Goal: Navigation & Orientation: Locate item on page

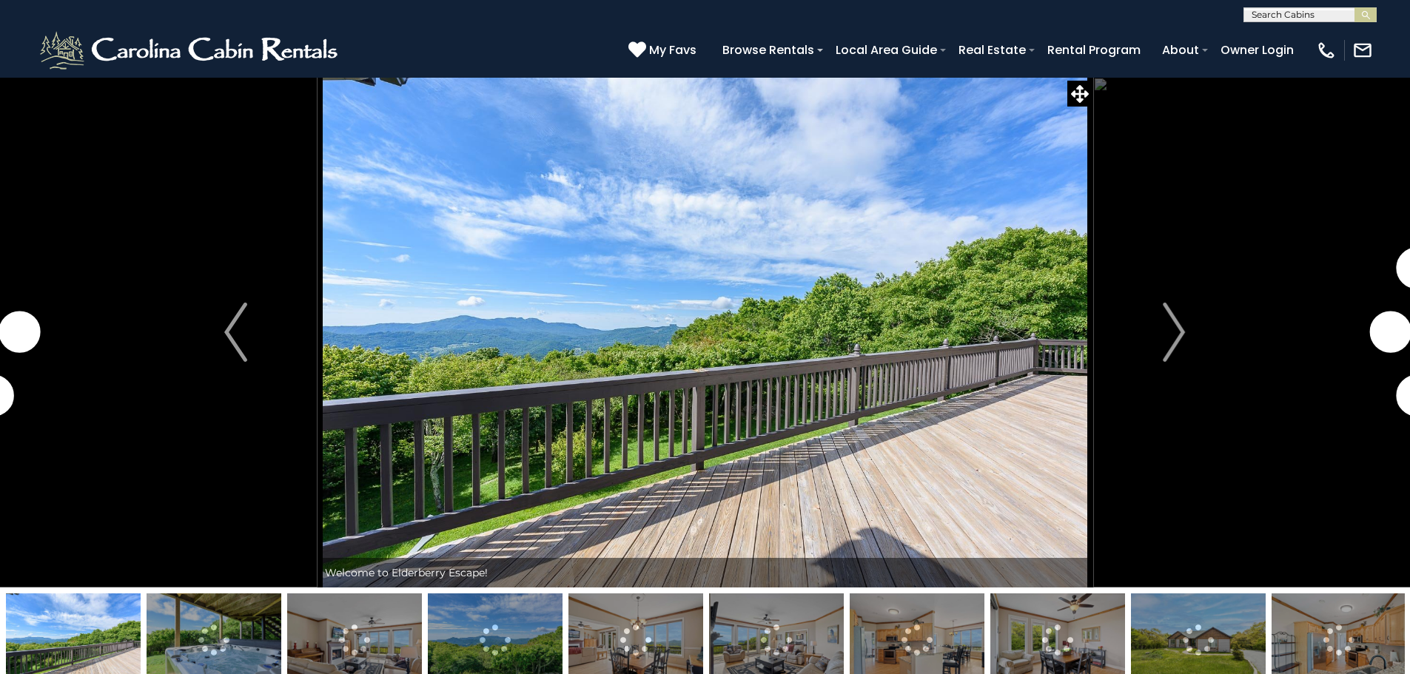
click at [1168, 326] on img "Next" at bounding box center [1174, 332] width 22 height 59
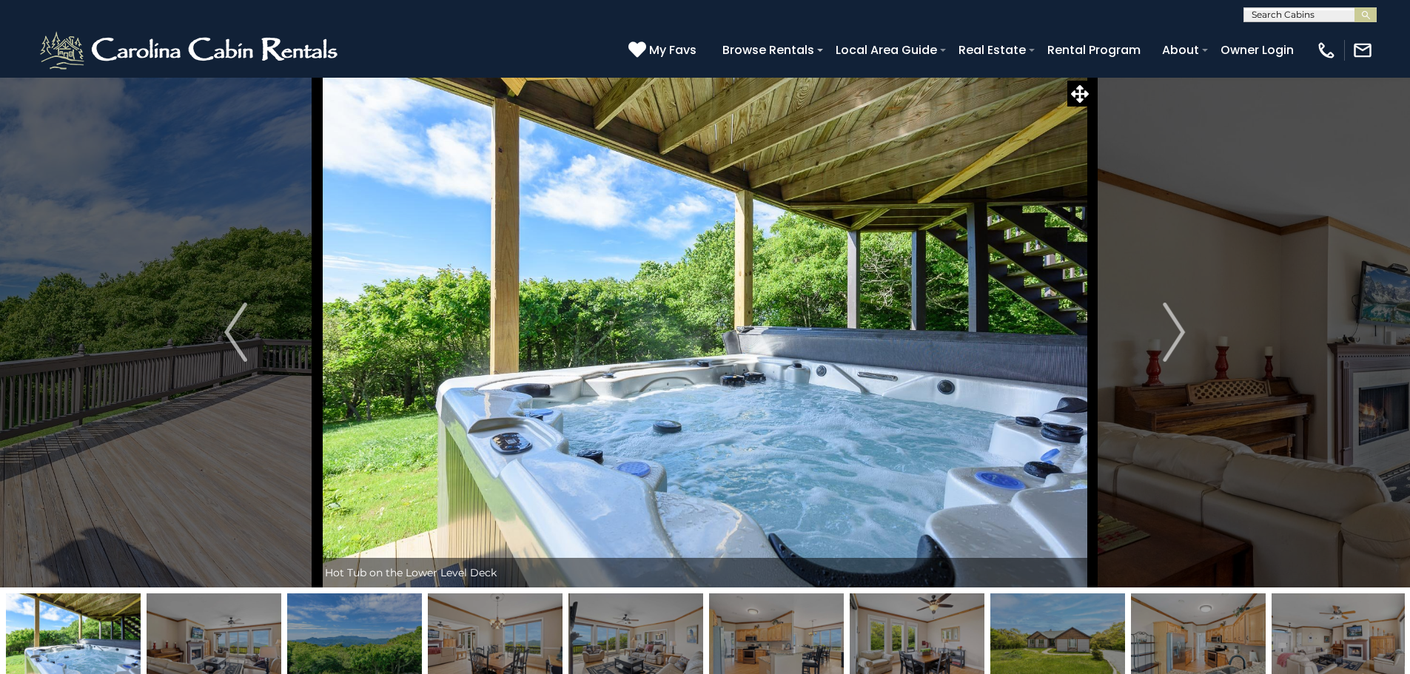
click at [1167, 326] on img "Next" at bounding box center [1174, 332] width 22 height 59
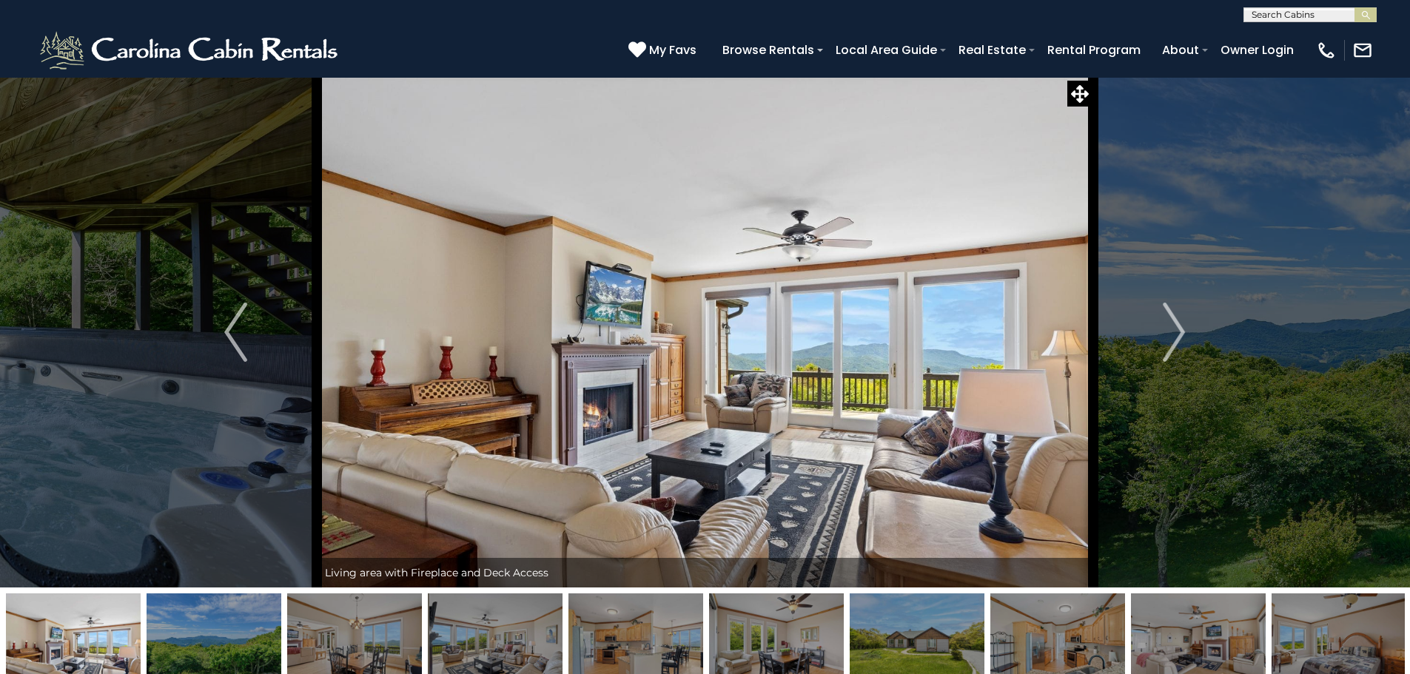
click at [1176, 339] on img "Next" at bounding box center [1174, 332] width 22 height 59
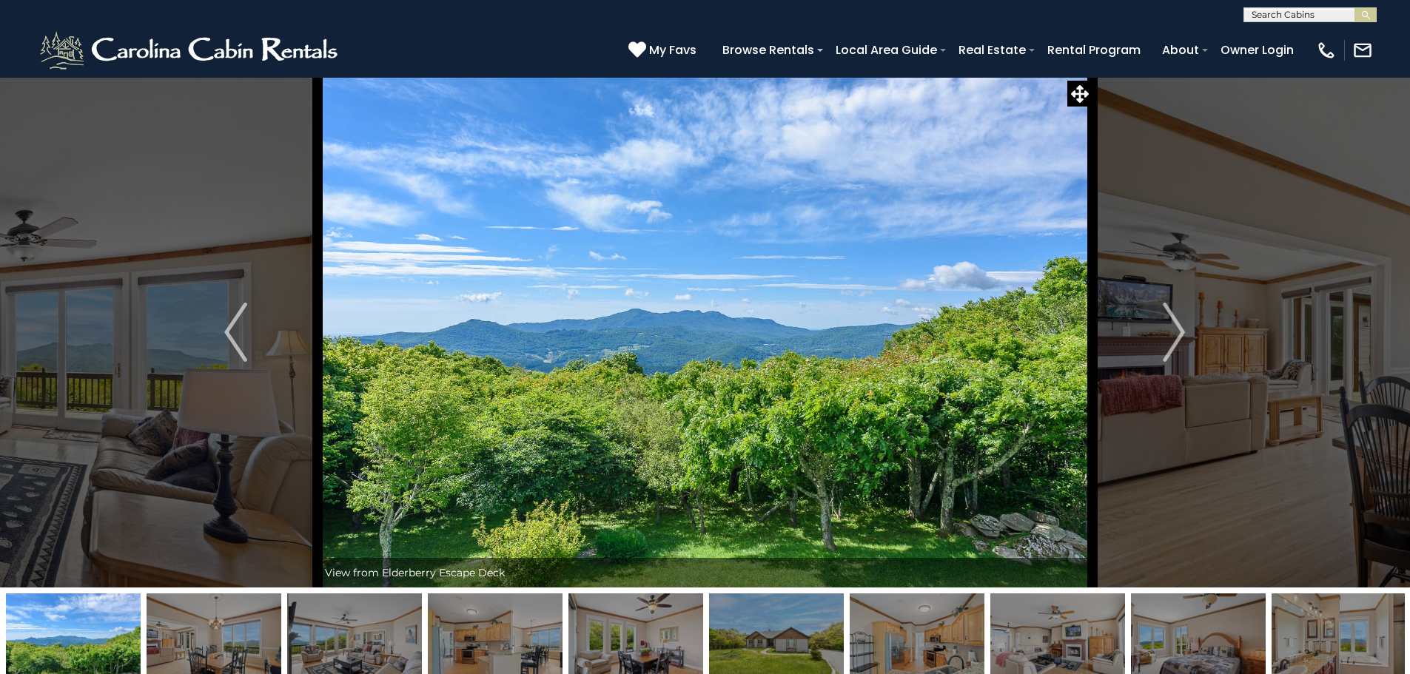
click at [1164, 333] on img "Next" at bounding box center [1174, 332] width 22 height 59
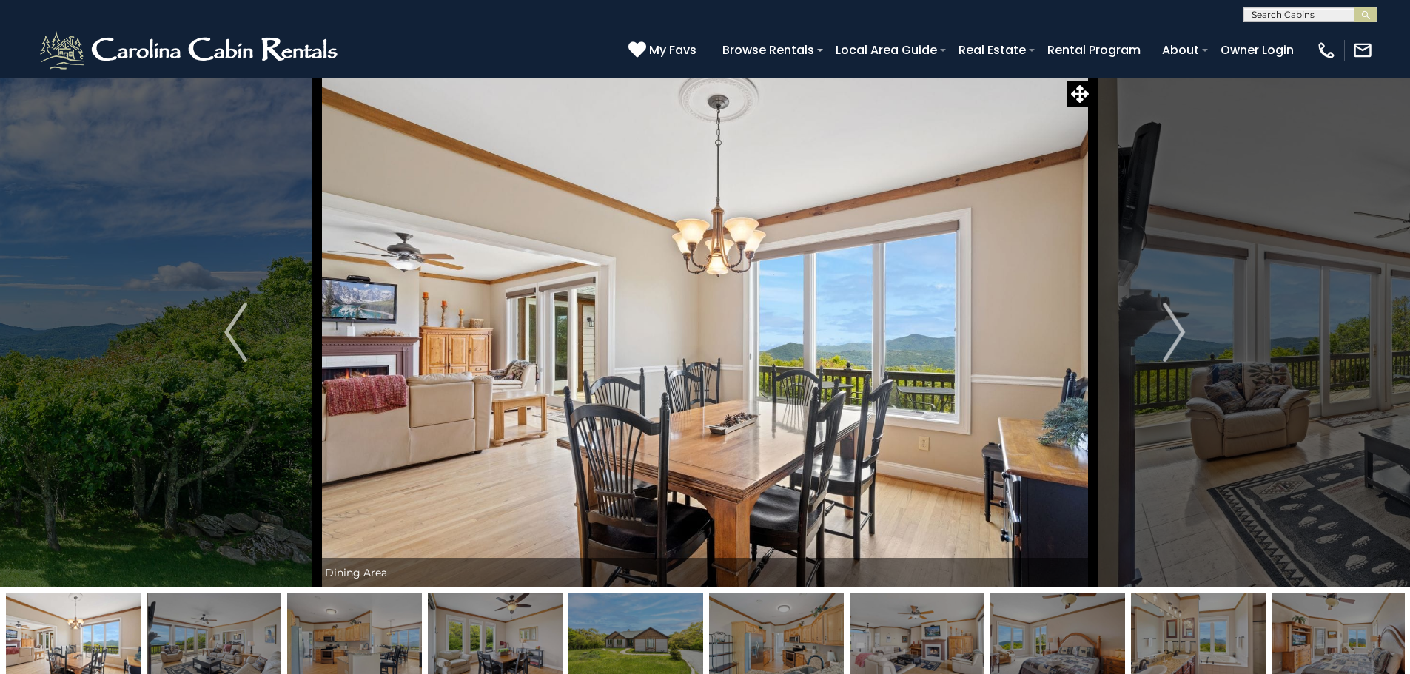
click at [1164, 333] on img "Next" at bounding box center [1174, 332] width 22 height 59
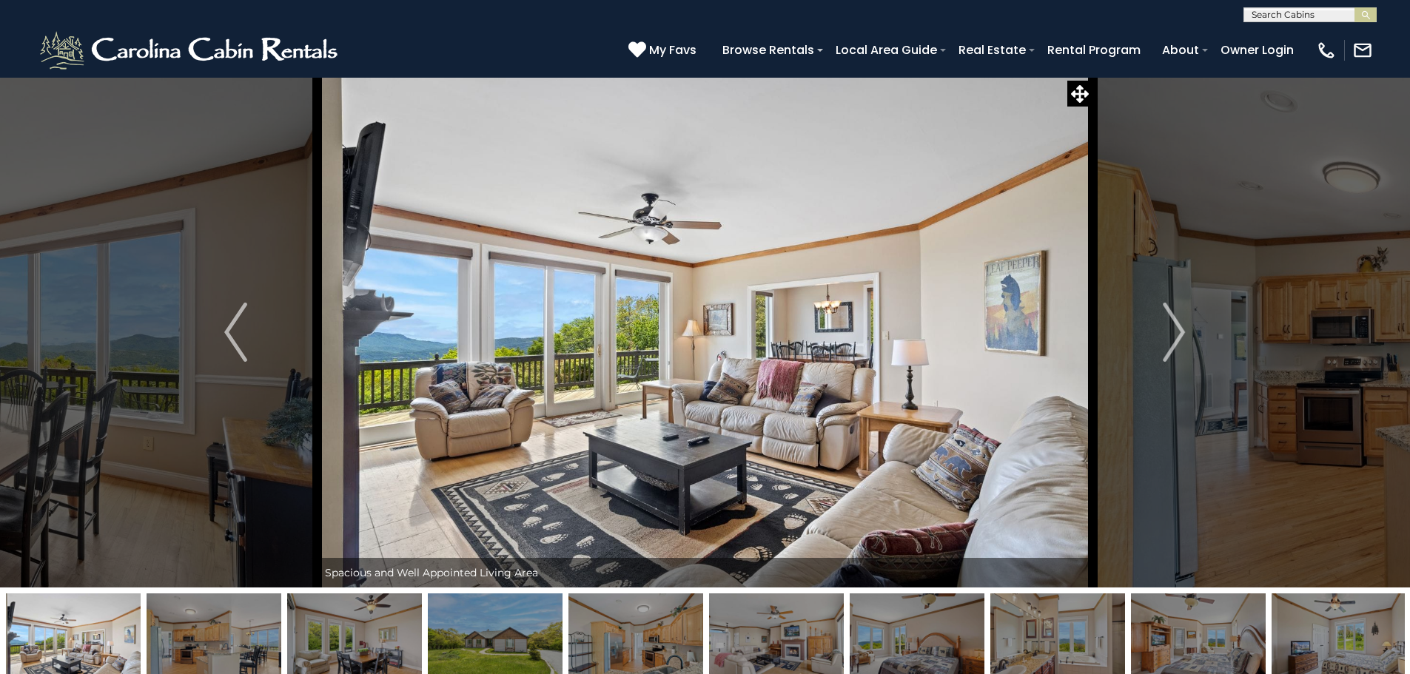
click at [1164, 333] on img "Next" at bounding box center [1174, 332] width 22 height 59
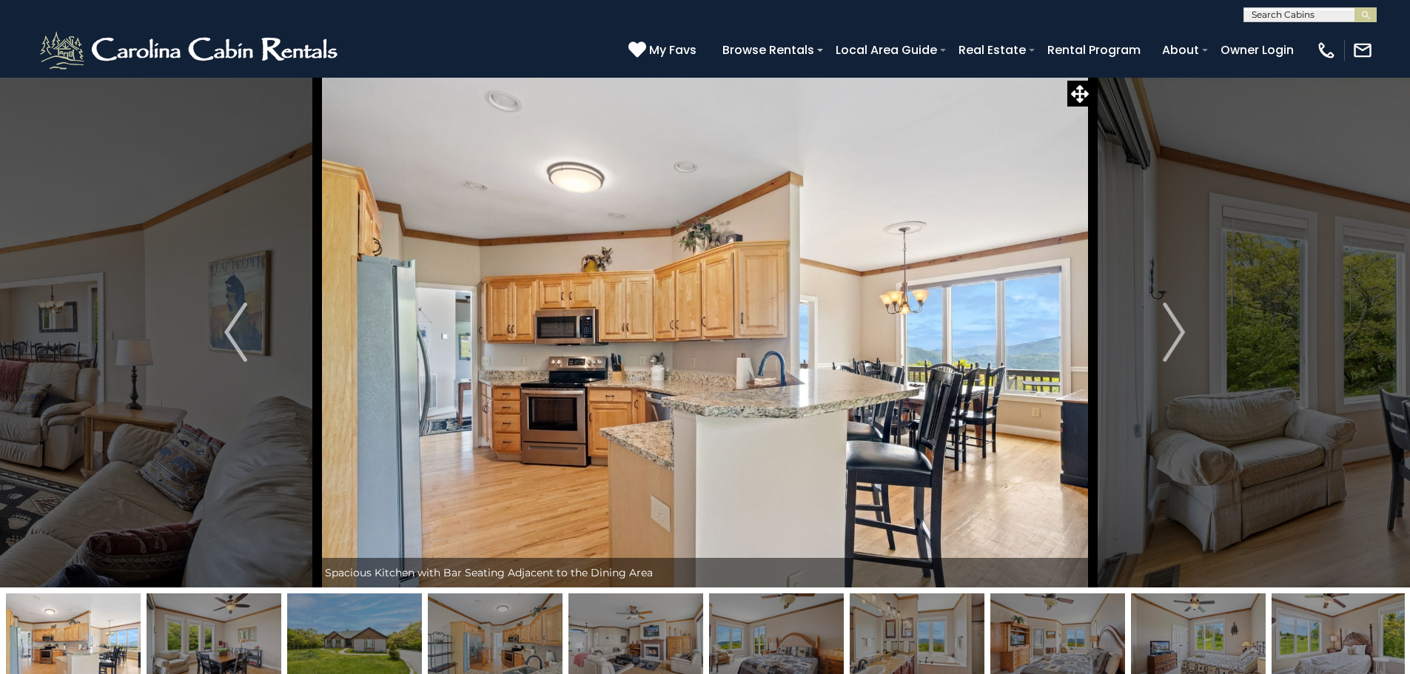
click at [1164, 333] on img "Next" at bounding box center [1174, 332] width 22 height 59
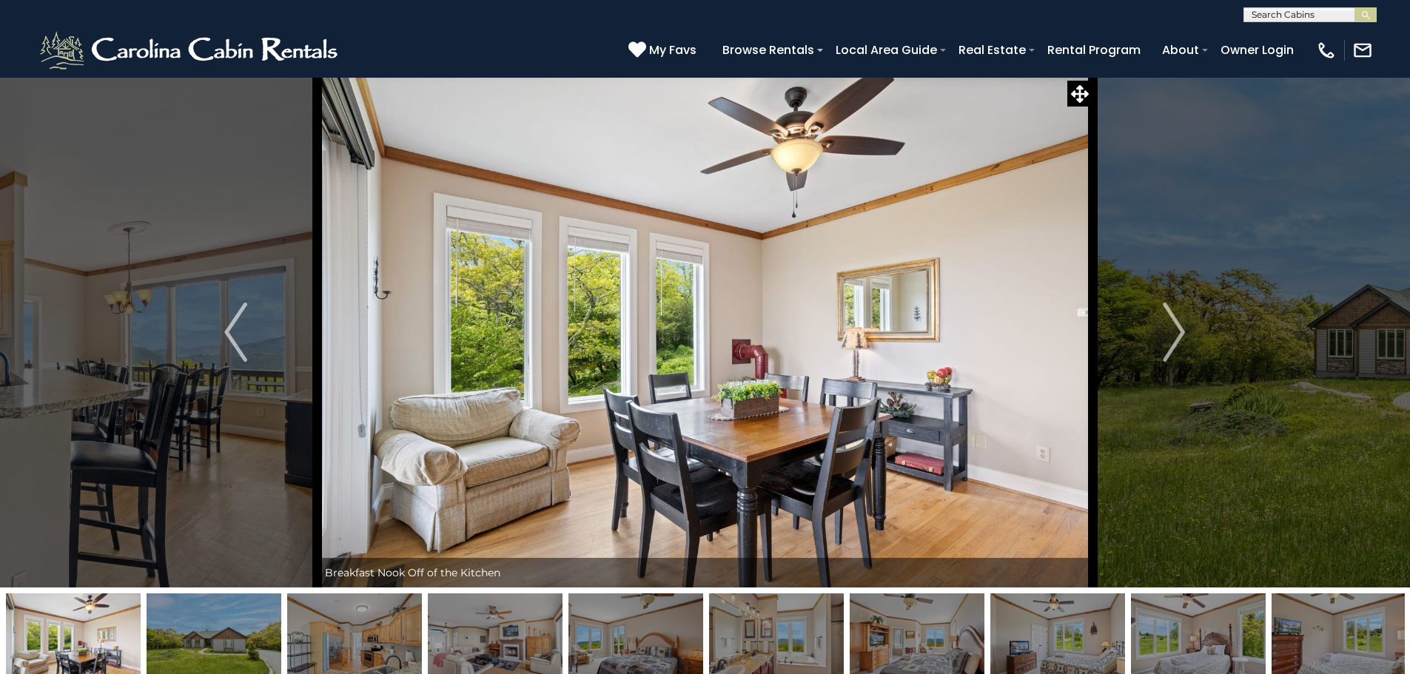
click at [1163, 332] on img "Next" at bounding box center [1174, 332] width 22 height 59
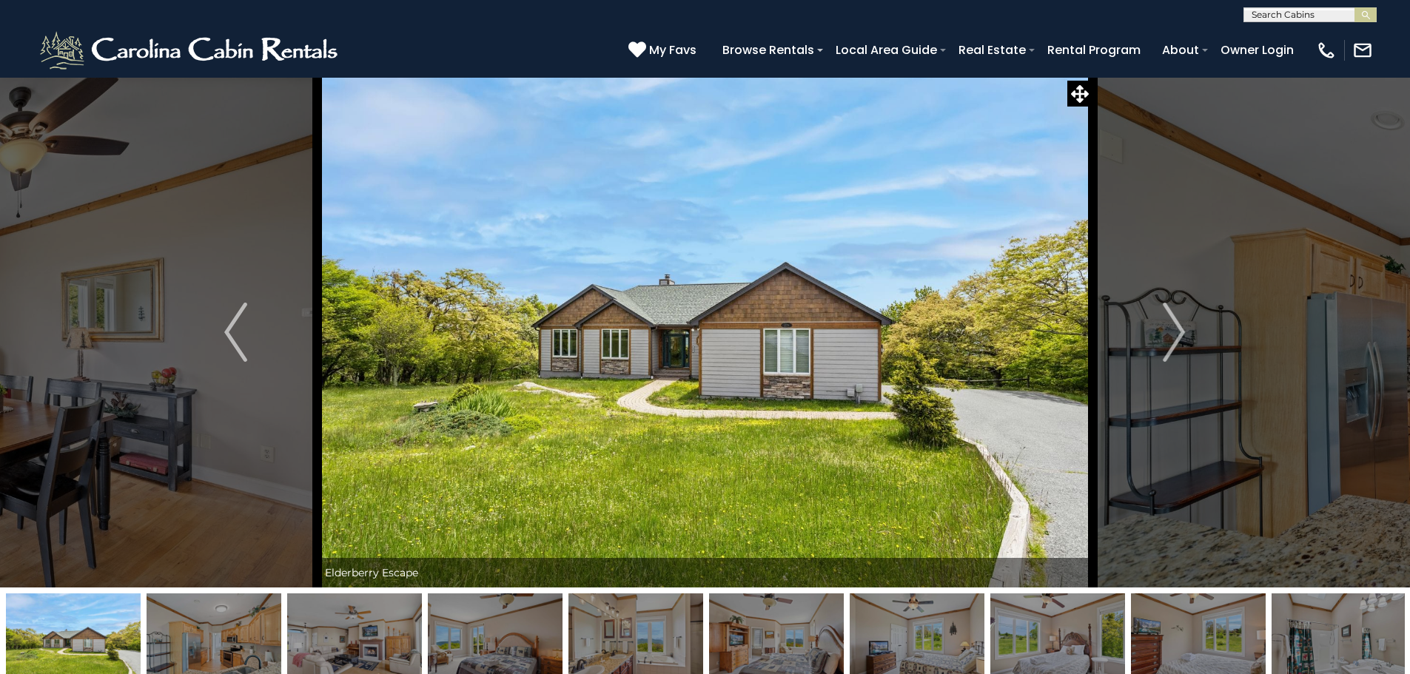
click at [1163, 332] on img "Next" at bounding box center [1174, 332] width 22 height 59
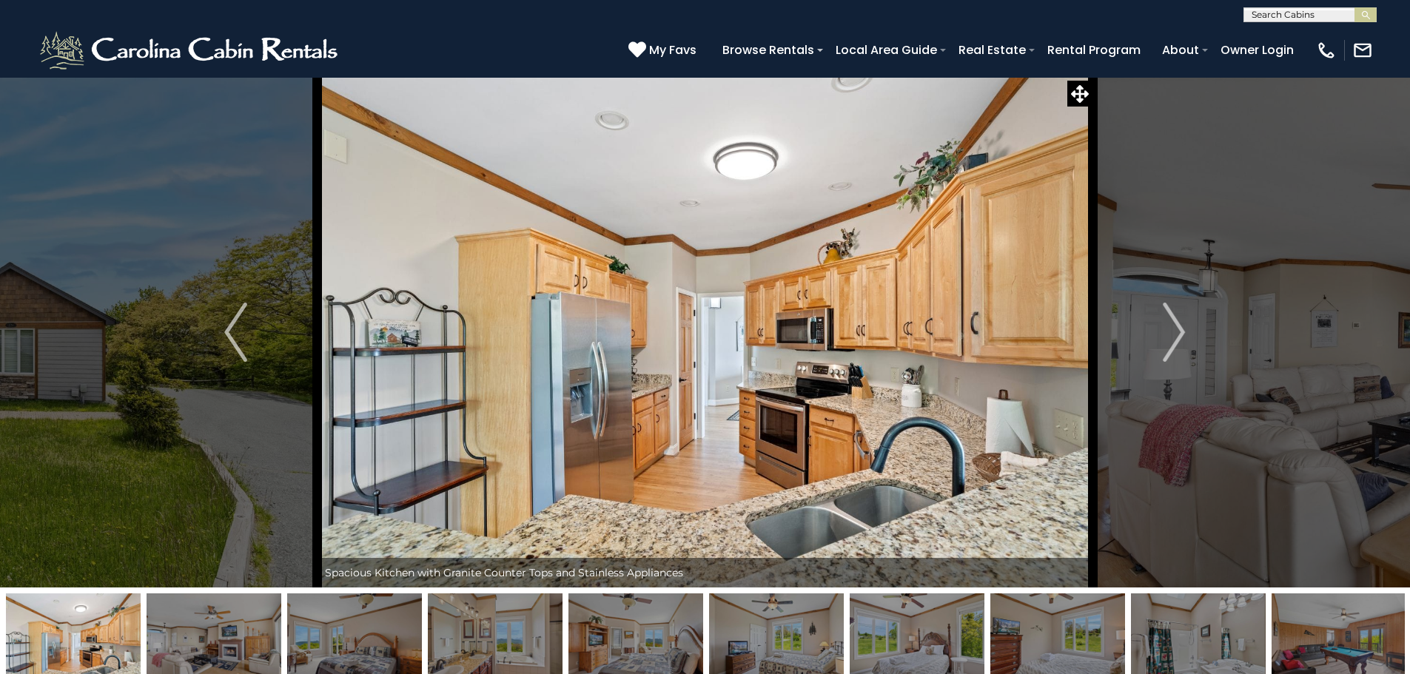
click at [232, 333] on img "Previous" at bounding box center [235, 332] width 22 height 59
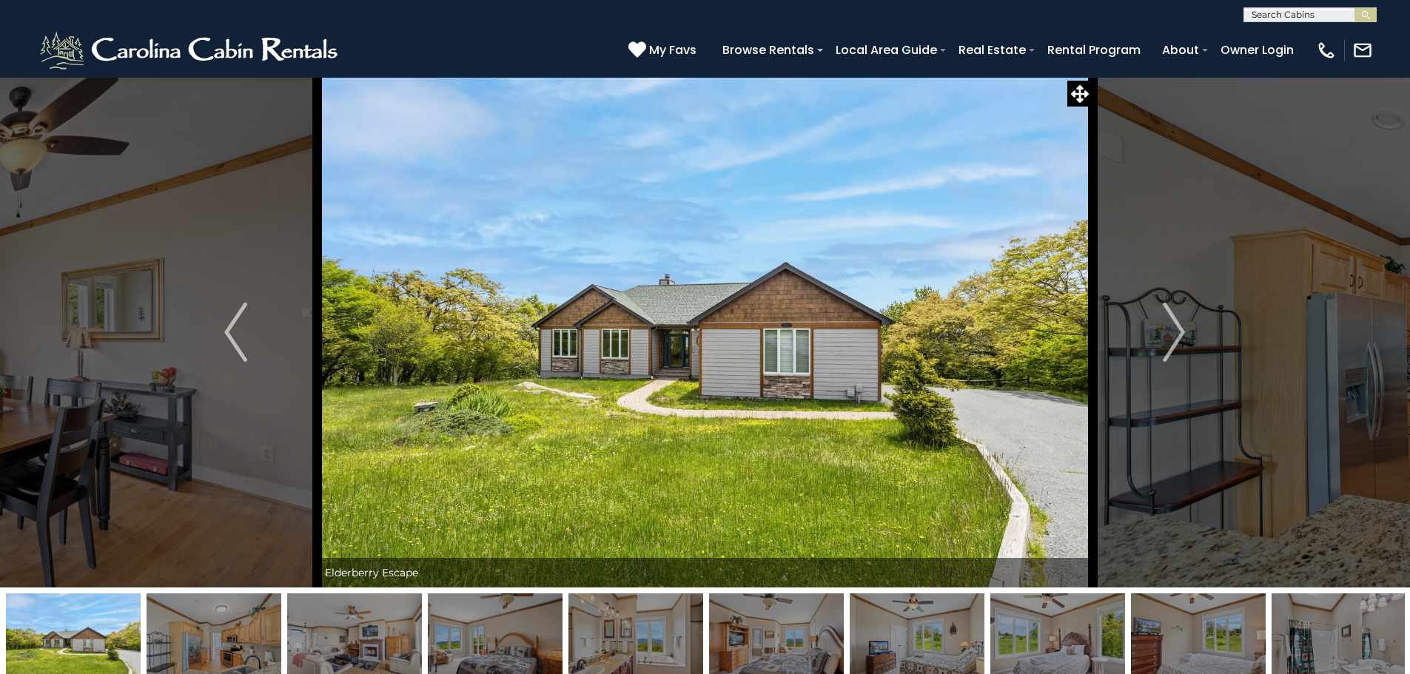
click at [1176, 335] on img "Next" at bounding box center [1174, 332] width 22 height 59
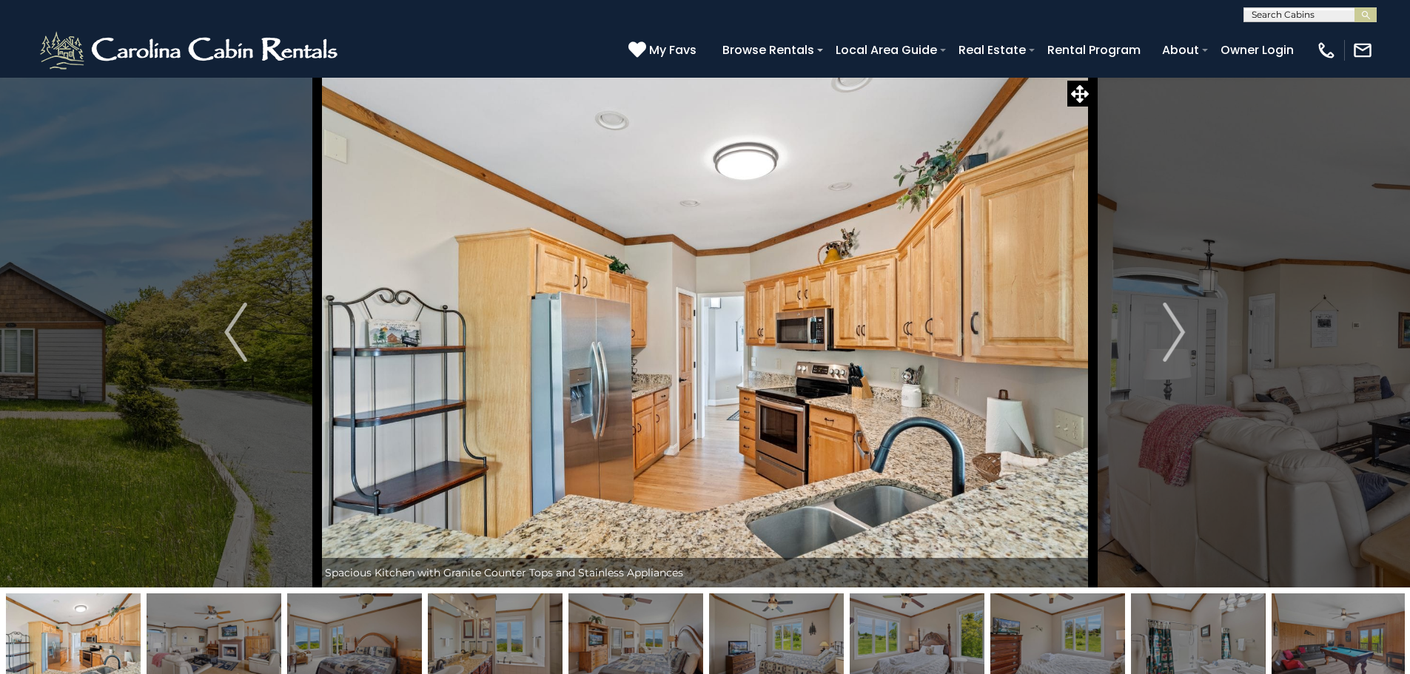
click at [1176, 335] on img "Next" at bounding box center [1174, 332] width 22 height 59
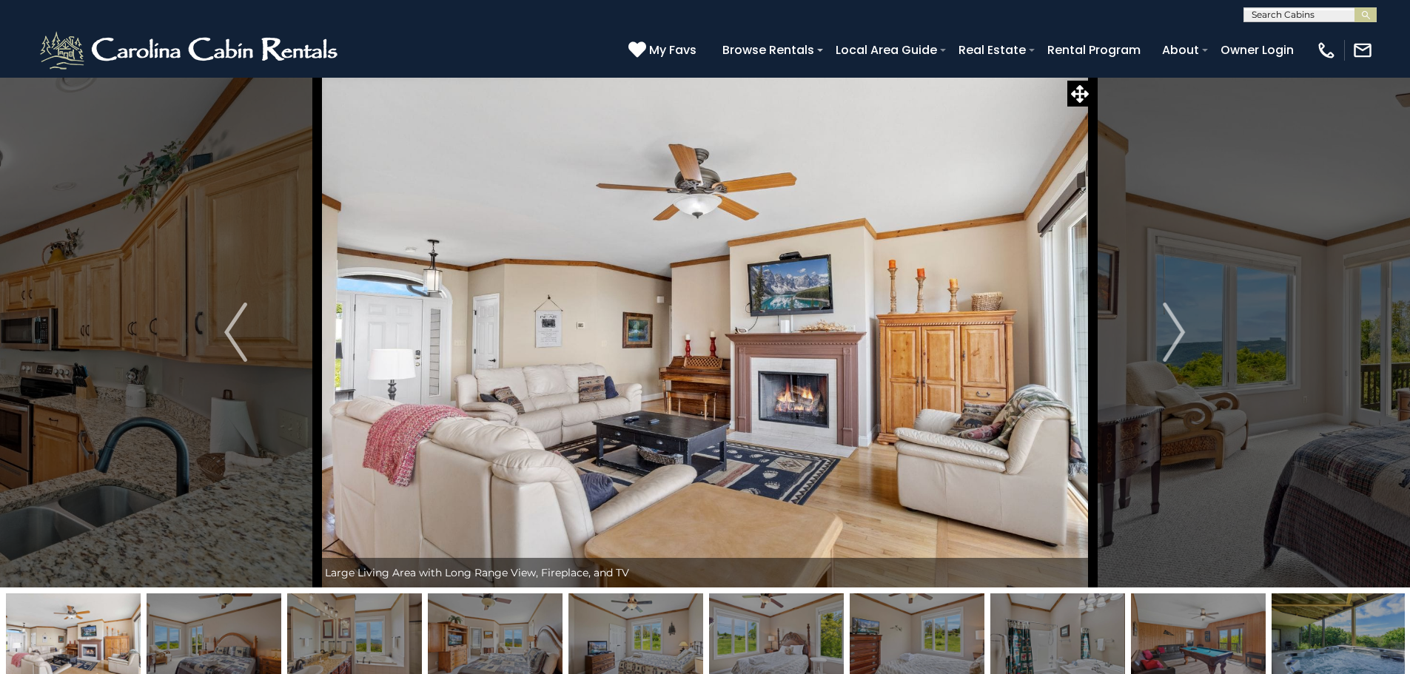
click at [1176, 335] on img "Next" at bounding box center [1174, 332] width 22 height 59
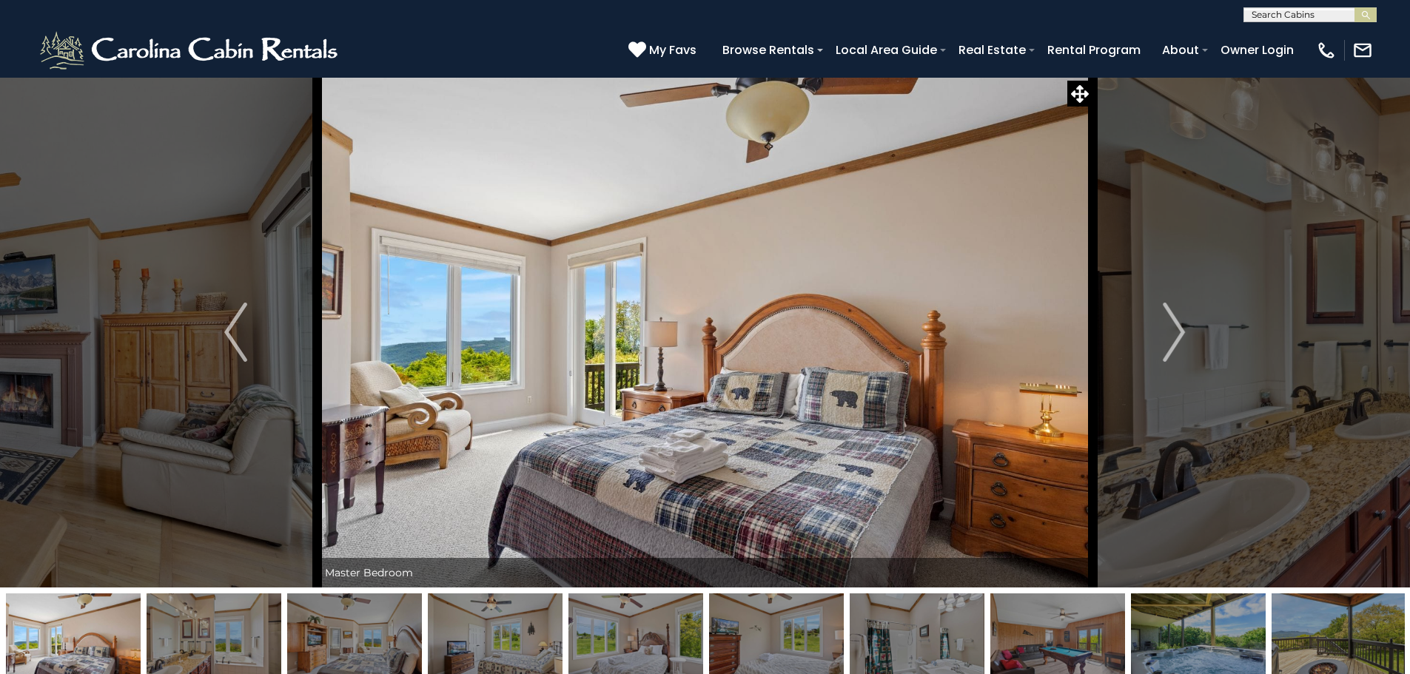
click at [1176, 335] on img "Next" at bounding box center [1174, 332] width 22 height 59
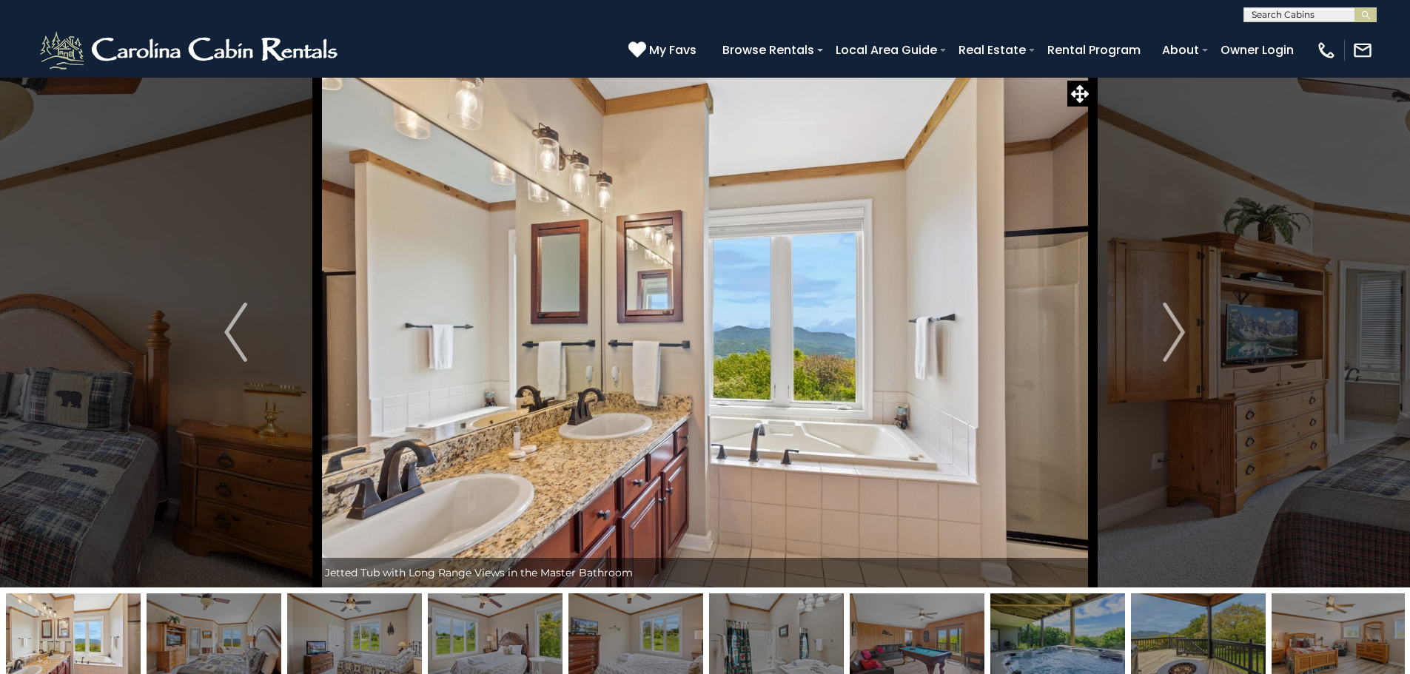
click at [1185, 322] on img "Next" at bounding box center [1174, 332] width 22 height 59
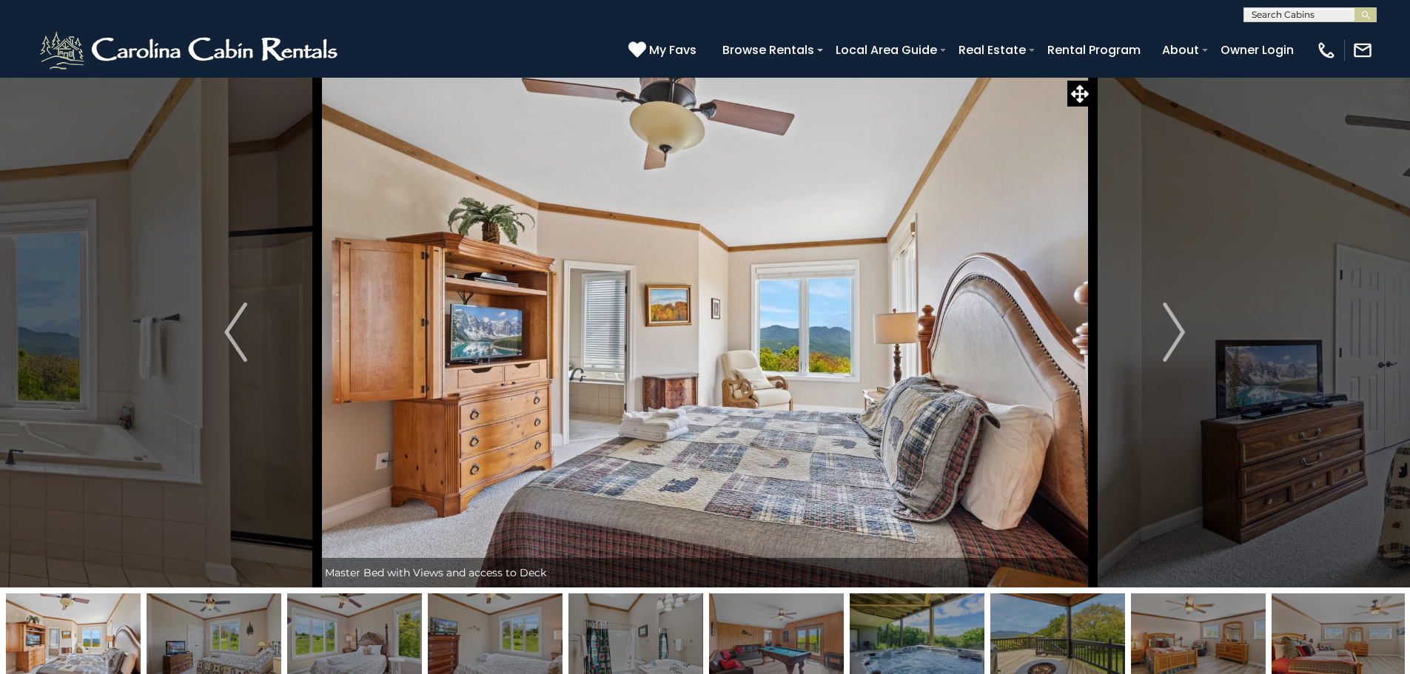
click at [1185, 322] on img "Next" at bounding box center [1174, 332] width 22 height 59
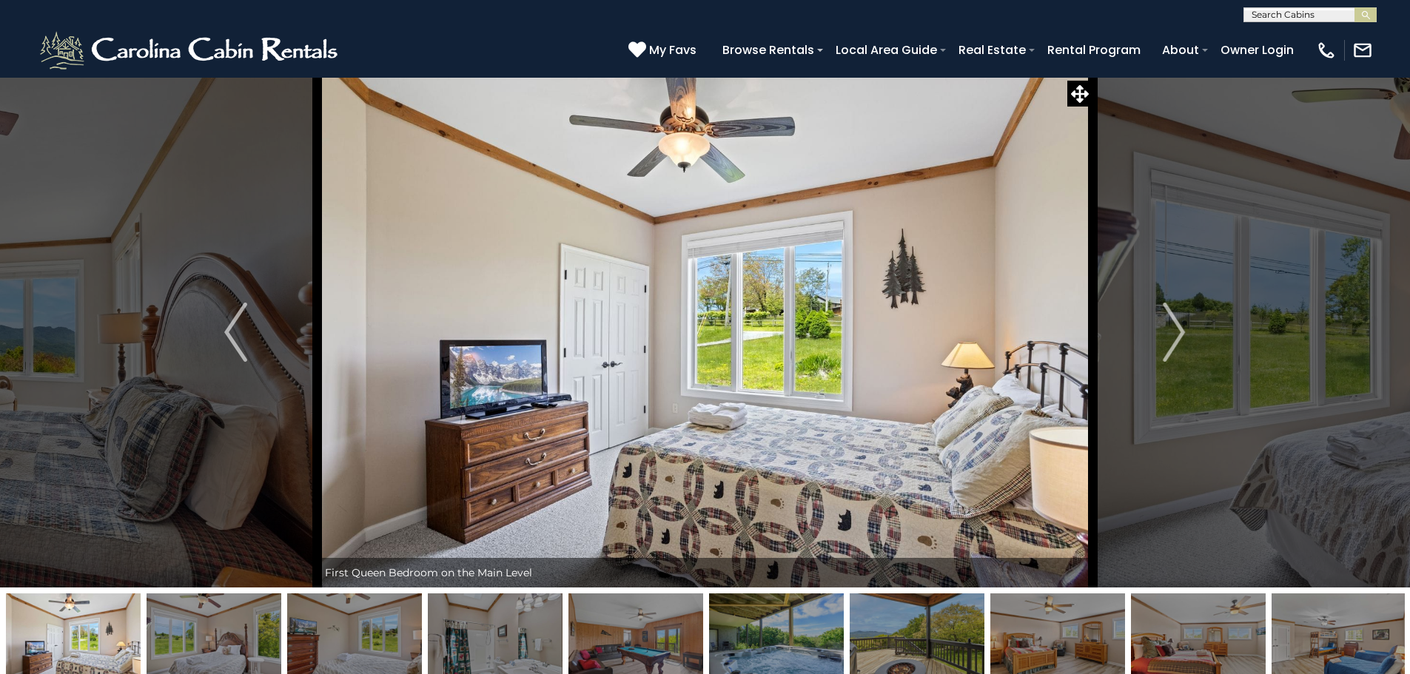
click at [1185, 322] on img "Next" at bounding box center [1174, 332] width 22 height 59
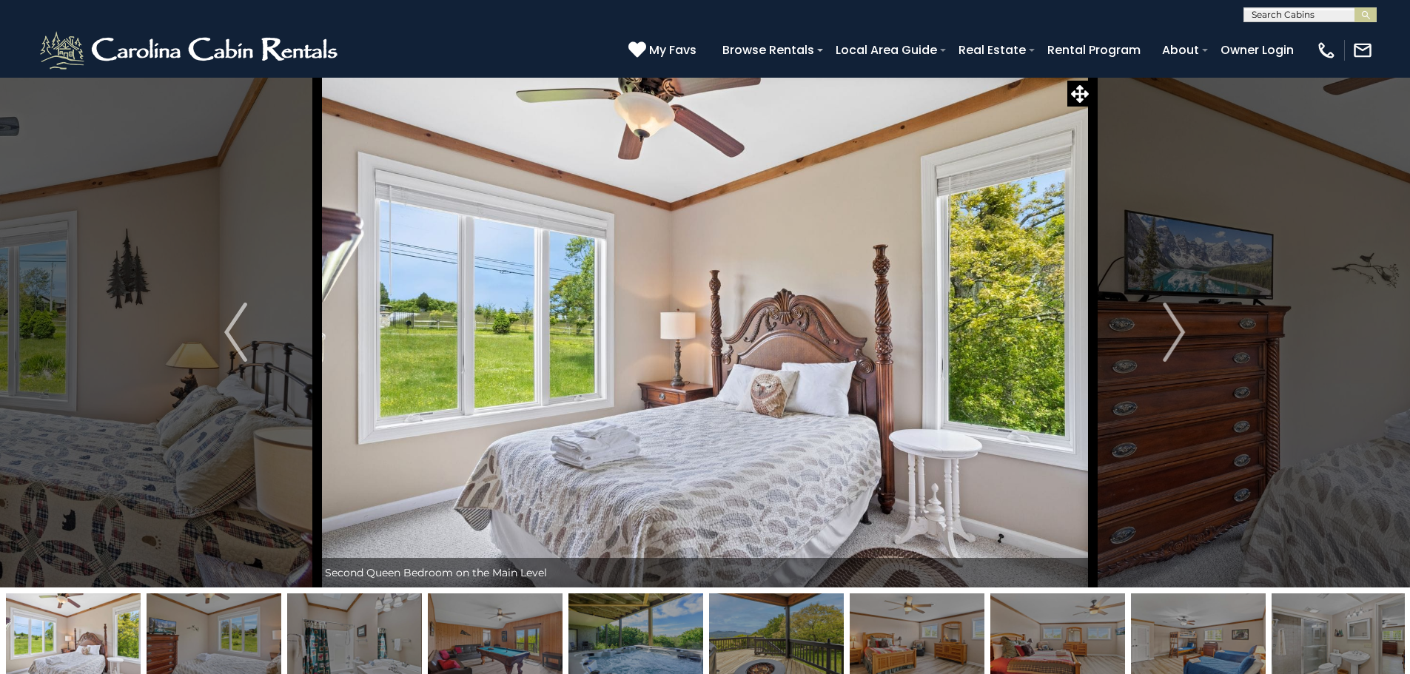
click at [1185, 322] on img "Next" at bounding box center [1174, 332] width 22 height 59
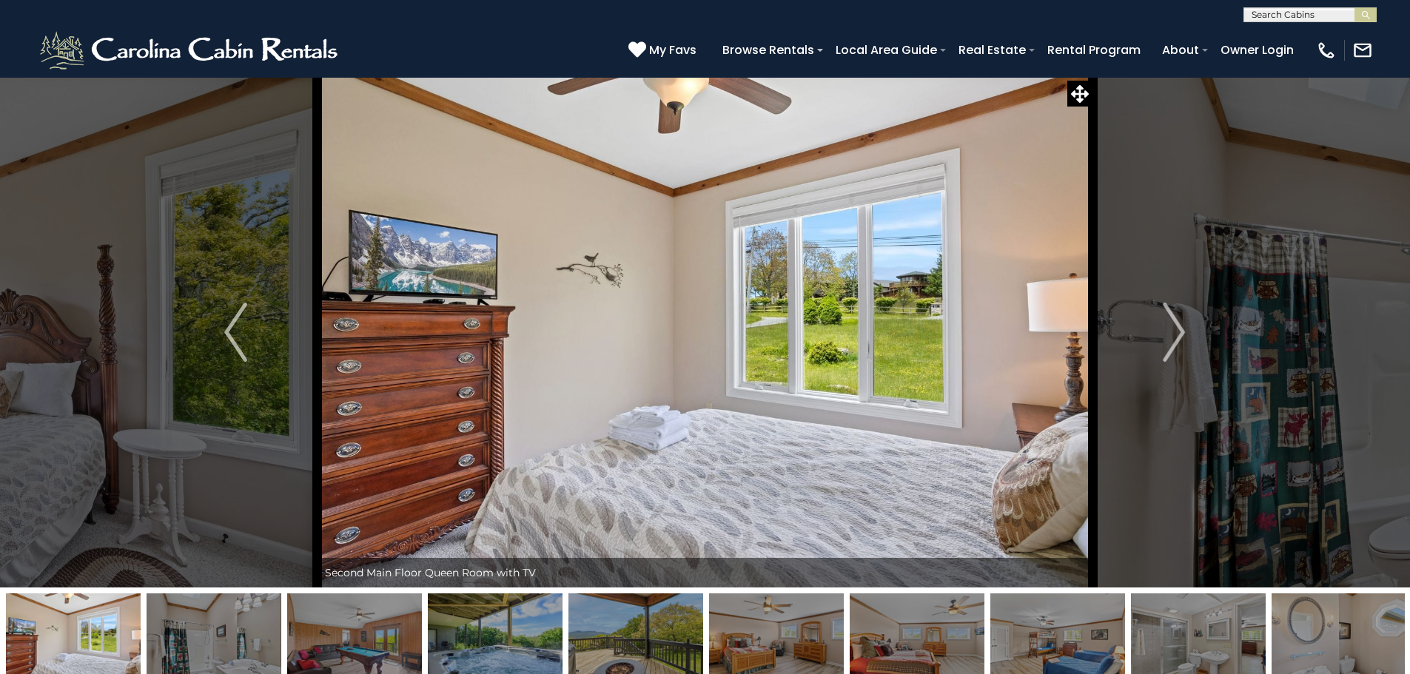
click at [1185, 322] on img "Next" at bounding box center [1174, 332] width 22 height 59
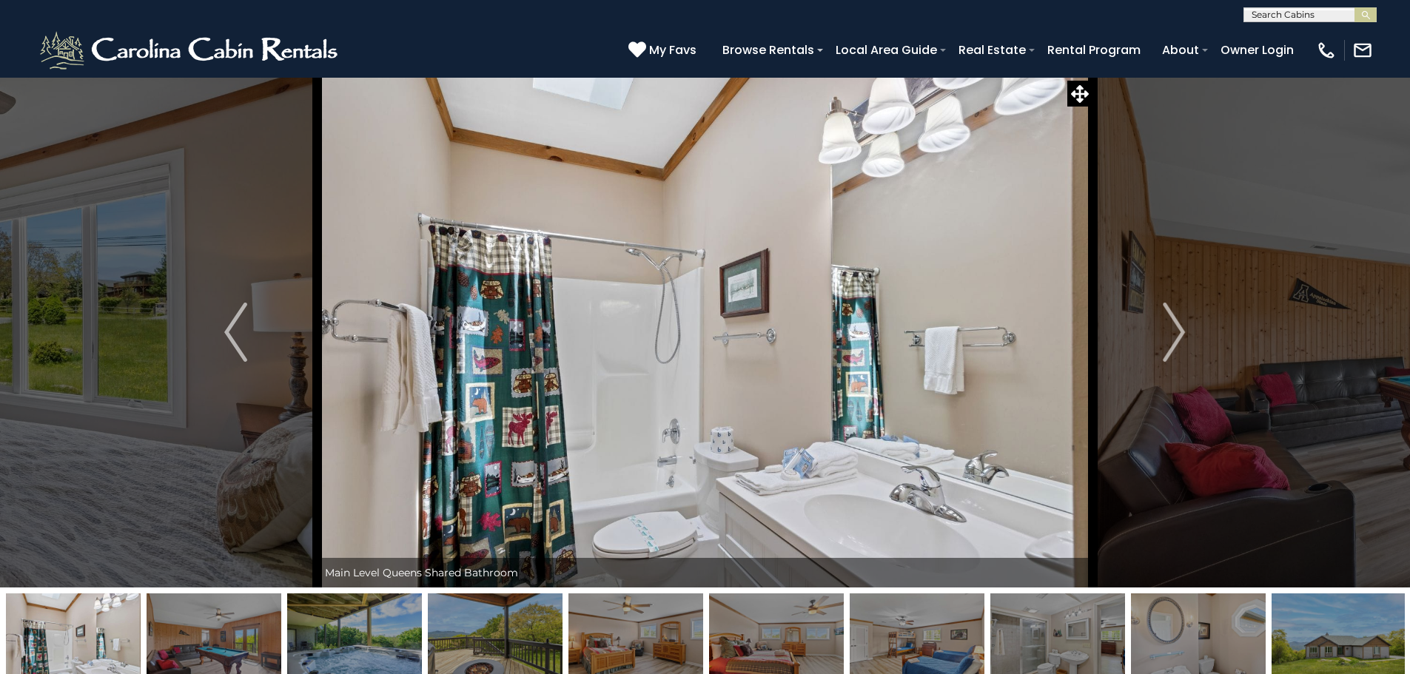
click at [1185, 322] on img "Next" at bounding box center [1174, 332] width 22 height 59
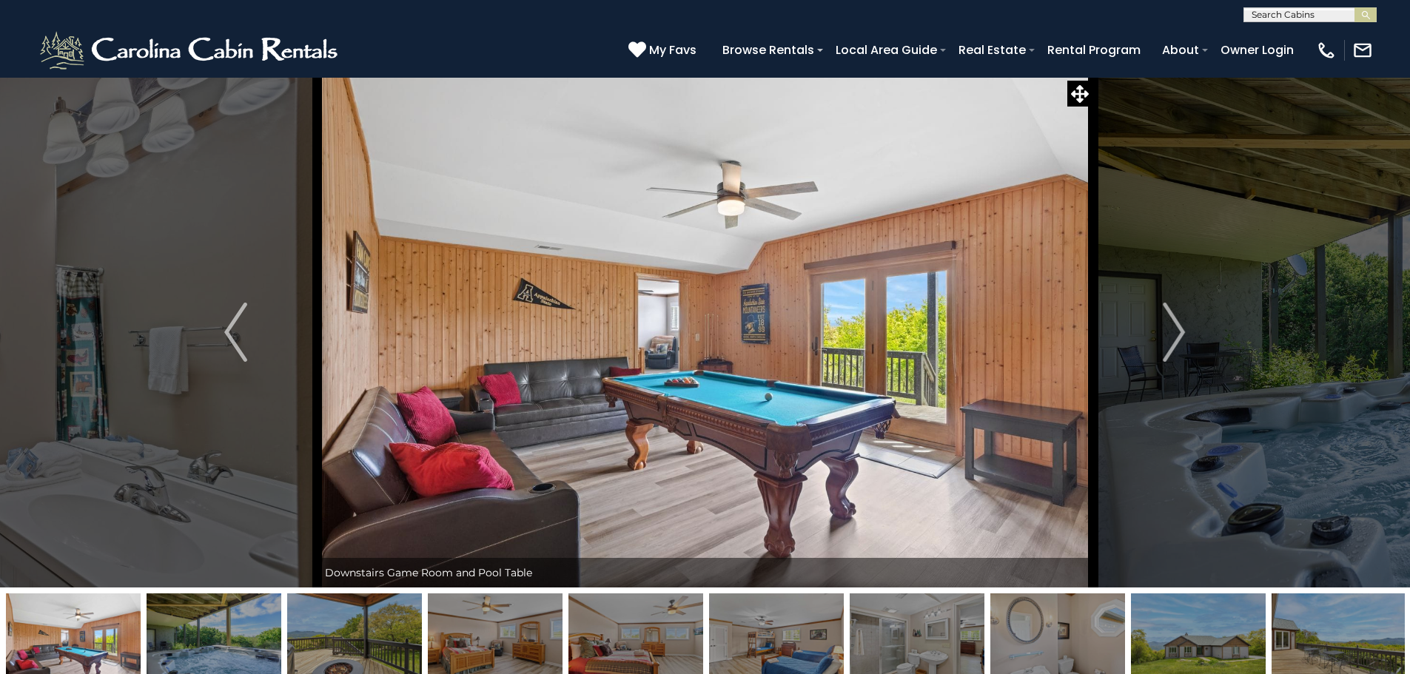
click at [1185, 323] on img "Next" at bounding box center [1174, 332] width 22 height 59
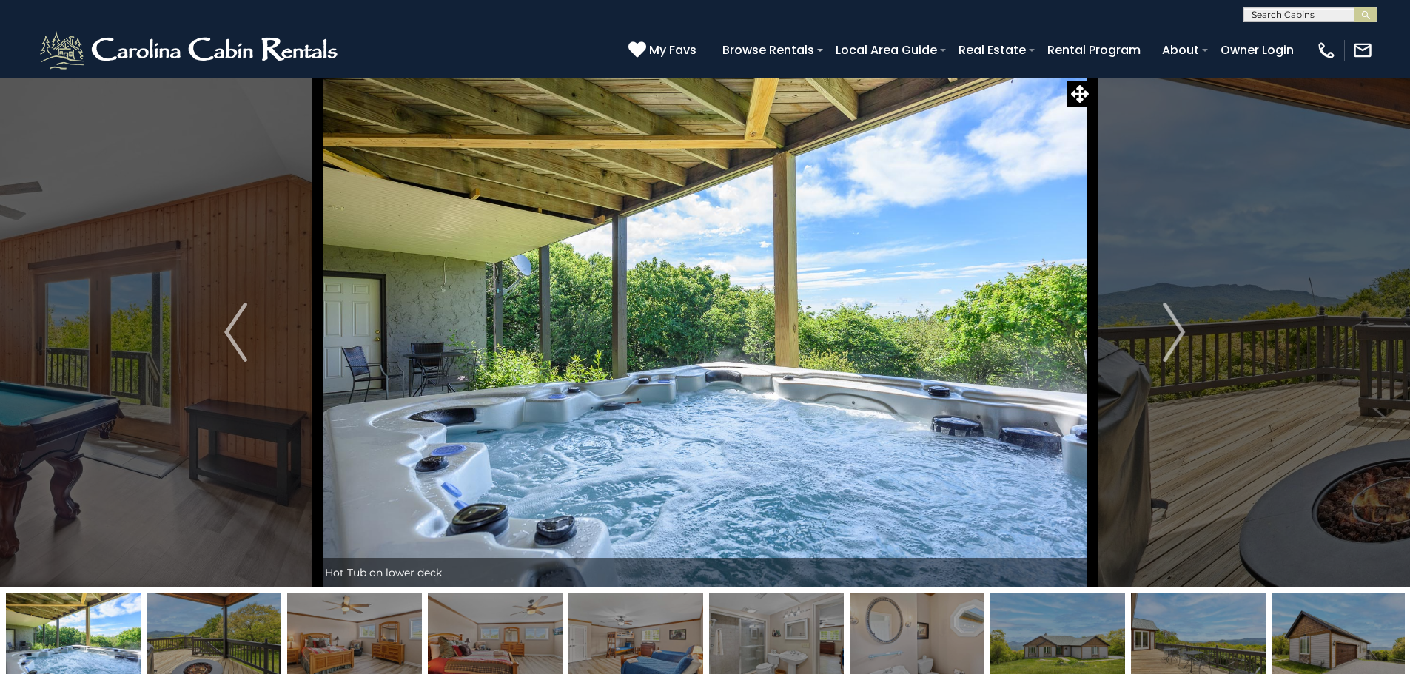
click at [1185, 323] on img "Next" at bounding box center [1174, 332] width 22 height 59
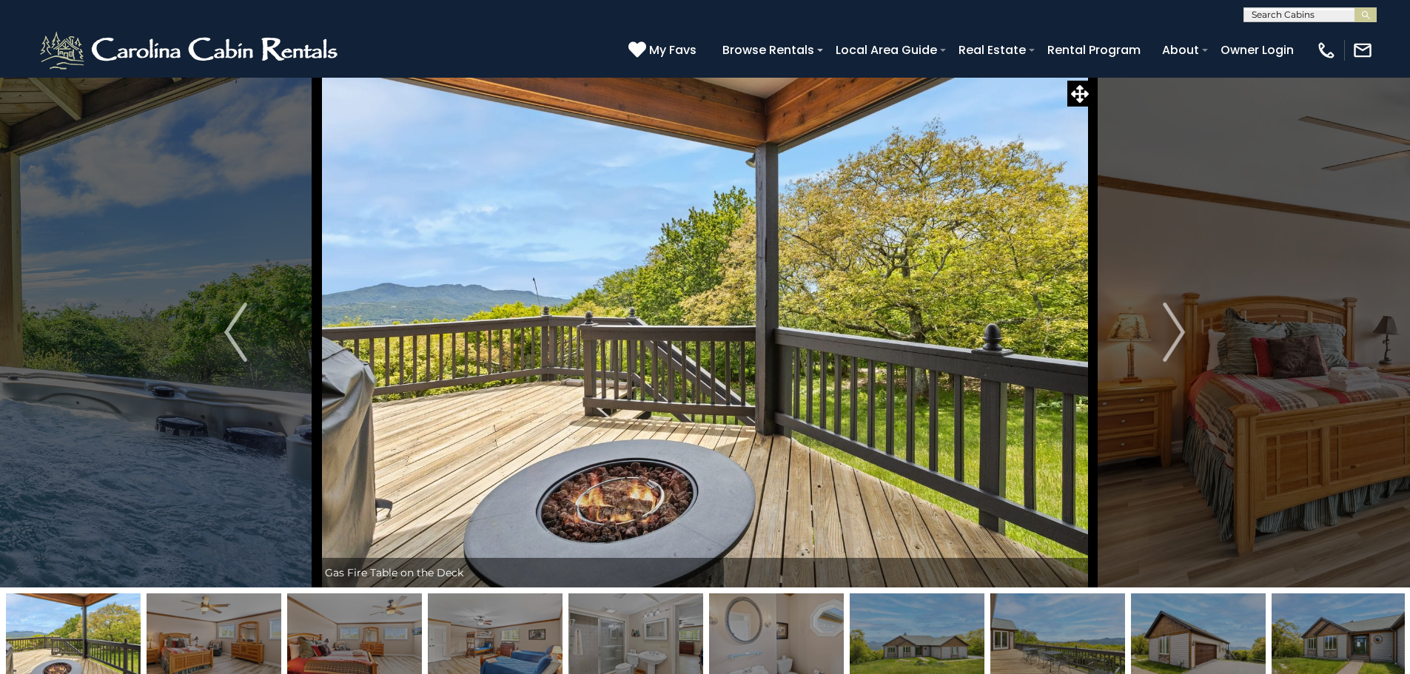
click at [1185, 323] on img "Next" at bounding box center [1174, 332] width 22 height 59
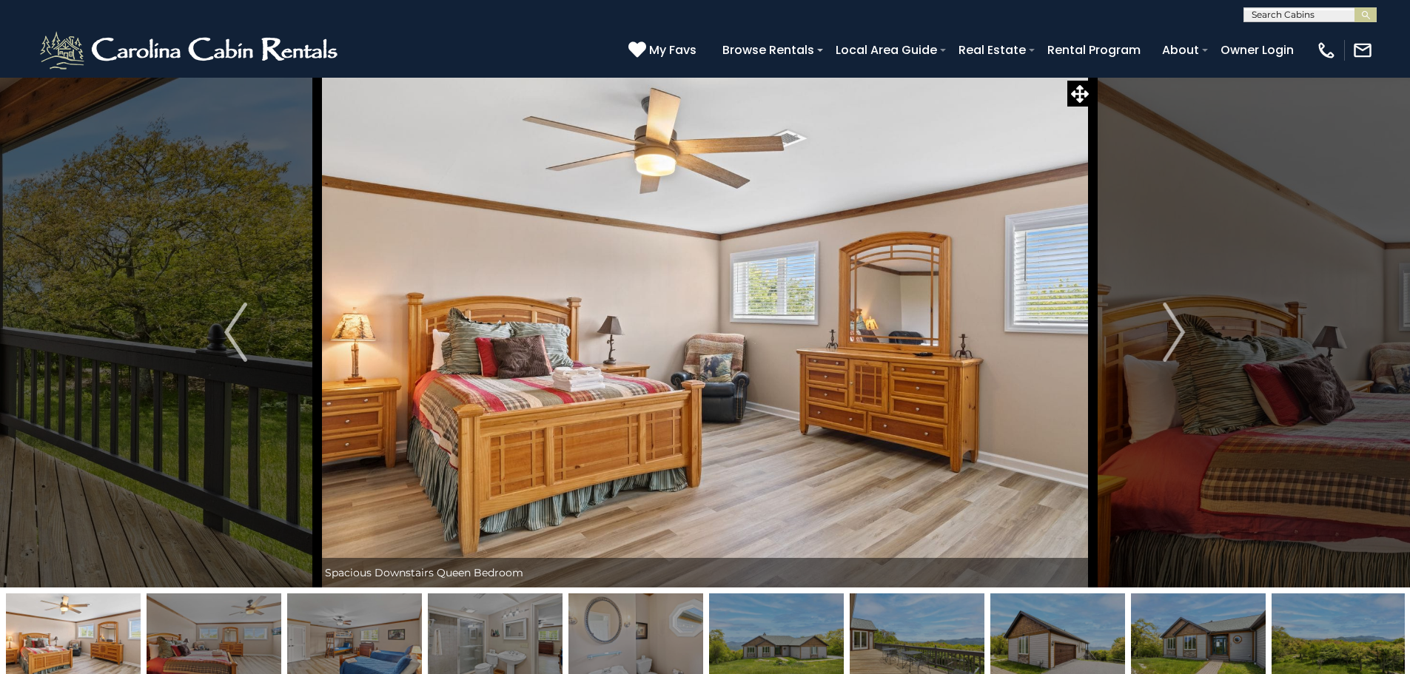
click at [1185, 323] on img "Next" at bounding box center [1174, 332] width 22 height 59
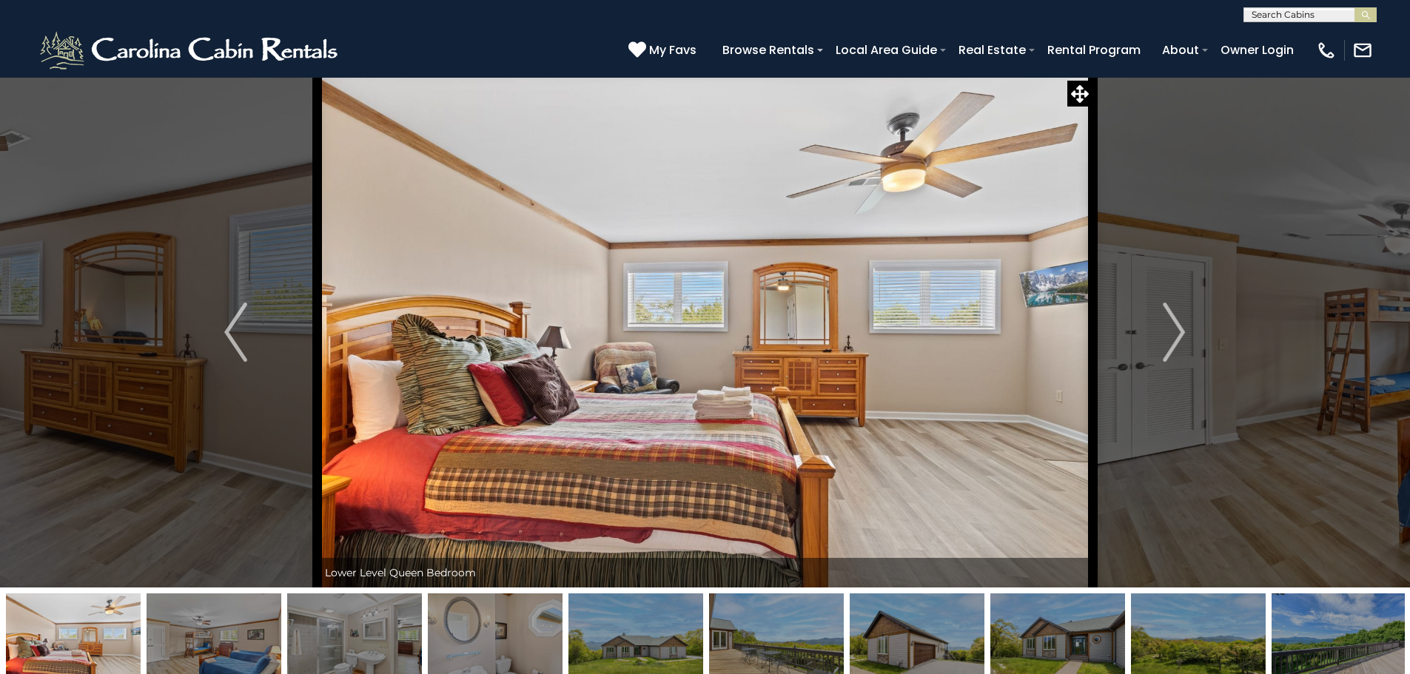
click at [1185, 323] on img "Next" at bounding box center [1174, 332] width 22 height 59
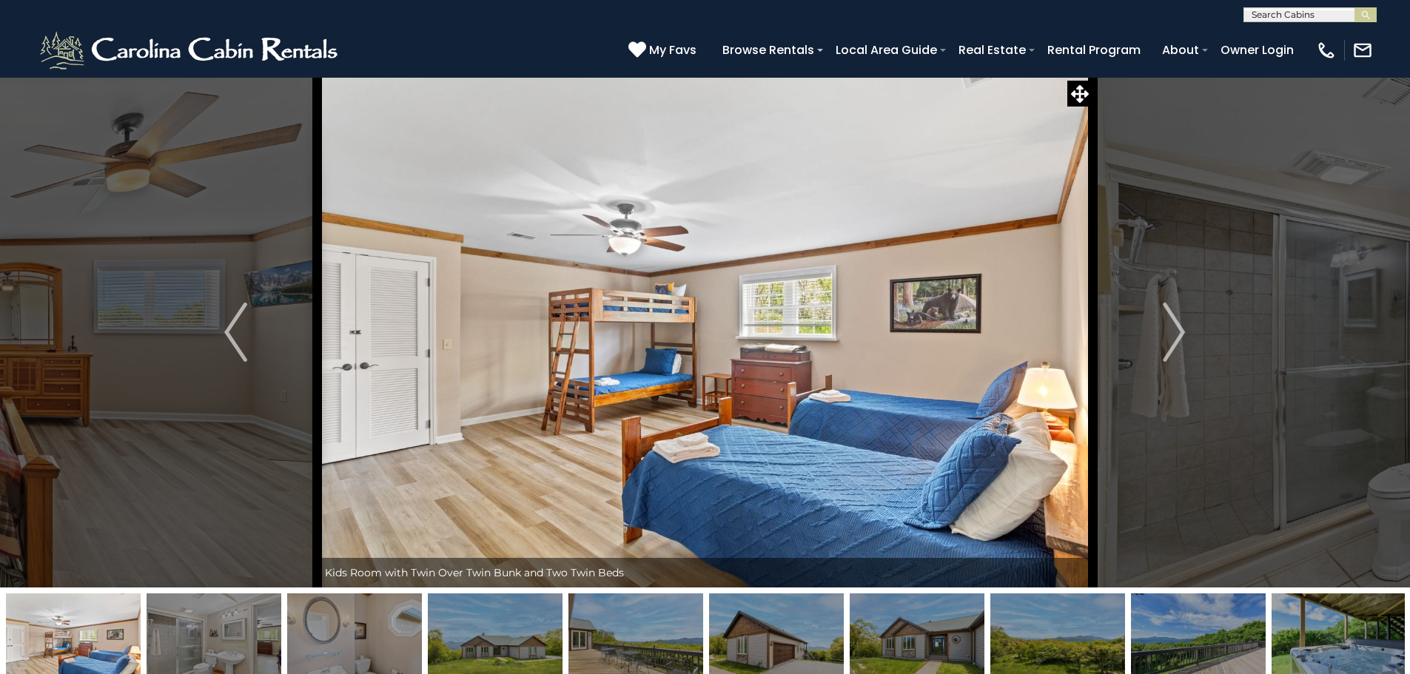
click at [1170, 332] on img "Next" at bounding box center [1174, 332] width 22 height 59
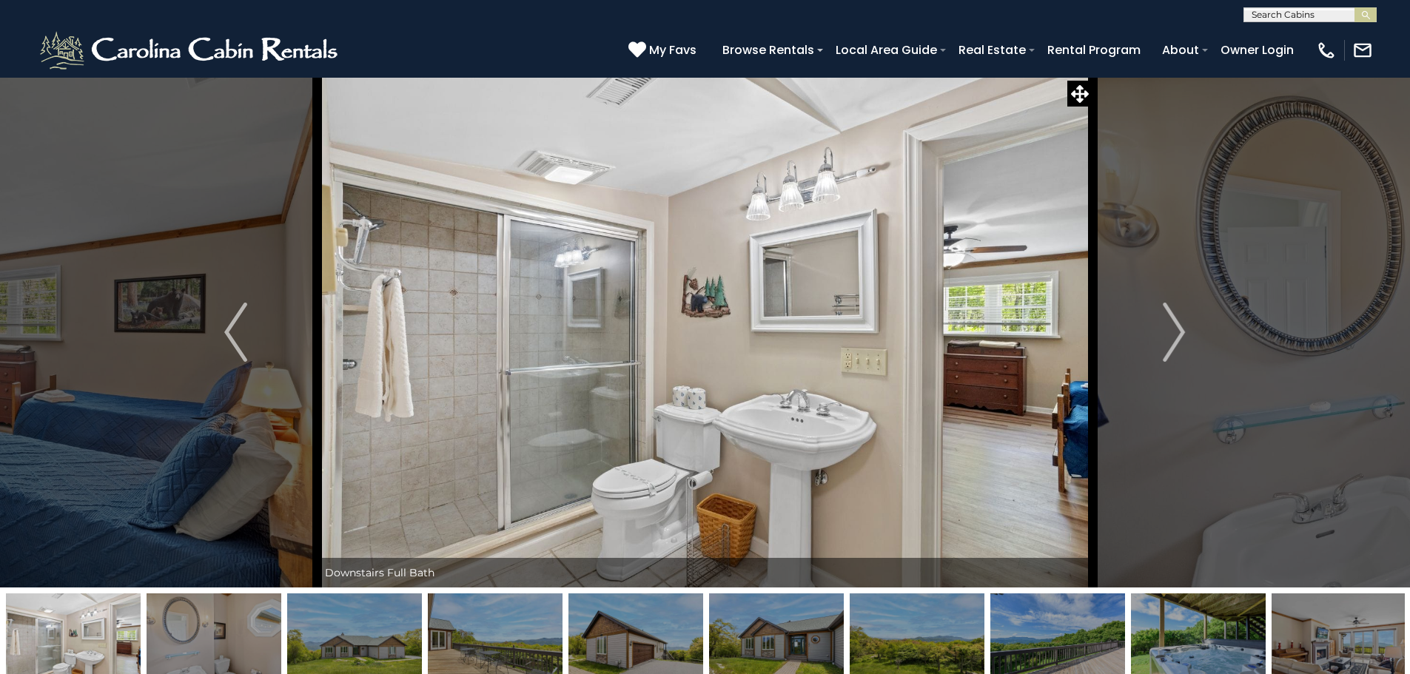
click at [1170, 332] on img "Next" at bounding box center [1174, 332] width 22 height 59
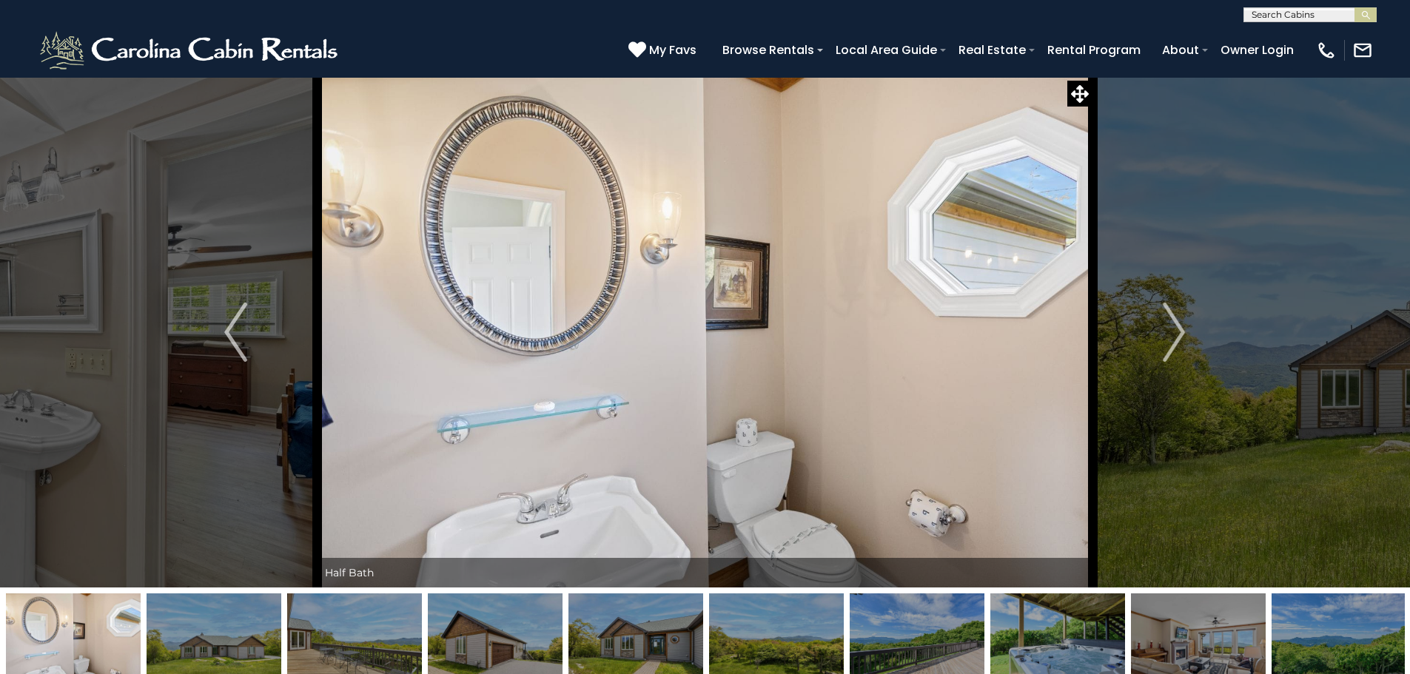
click at [1170, 332] on img "Next" at bounding box center [1174, 332] width 22 height 59
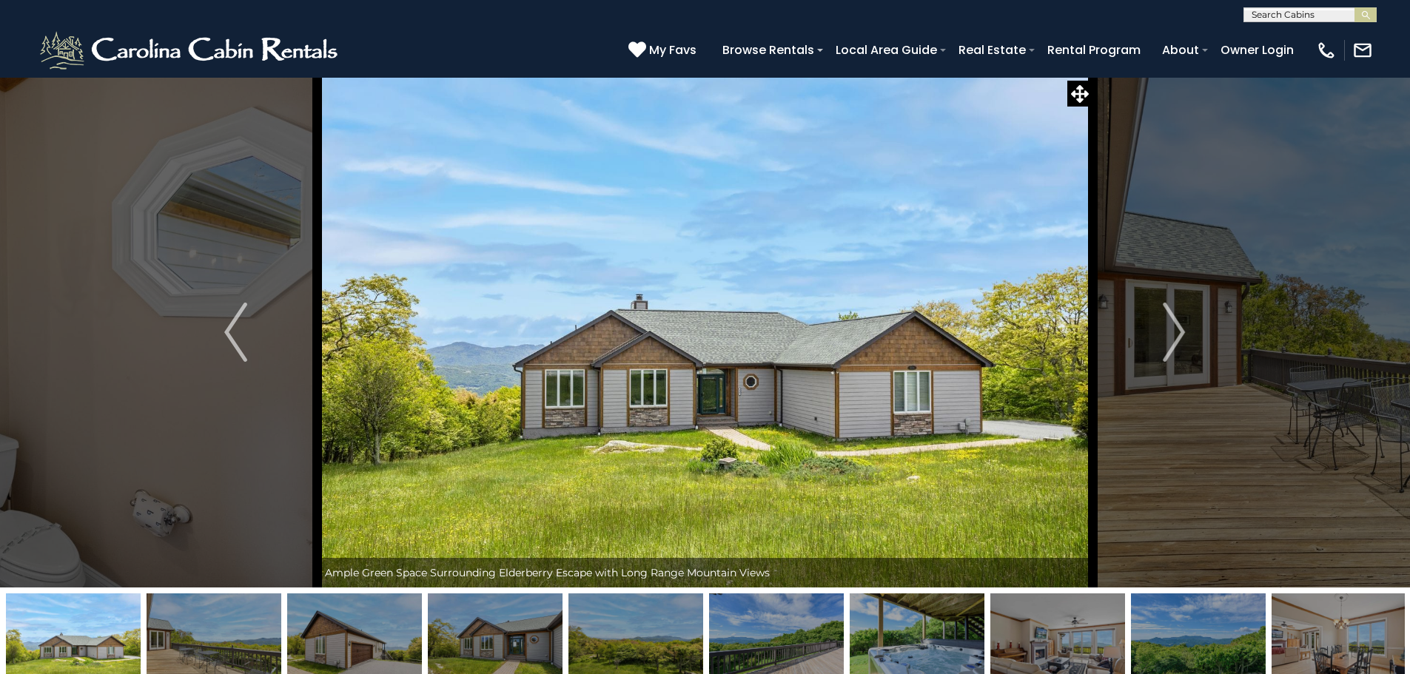
click at [1182, 339] on img "Next" at bounding box center [1174, 332] width 22 height 59
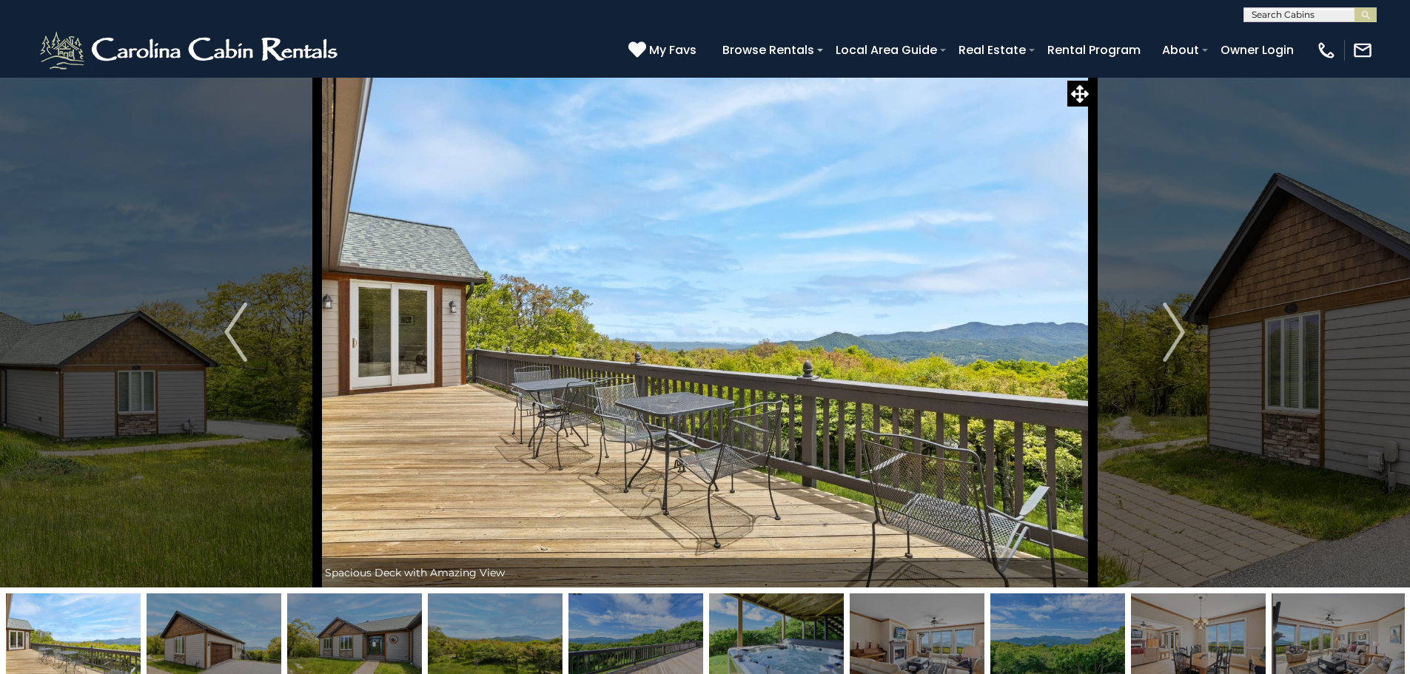
click at [1173, 339] on img "Next" at bounding box center [1174, 332] width 22 height 59
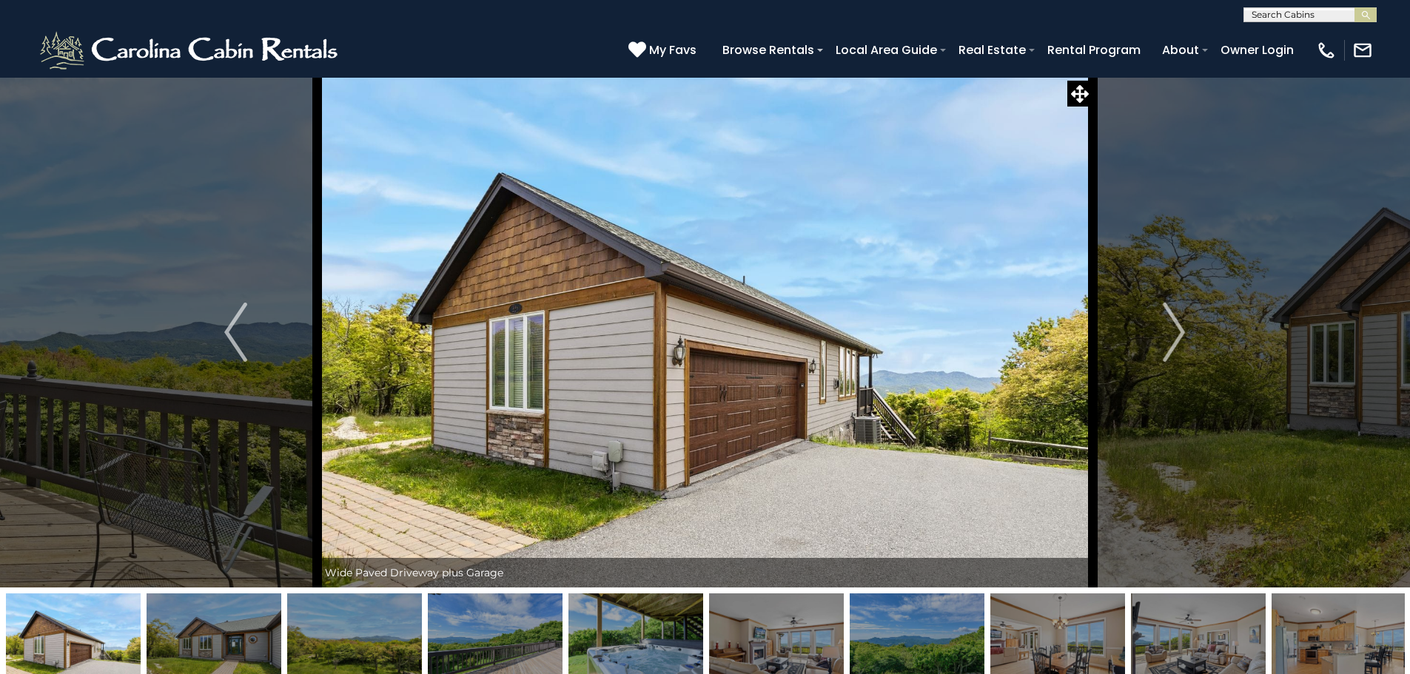
click at [1173, 339] on img "Next" at bounding box center [1174, 332] width 22 height 59
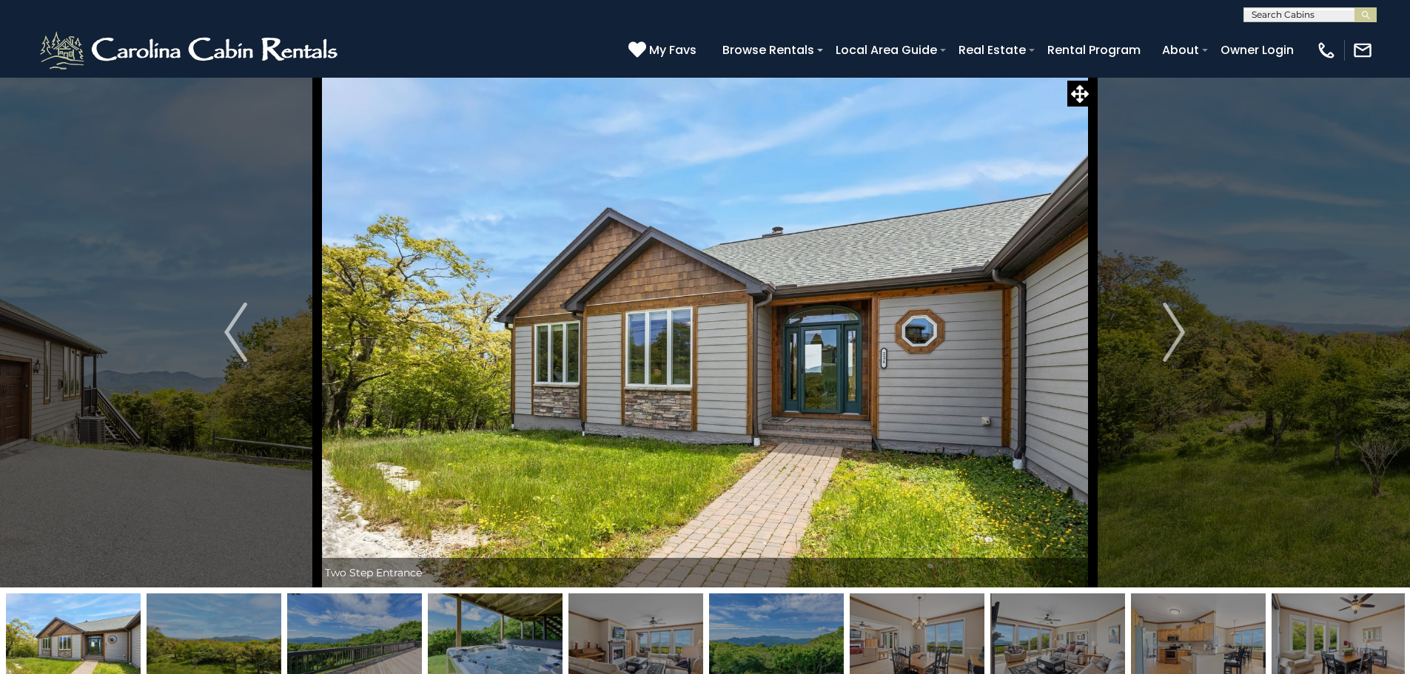
click at [1173, 339] on img "Next" at bounding box center [1174, 332] width 22 height 59
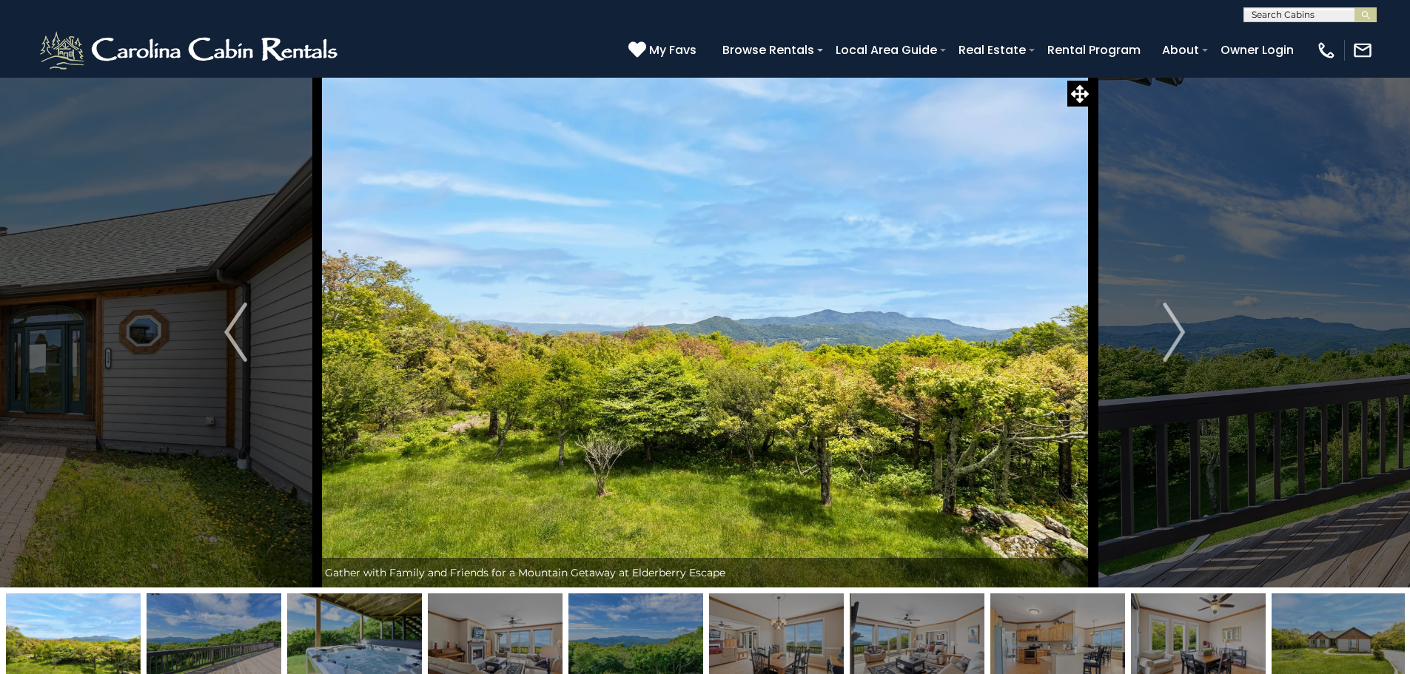
click at [1173, 339] on img "Next" at bounding box center [1174, 332] width 22 height 59
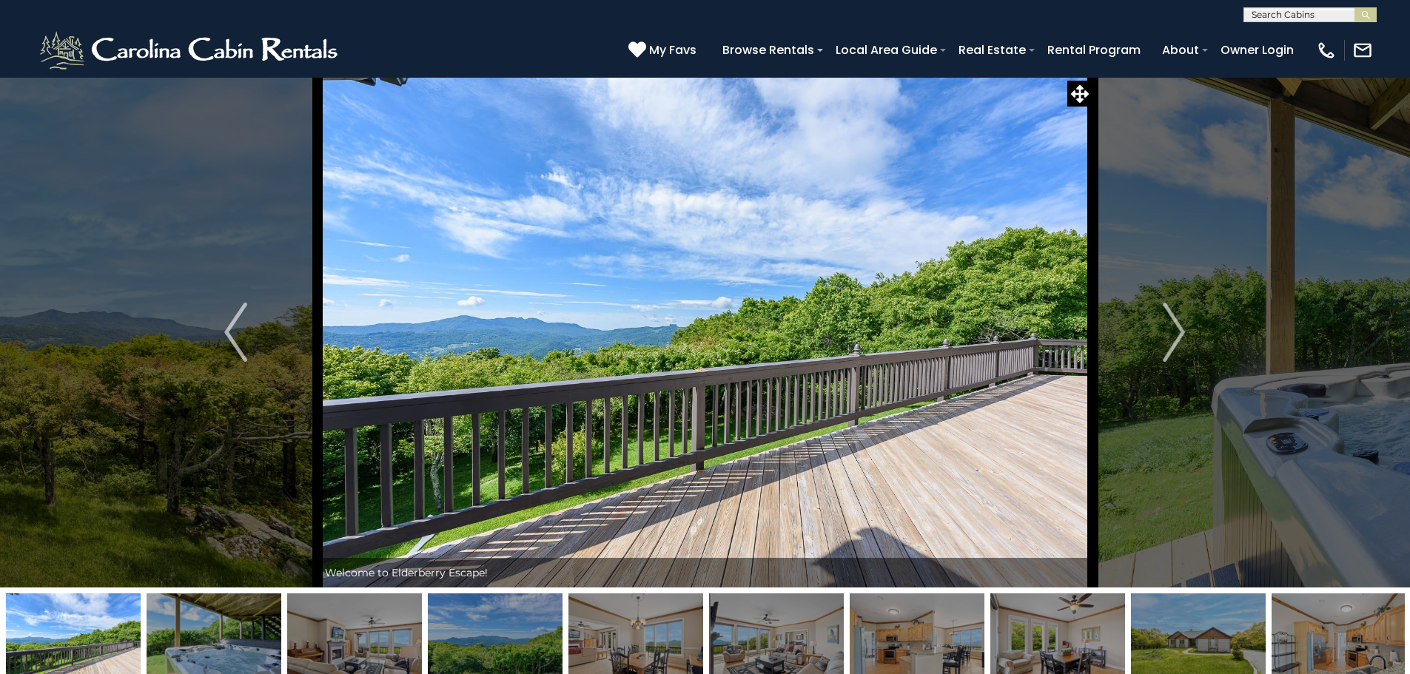
click at [1173, 339] on img "Next" at bounding box center [1174, 332] width 22 height 59
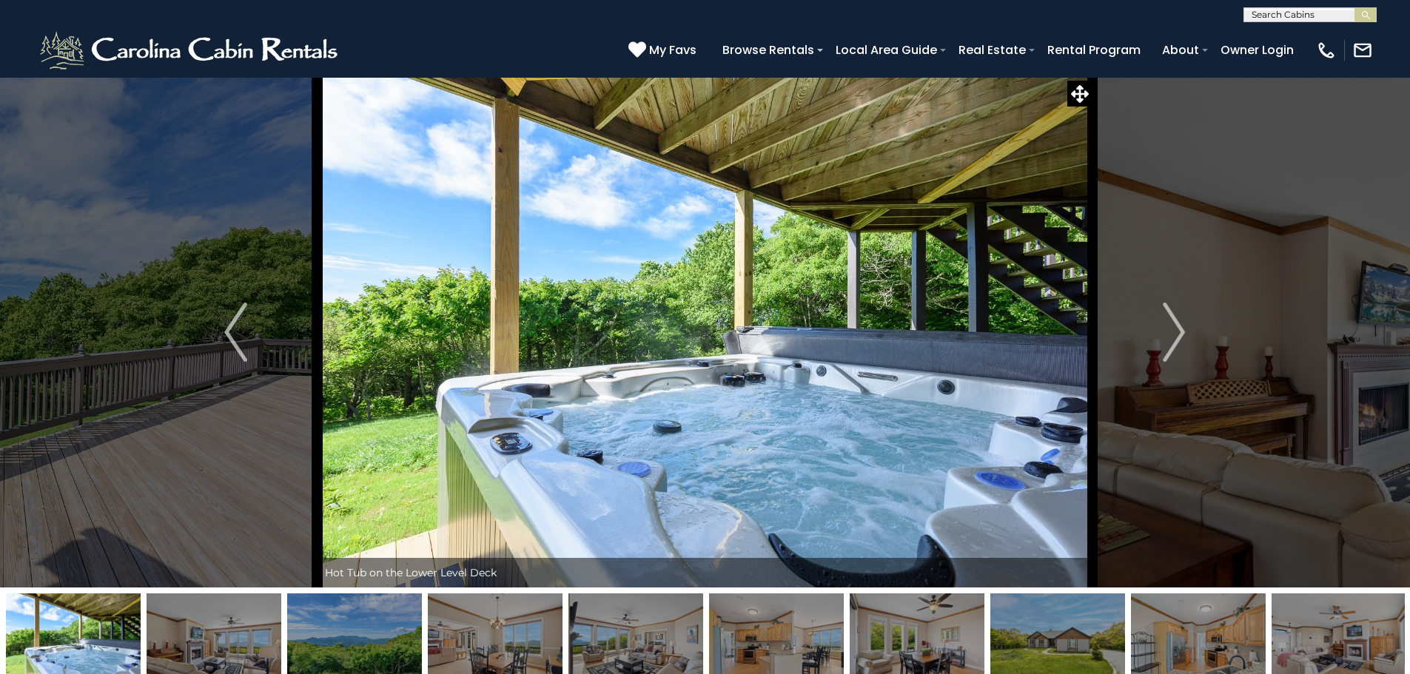
click at [227, 318] on img "Previous" at bounding box center [235, 332] width 22 height 59
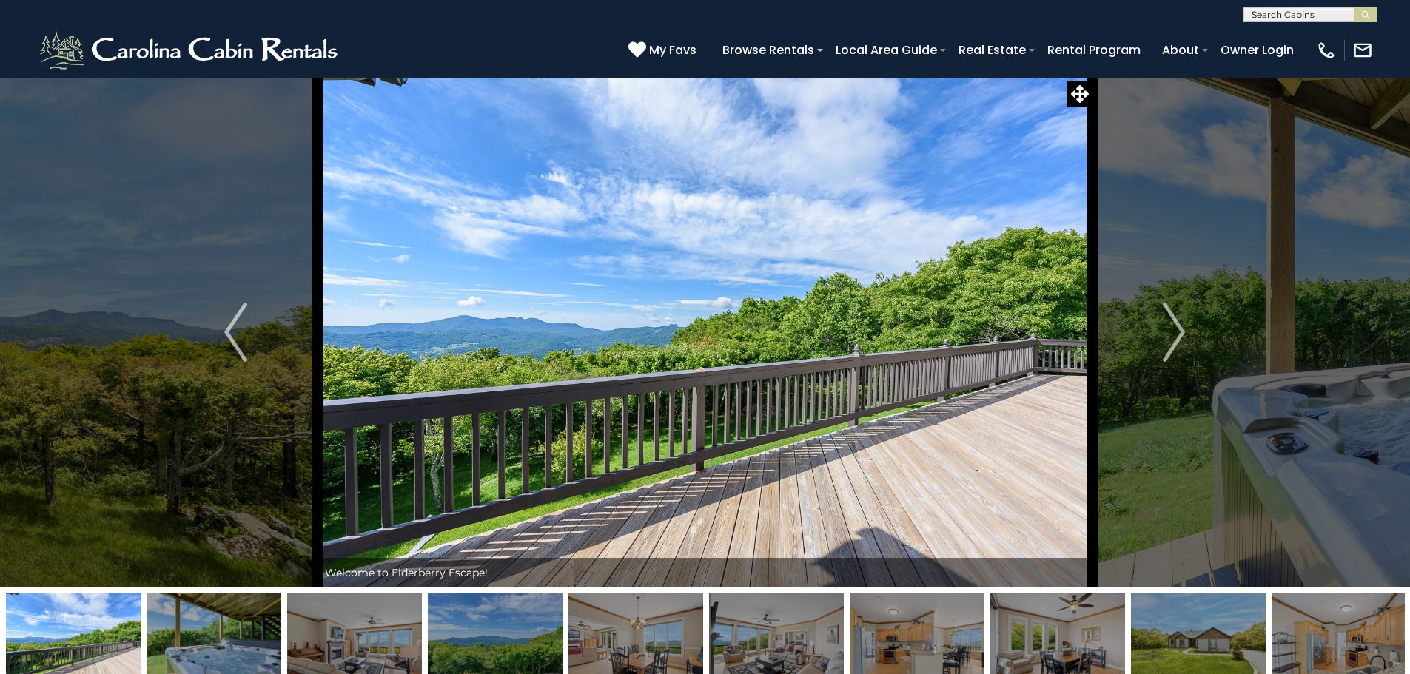
click at [227, 318] on img "Previous" at bounding box center [235, 332] width 22 height 59
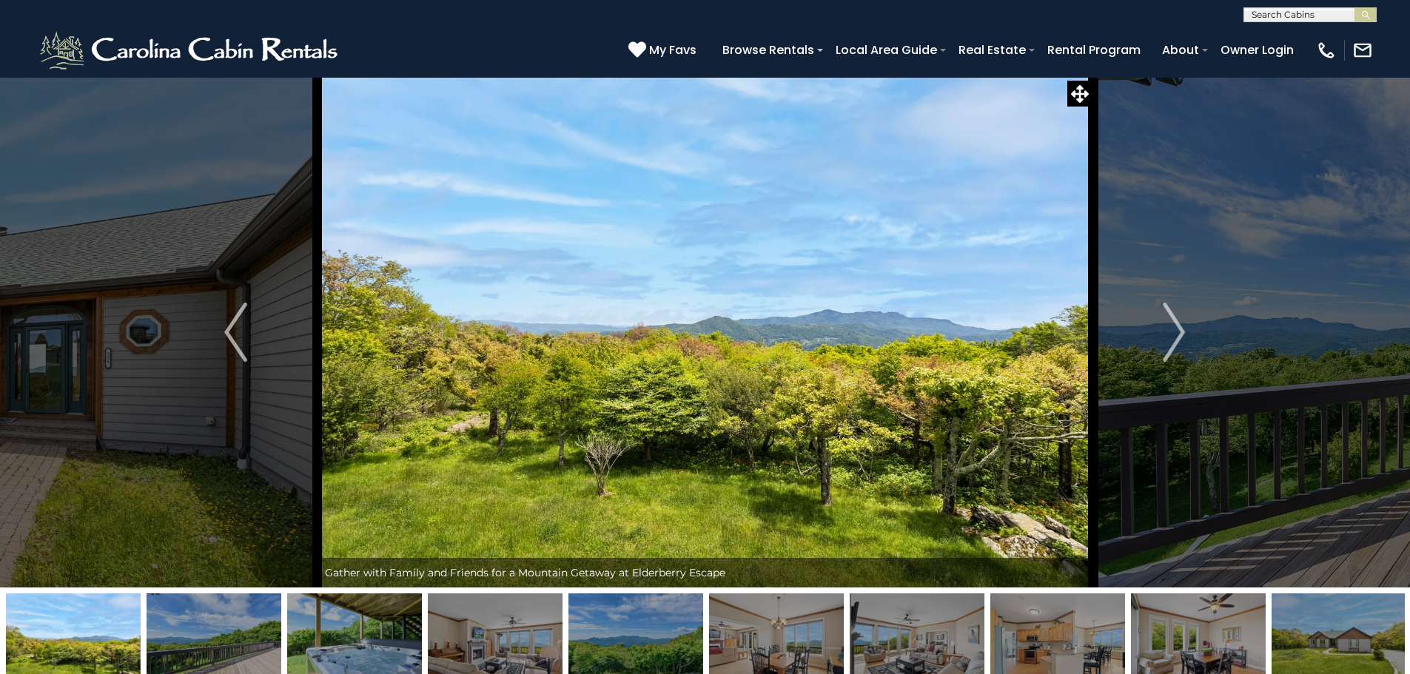
click at [1173, 331] on img "Next" at bounding box center [1174, 332] width 22 height 59
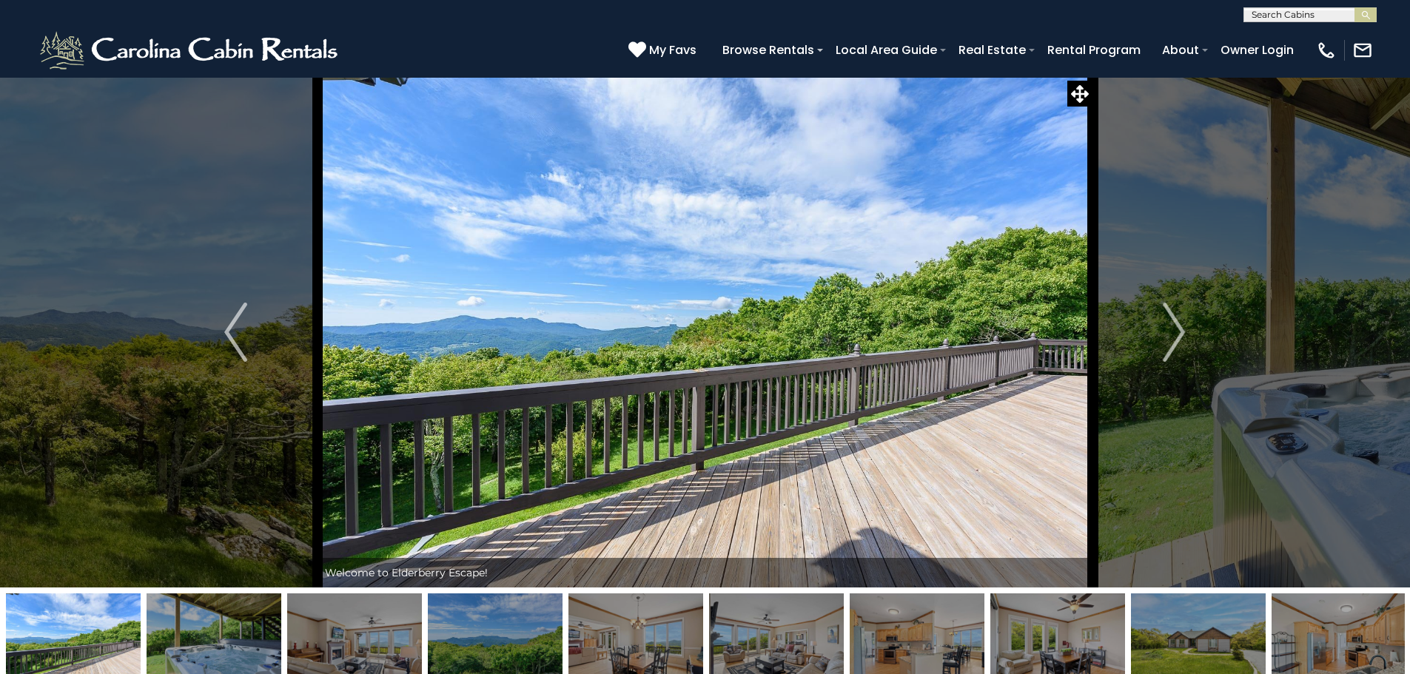
click at [1173, 331] on img "Next" at bounding box center [1174, 332] width 22 height 59
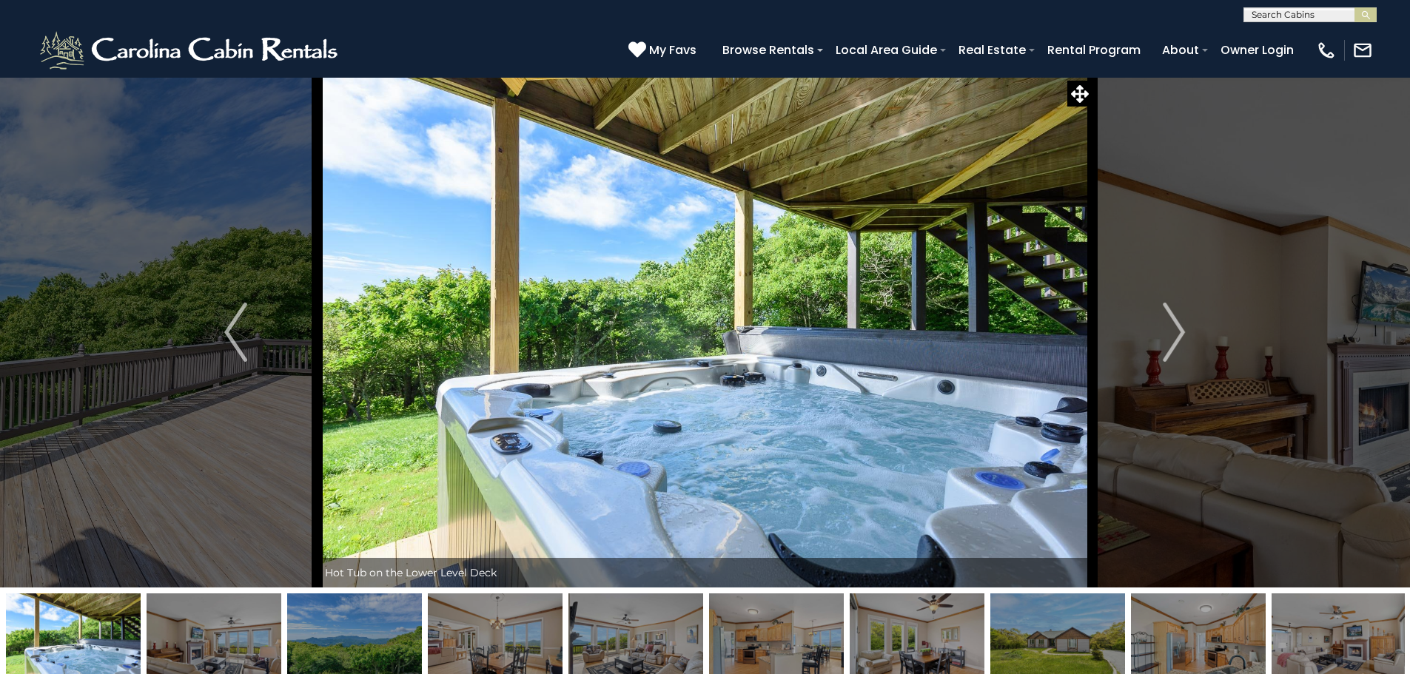
click at [1173, 331] on img "Next" at bounding box center [1174, 332] width 22 height 59
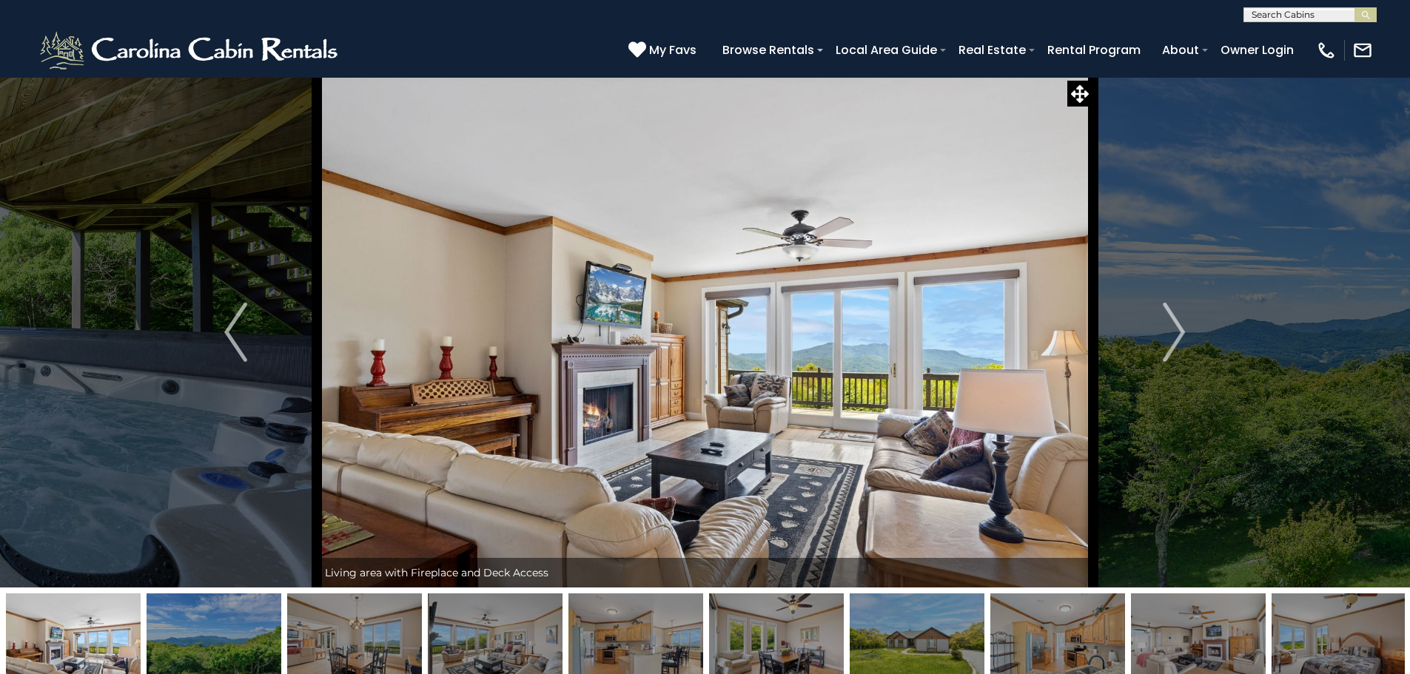
click at [1173, 331] on img "Next" at bounding box center [1174, 332] width 22 height 59
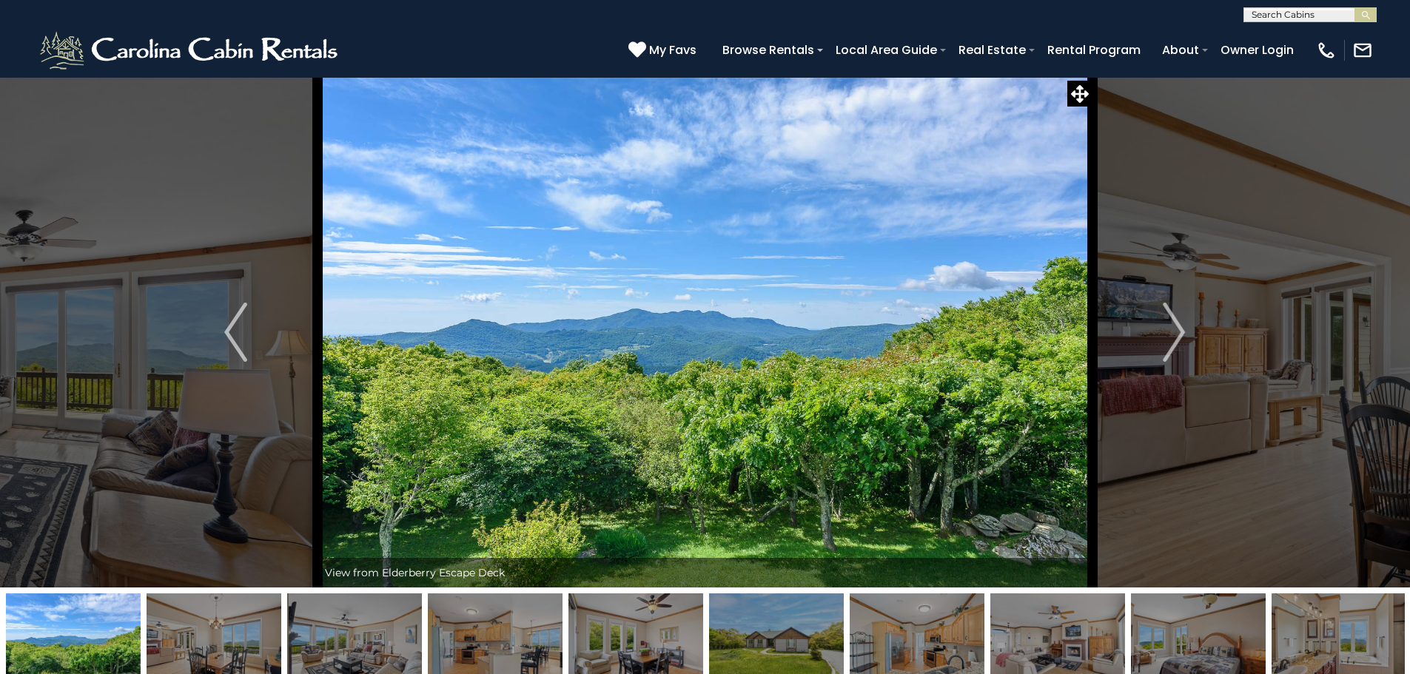
drag, startPoint x: 1171, startPoint y: 331, endPoint x: 1159, endPoint y: 331, distance: 11.8
click at [1169, 331] on img "Next" at bounding box center [1174, 332] width 22 height 59
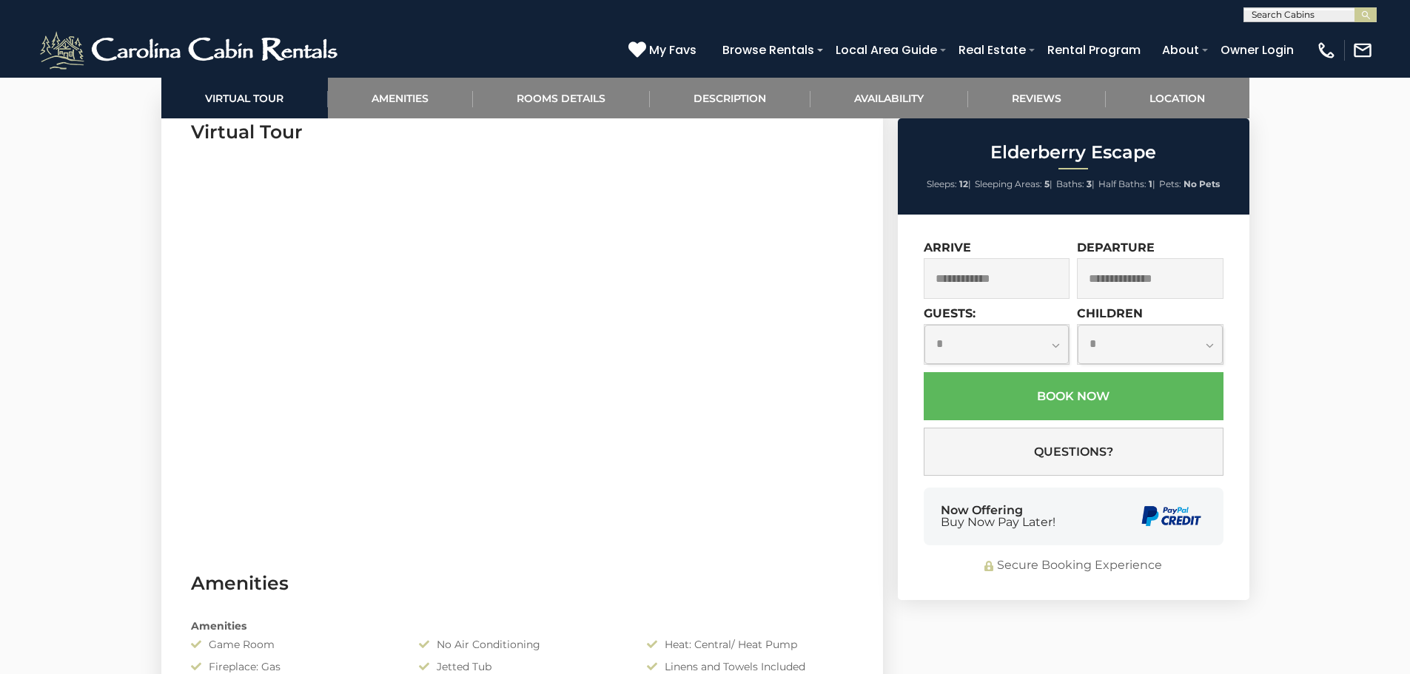
scroll to position [444, 0]
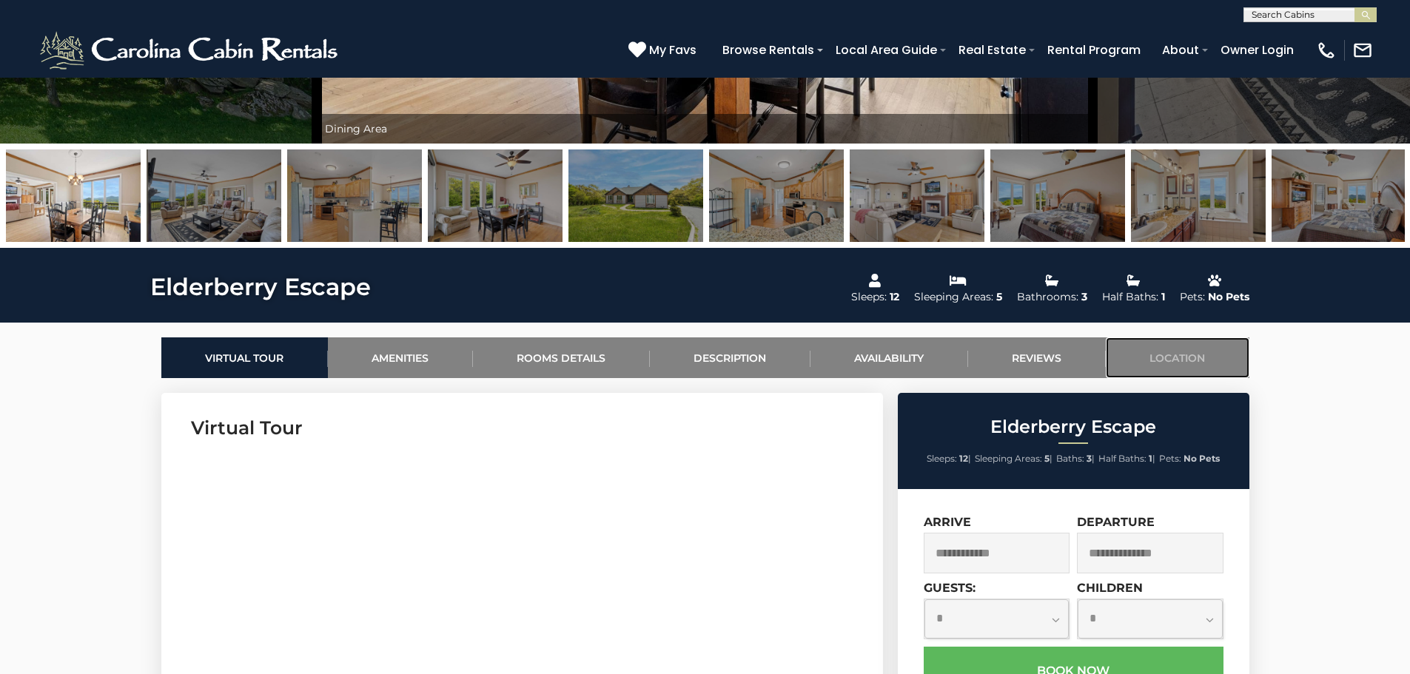
click at [1164, 359] on link "Location" at bounding box center [1178, 358] width 144 height 41
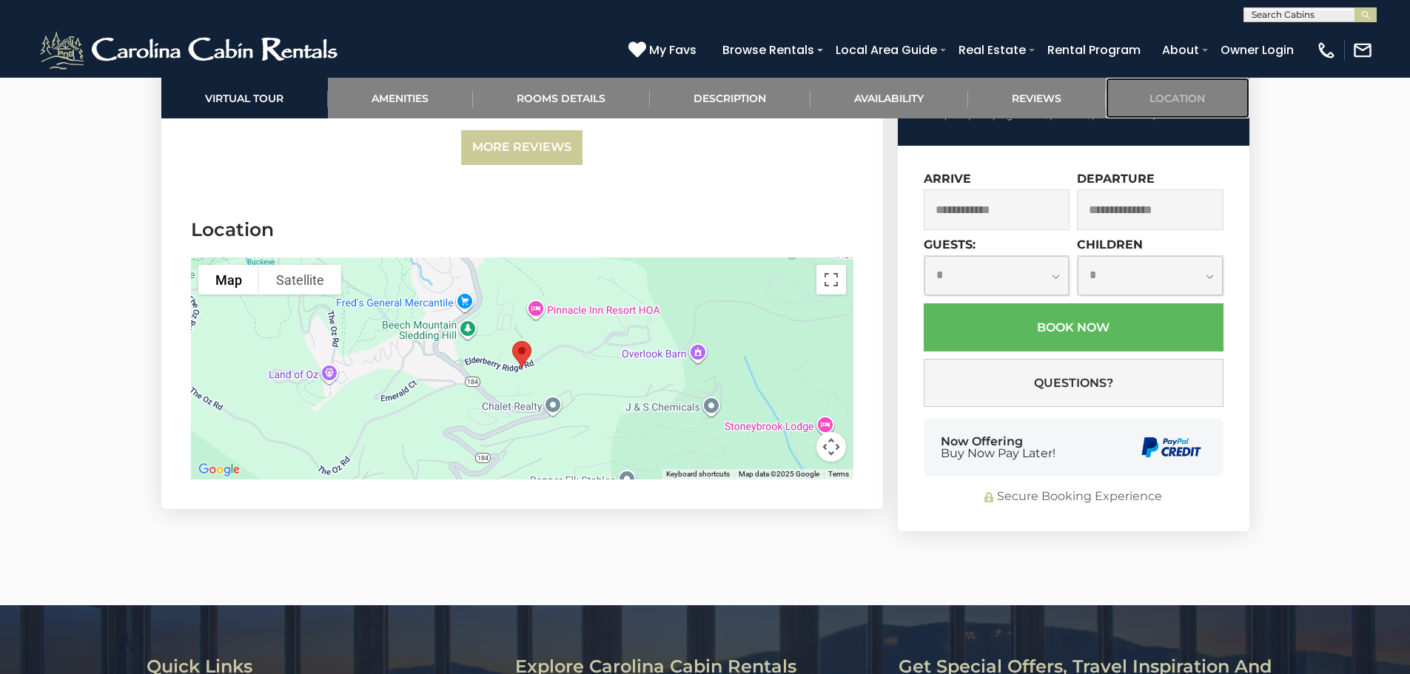
scroll to position [3371, 0]
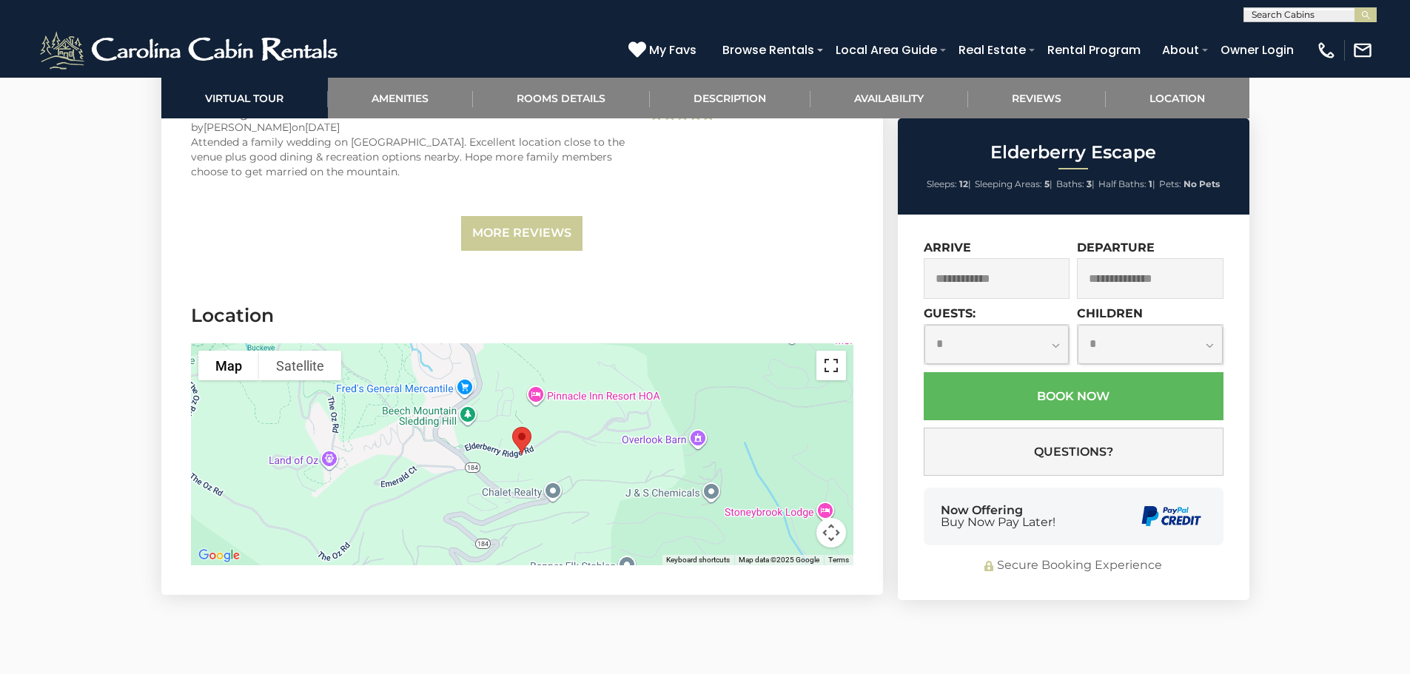
click at [840, 356] on button "Toggle fullscreen view" at bounding box center [832, 366] width 30 height 30
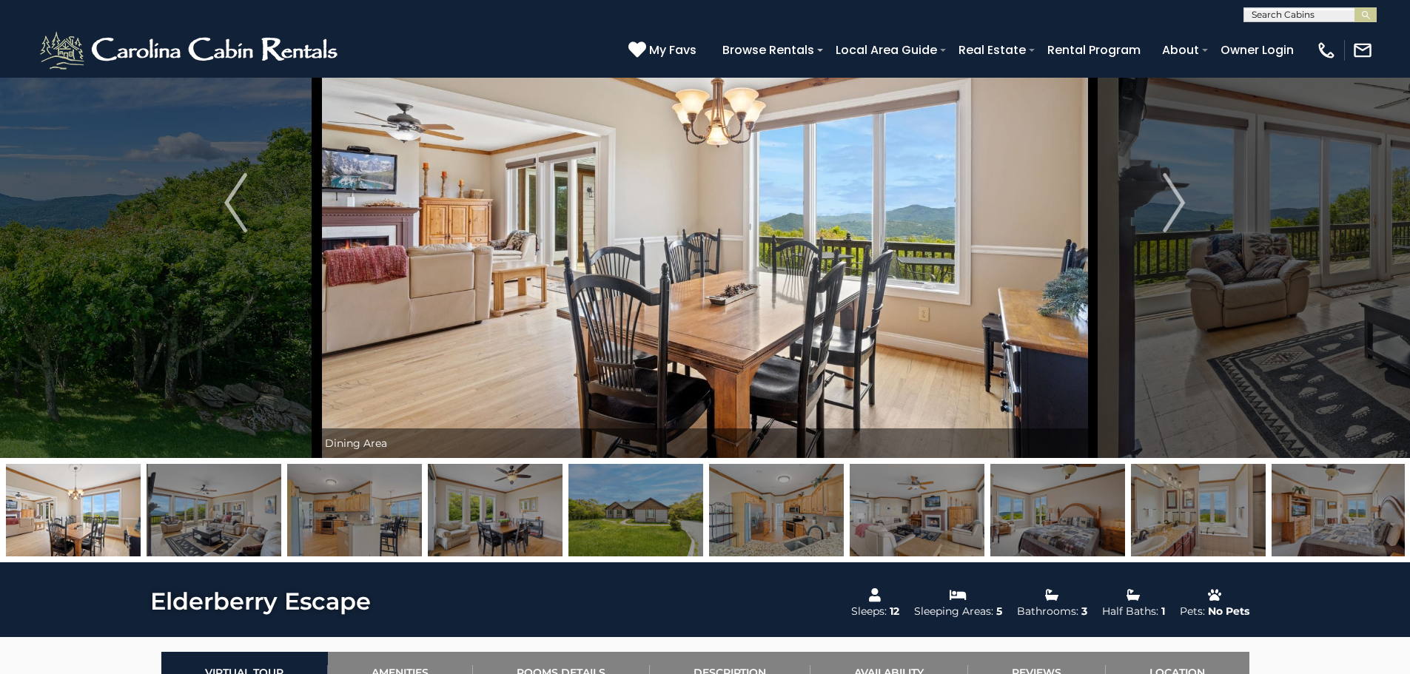
scroll to position [0, 0]
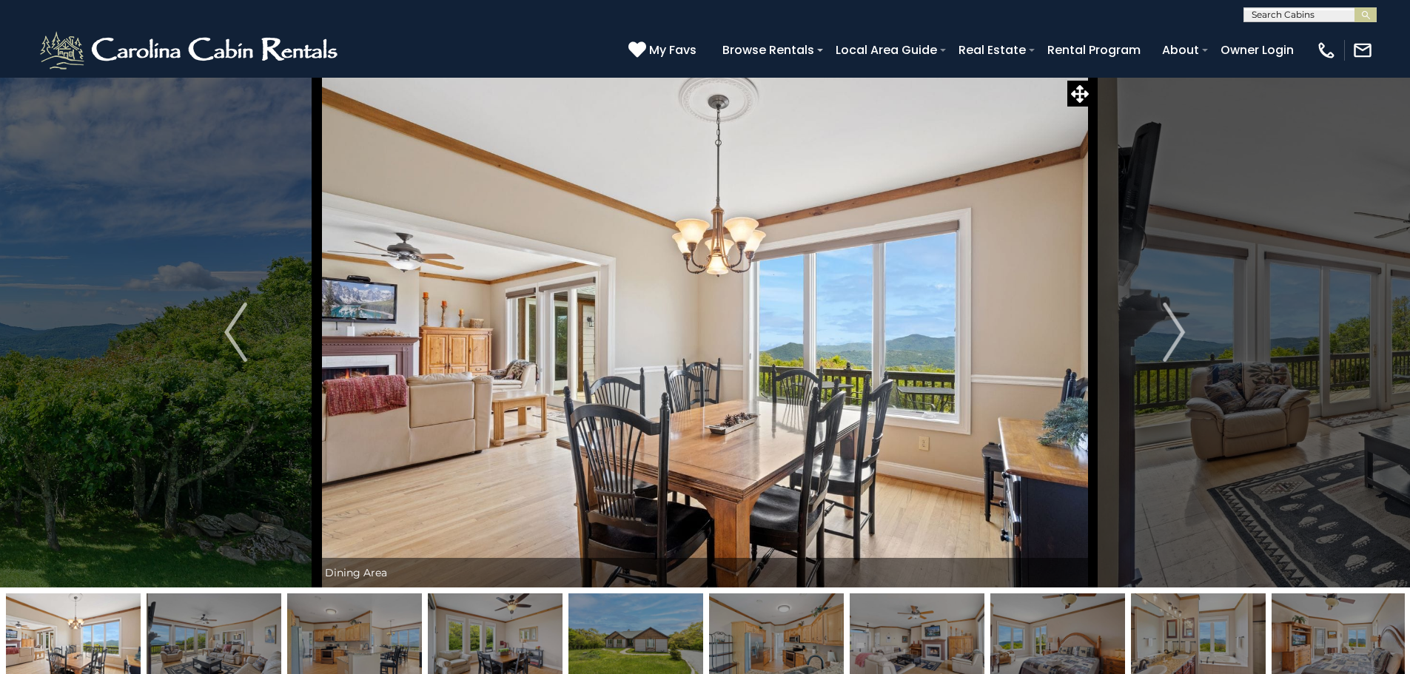
click at [483, 320] on img at bounding box center [706, 332] width 776 height 511
click at [1182, 292] on button "Next" at bounding box center [1174, 332] width 163 height 511
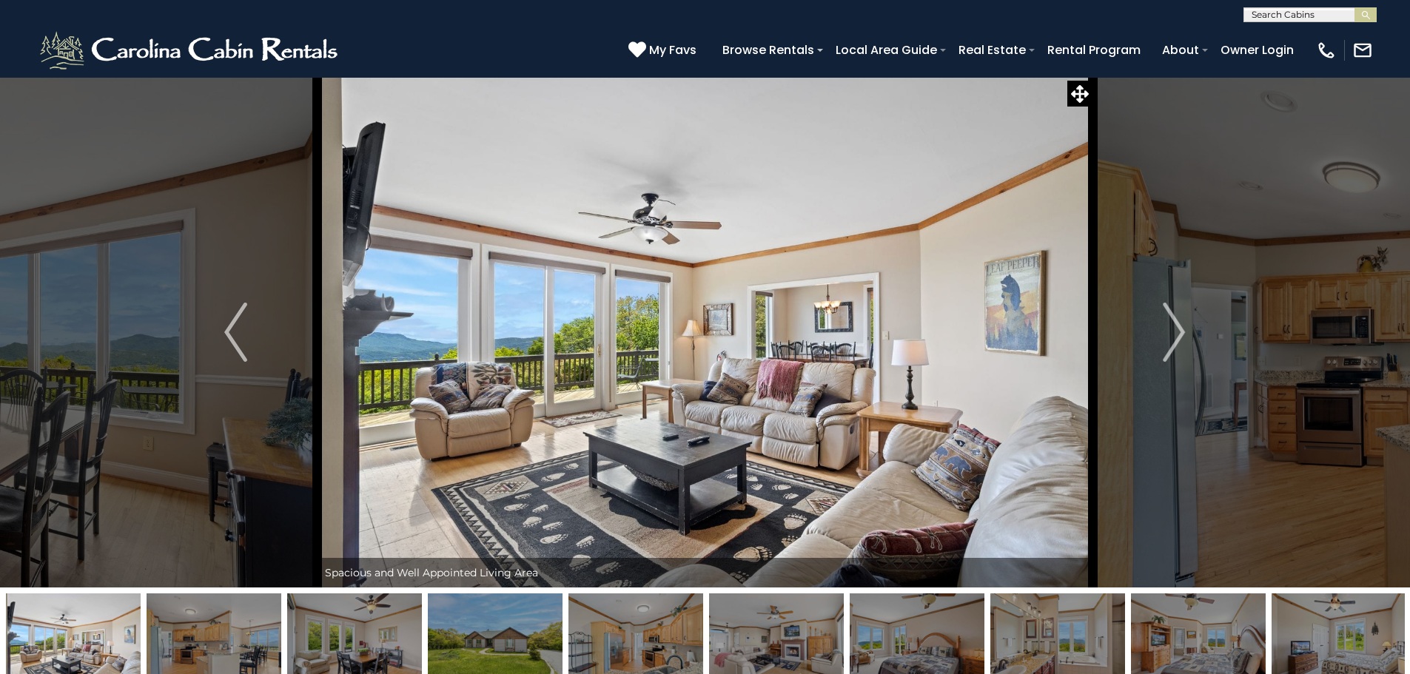
click at [1182, 292] on button "Next" at bounding box center [1174, 332] width 163 height 511
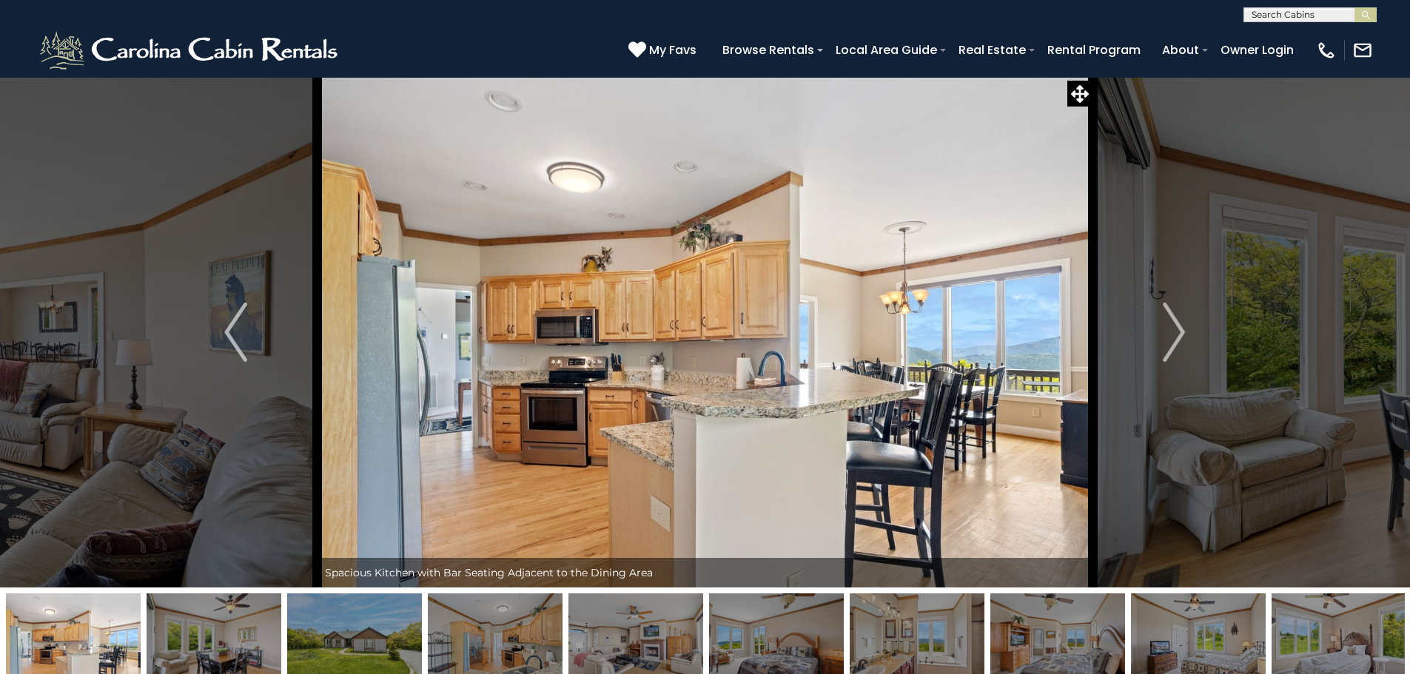
click at [240, 332] on img "Previous" at bounding box center [235, 332] width 22 height 59
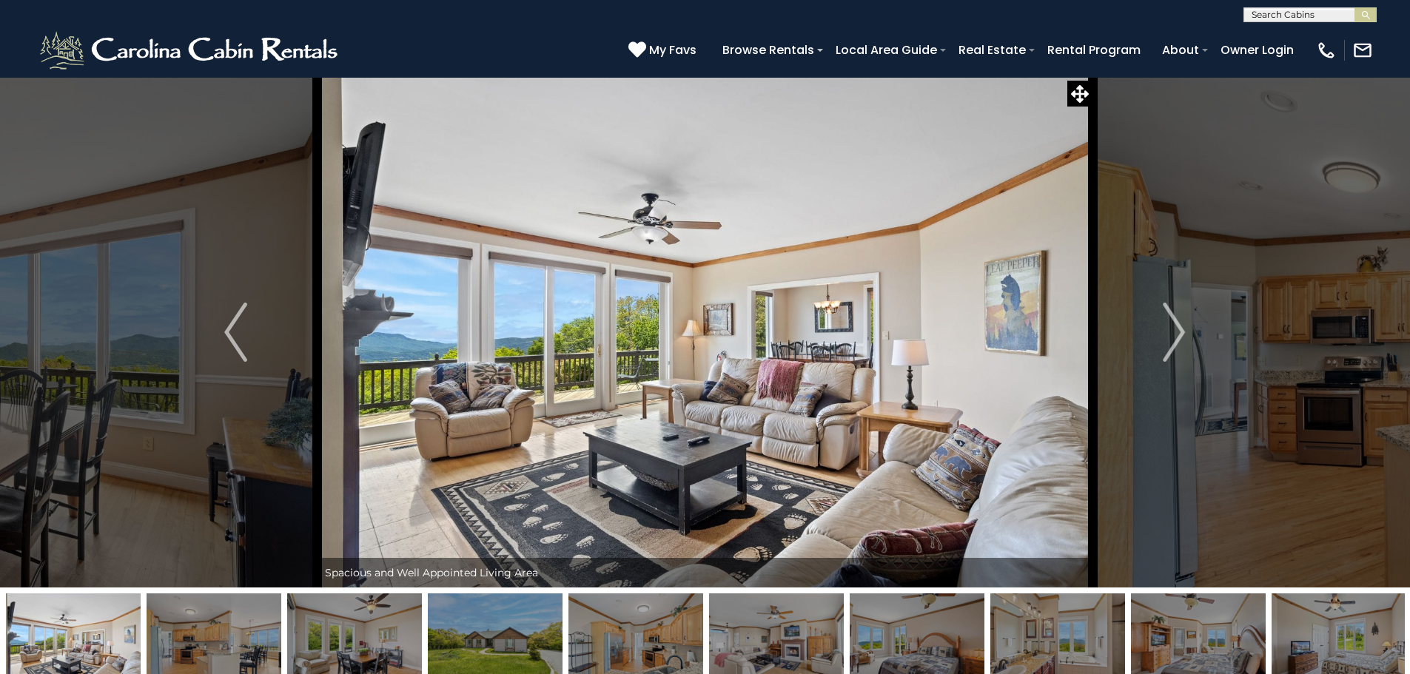
click at [240, 332] on img "Previous" at bounding box center [235, 332] width 22 height 59
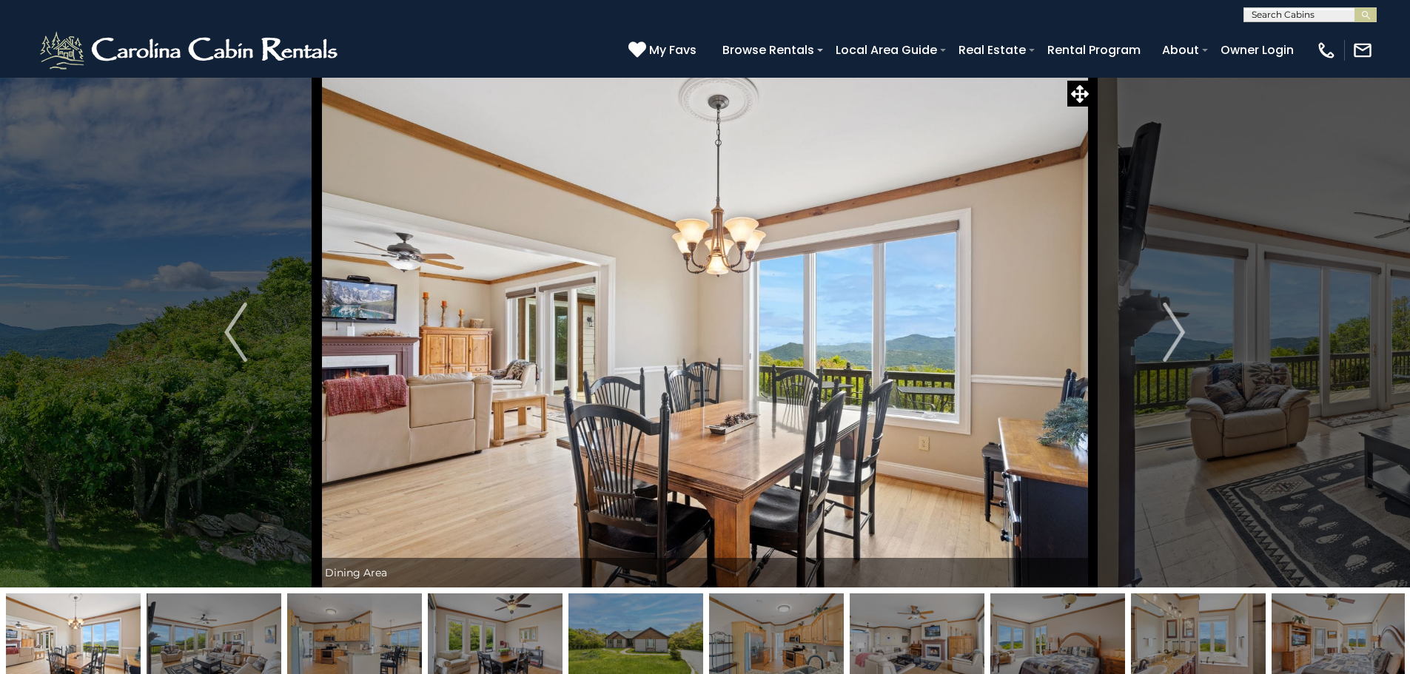
click at [240, 332] on img "Previous" at bounding box center [235, 332] width 22 height 59
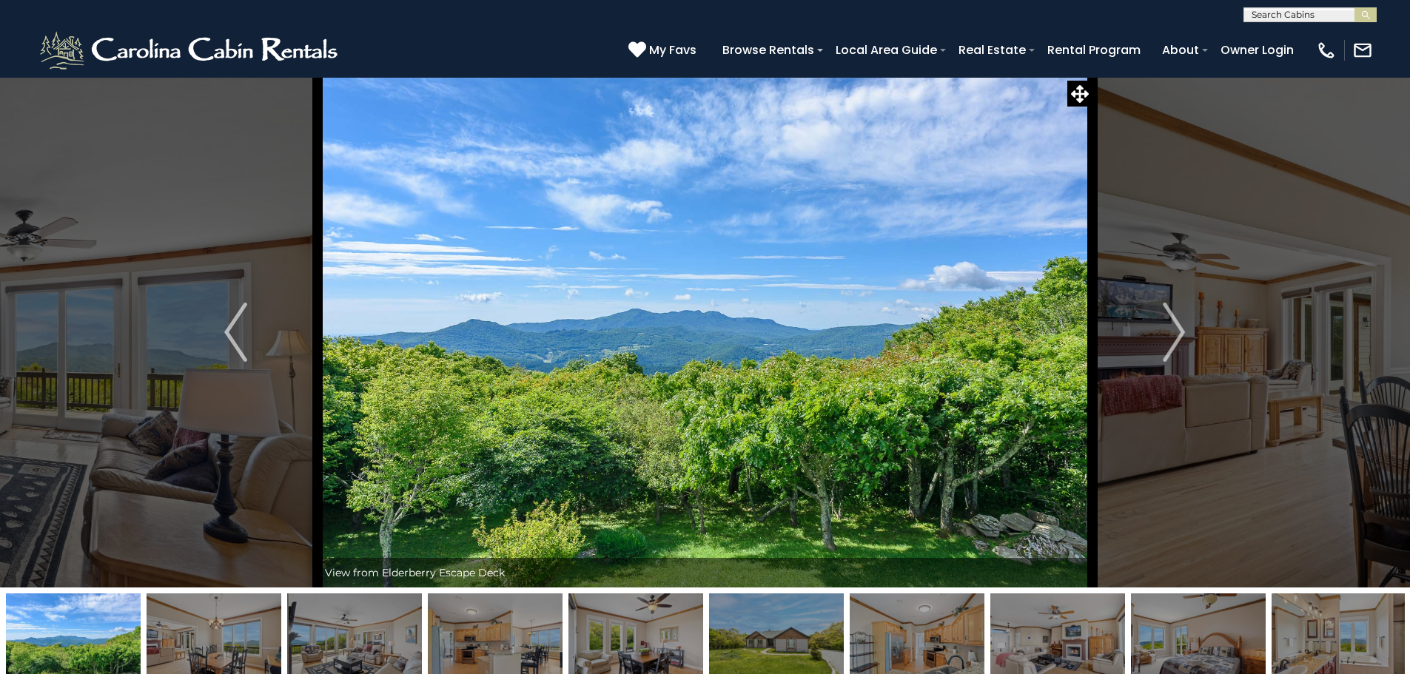
click at [1152, 308] on button "Next" at bounding box center [1174, 332] width 163 height 511
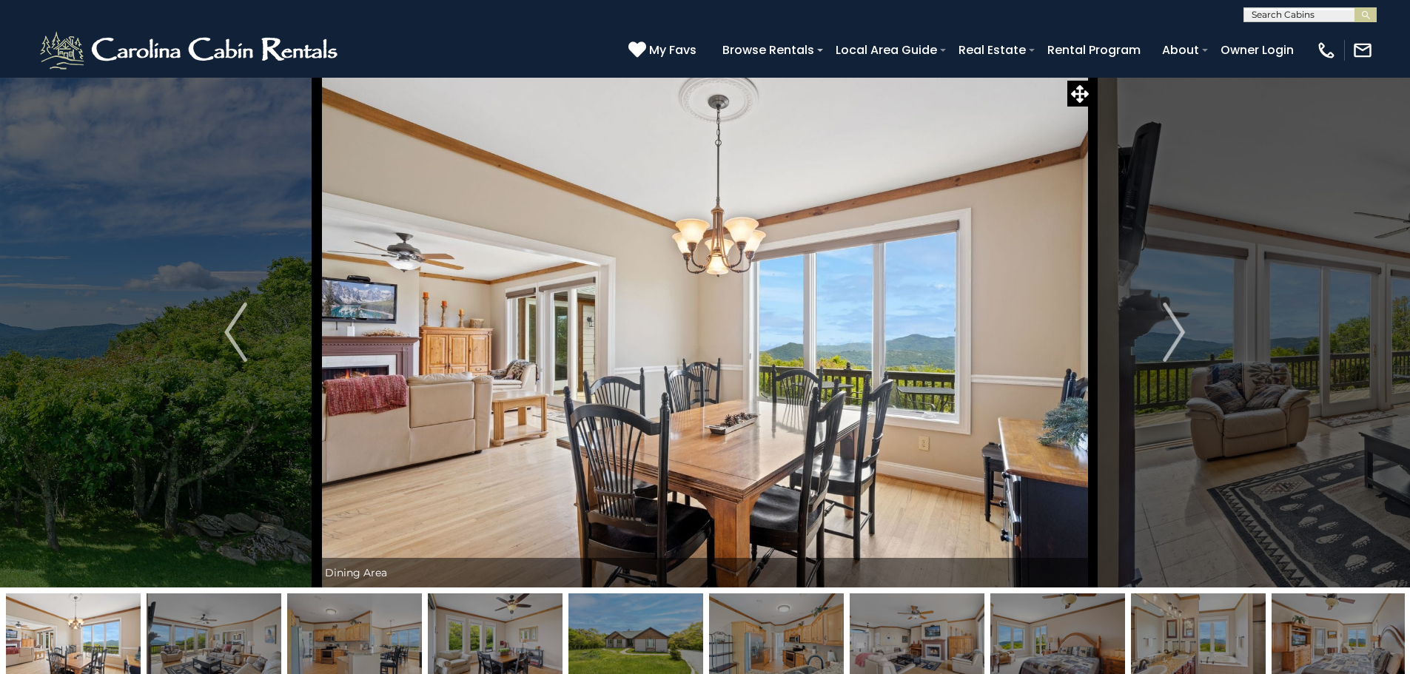
click at [1152, 308] on button "Next" at bounding box center [1174, 332] width 163 height 511
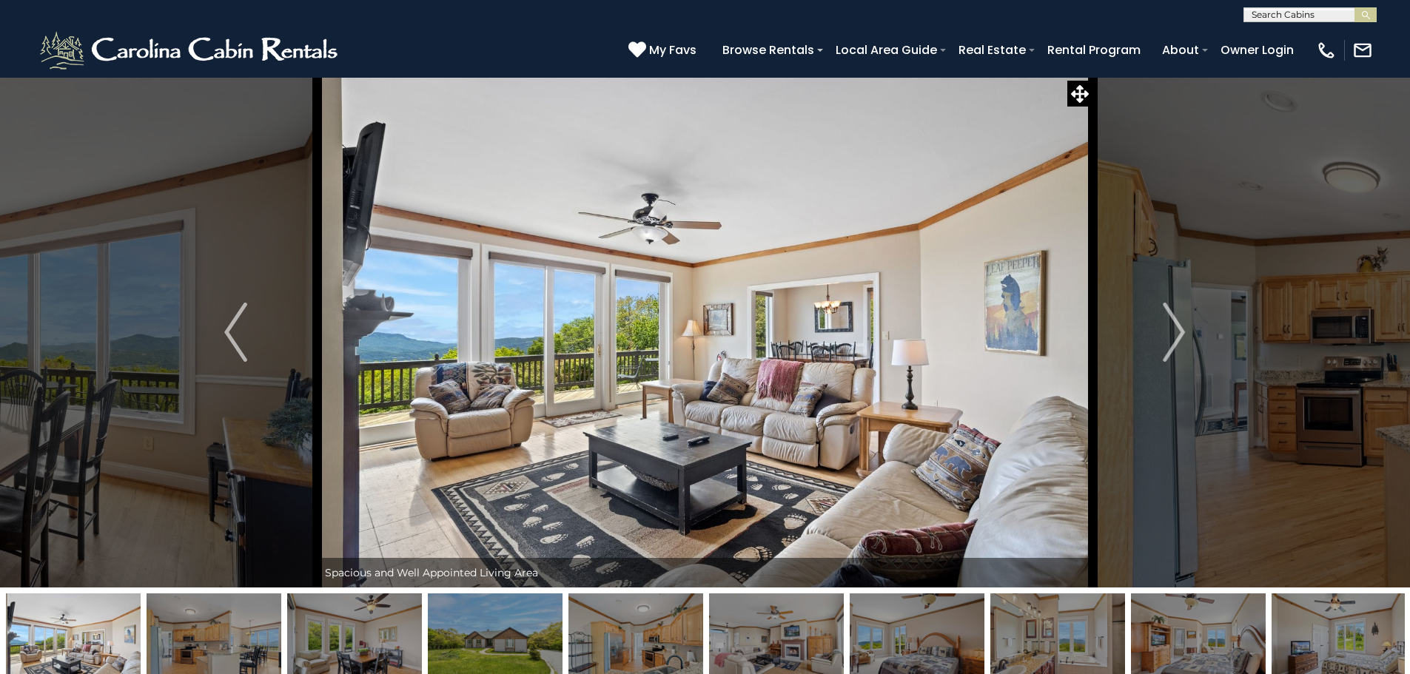
click at [1152, 308] on button "Next" at bounding box center [1174, 332] width 163 height 511
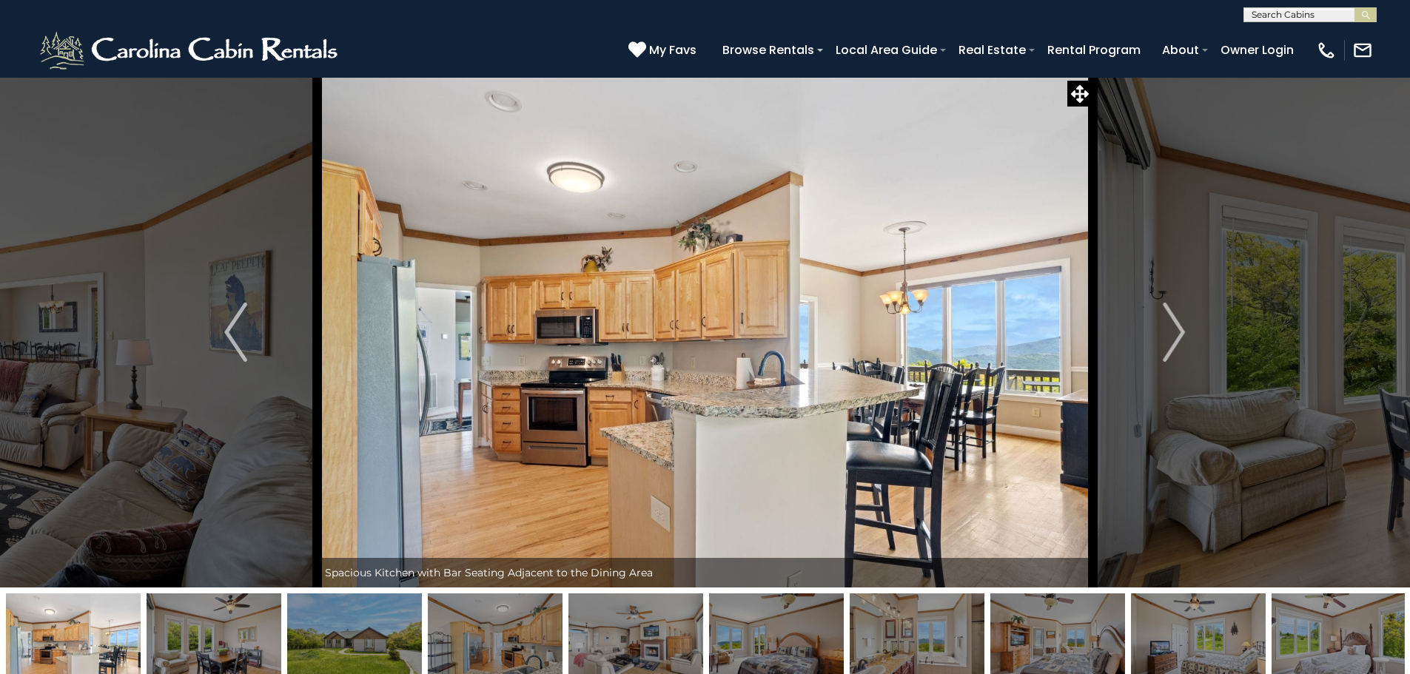
click at [1162, 326] on button "Next" at bounding box center [1174, 332] width 163 height 511
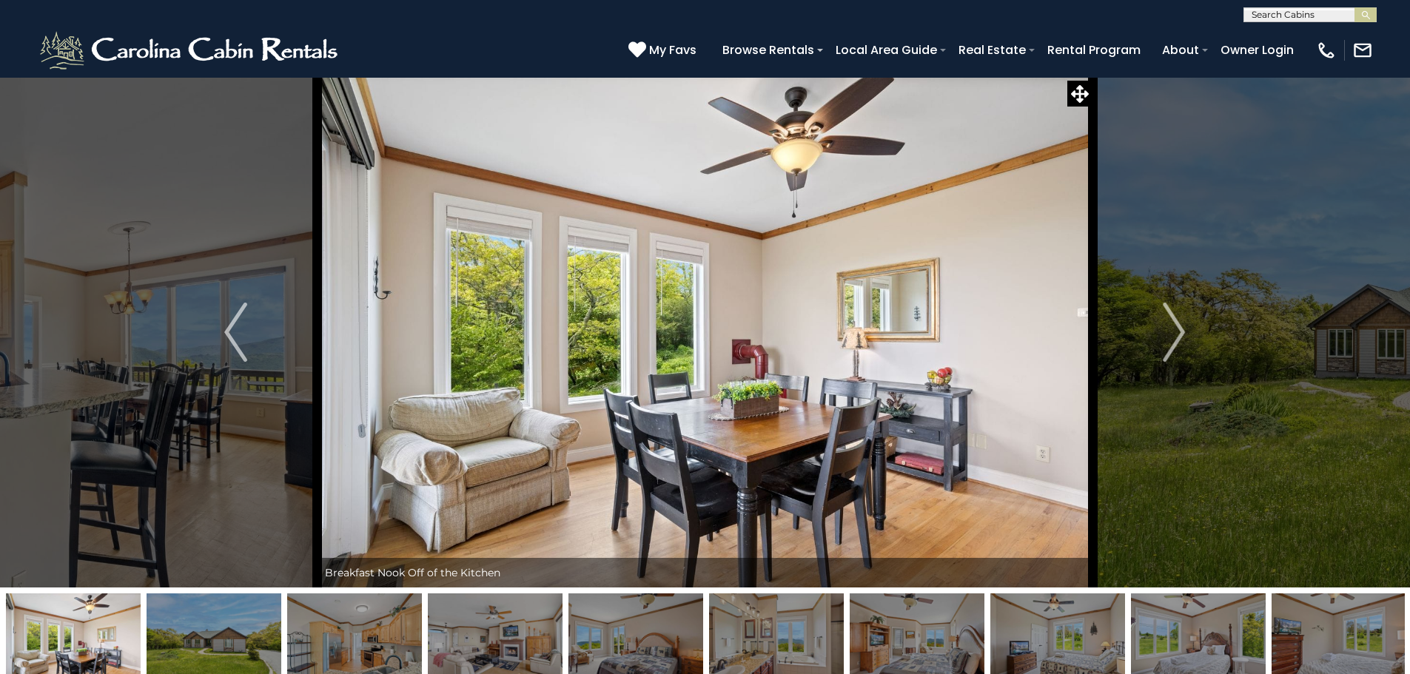
click at [1162, 326] on button "Next" at bounding box center [1174, 332] width 163 height 511
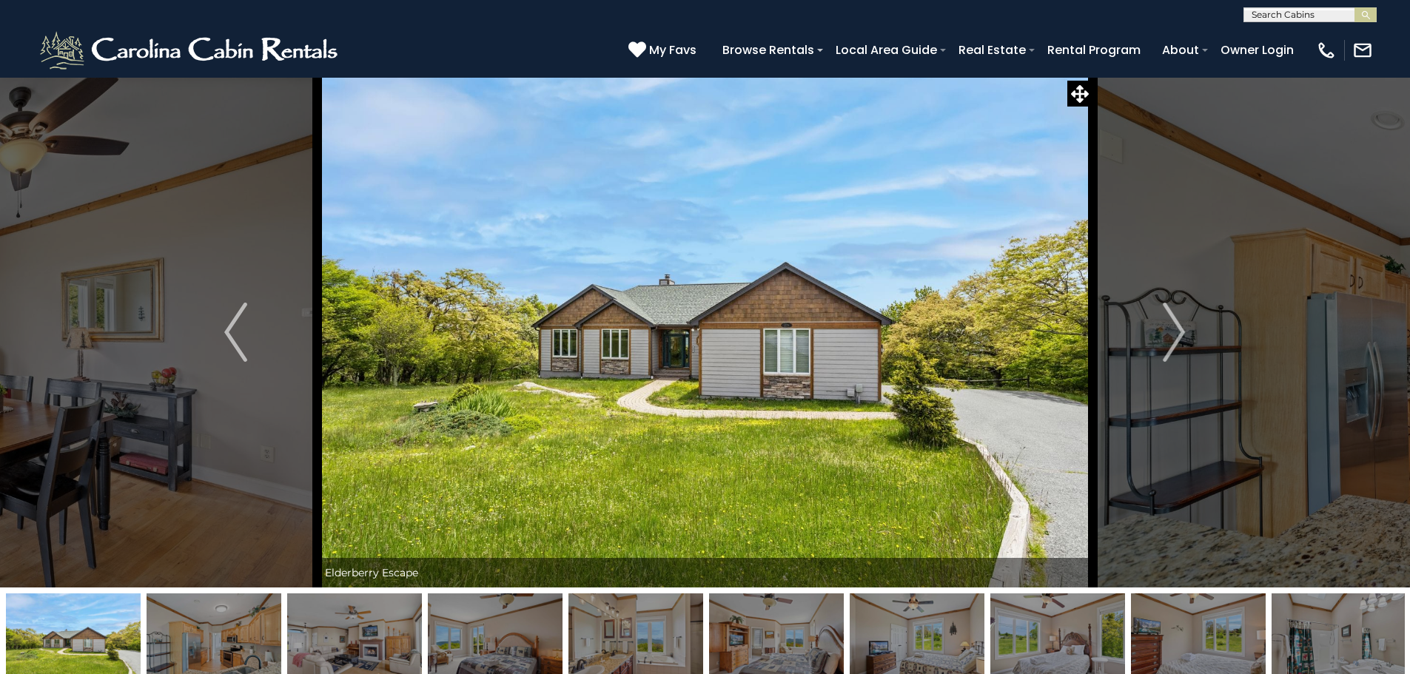
click at [1162, 326] on button "Next" at bounding box center [1174, 332] width 163 height 511
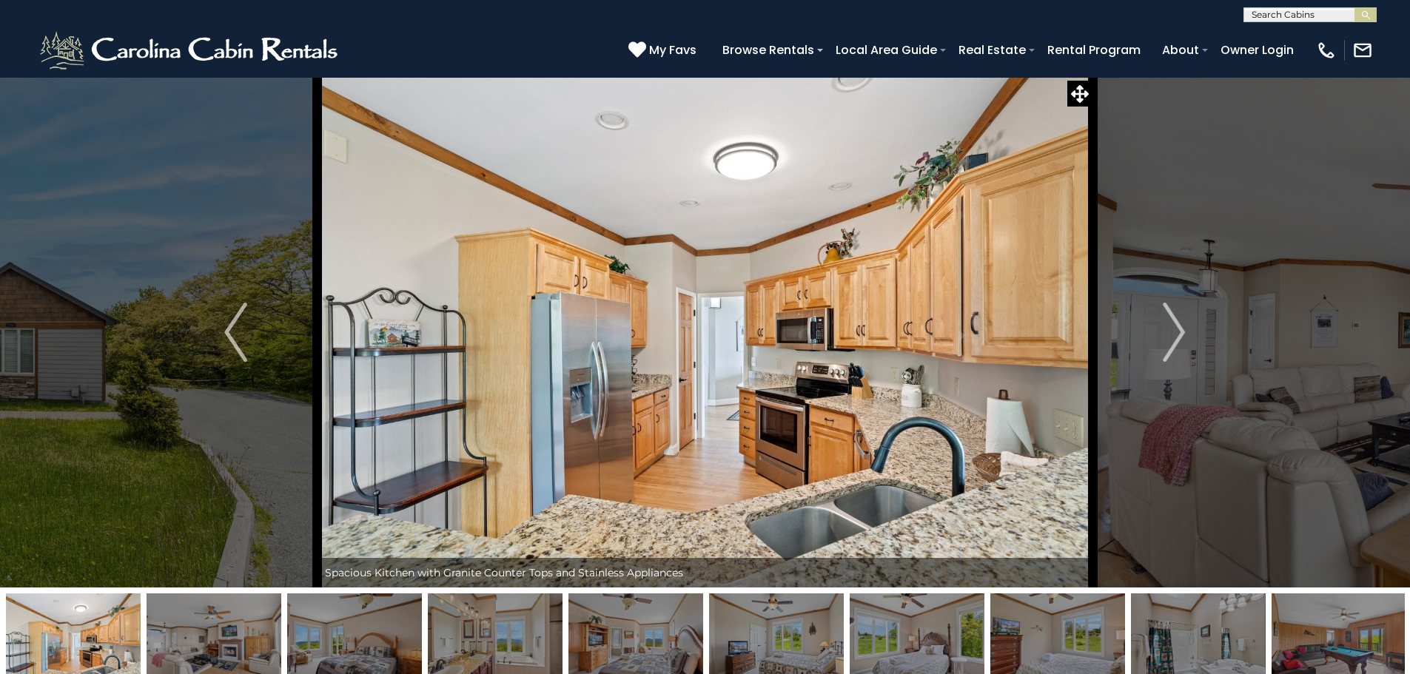
click at [1167, 341] on img "Next" at bounding box center [1174, 332] width 22 height 59
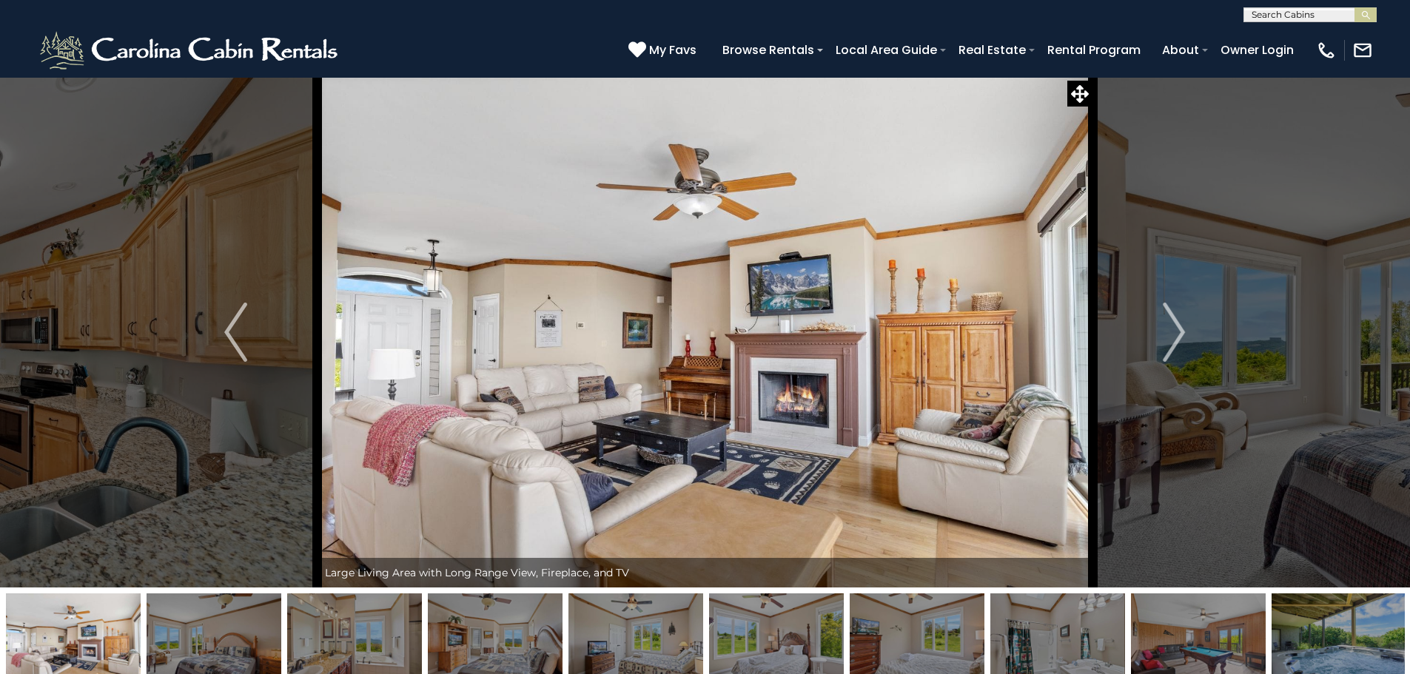
click at [1167, 341] on img "Next" at bounding box center [1174, 332] width 22 height 59
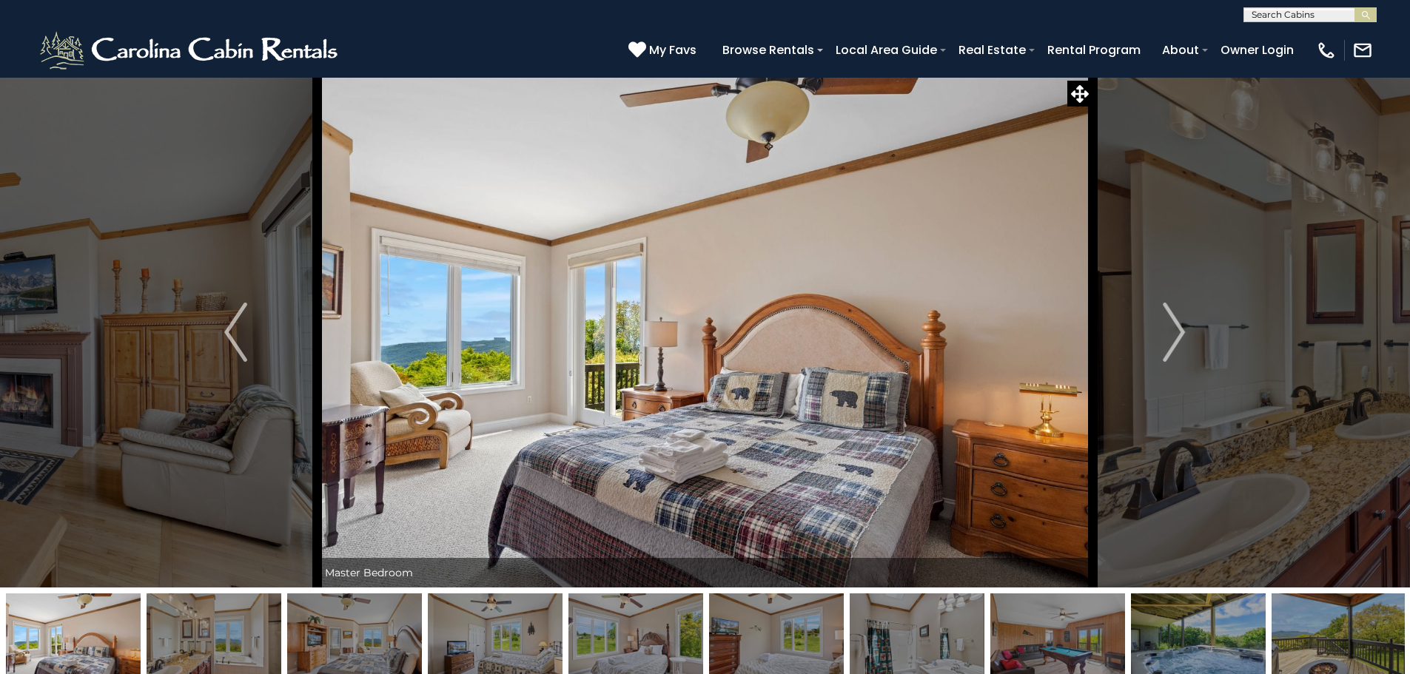
click at [1167, 341] on img "Next" at bounding box center [1174, 332] width 22 height 59
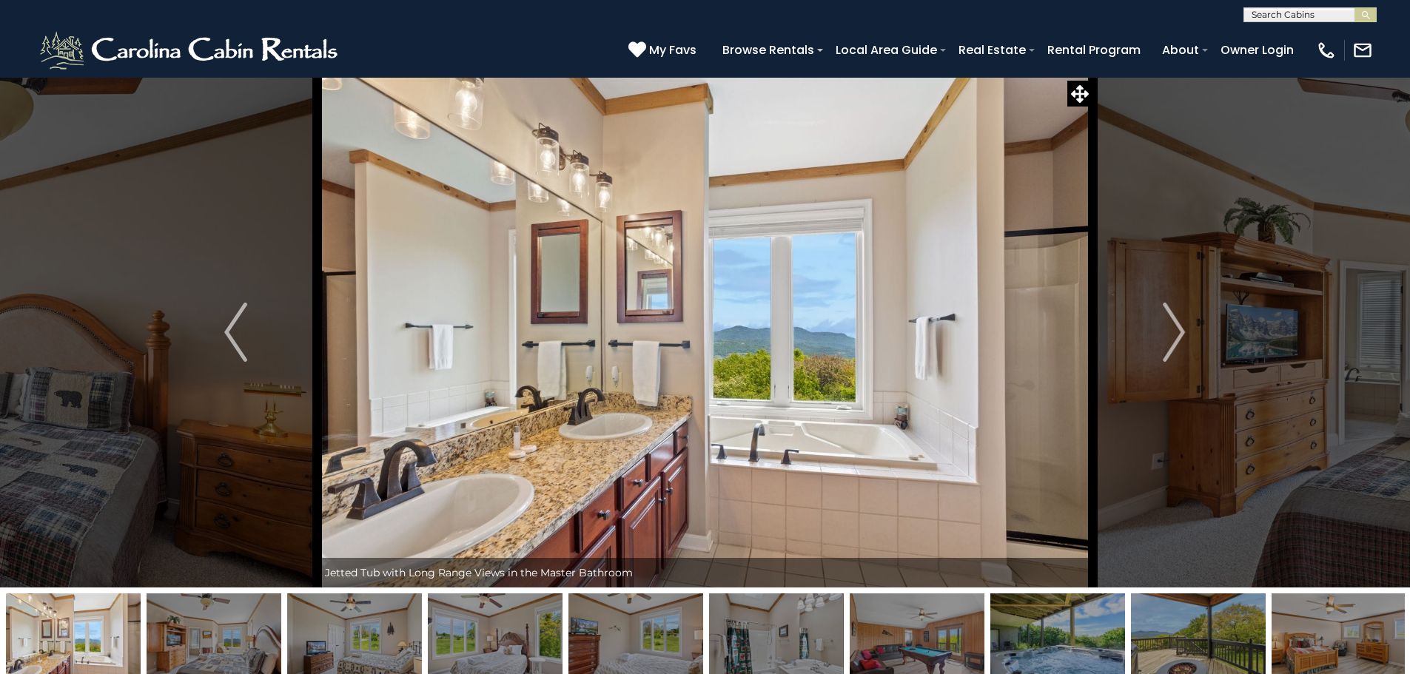
click at [1185, 342] on img "Next" at bounding box center [1174, 332] width 22 height 59
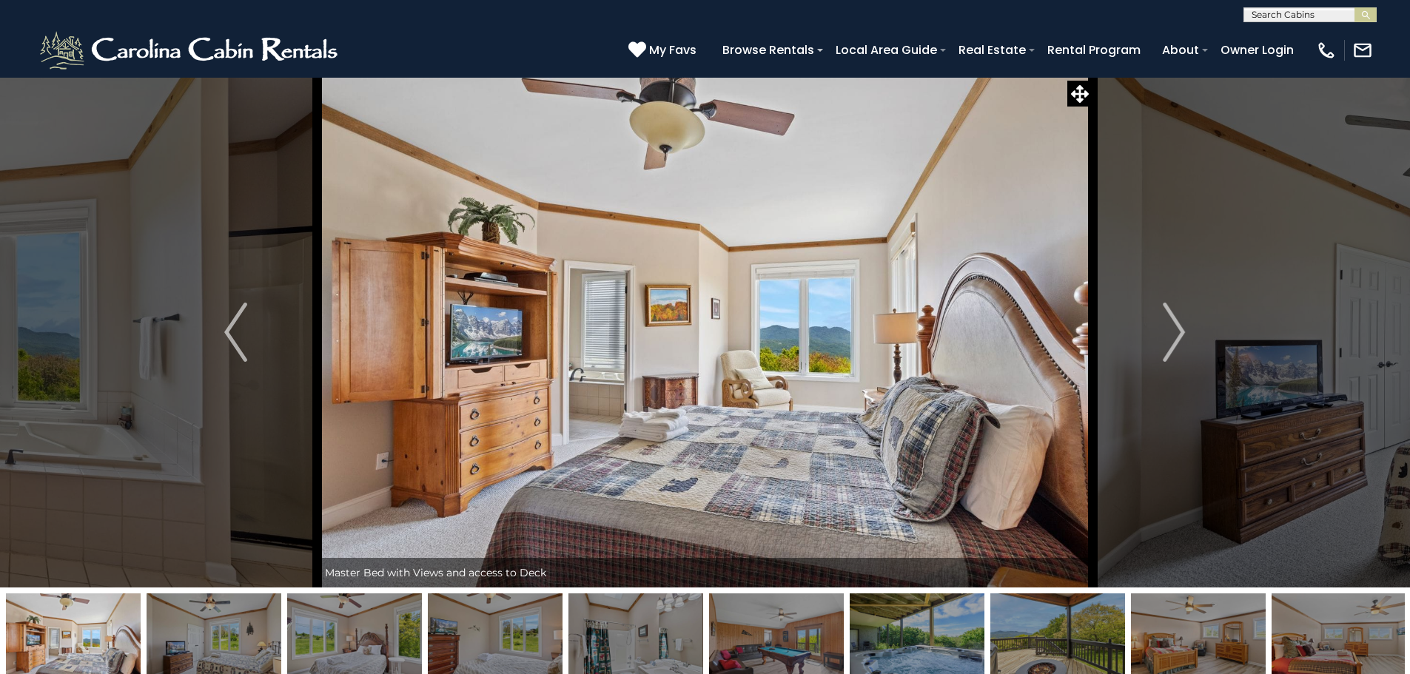
click at [1185, 342] on img "Next" at bounding box center [1174, 332] width 22 height 59
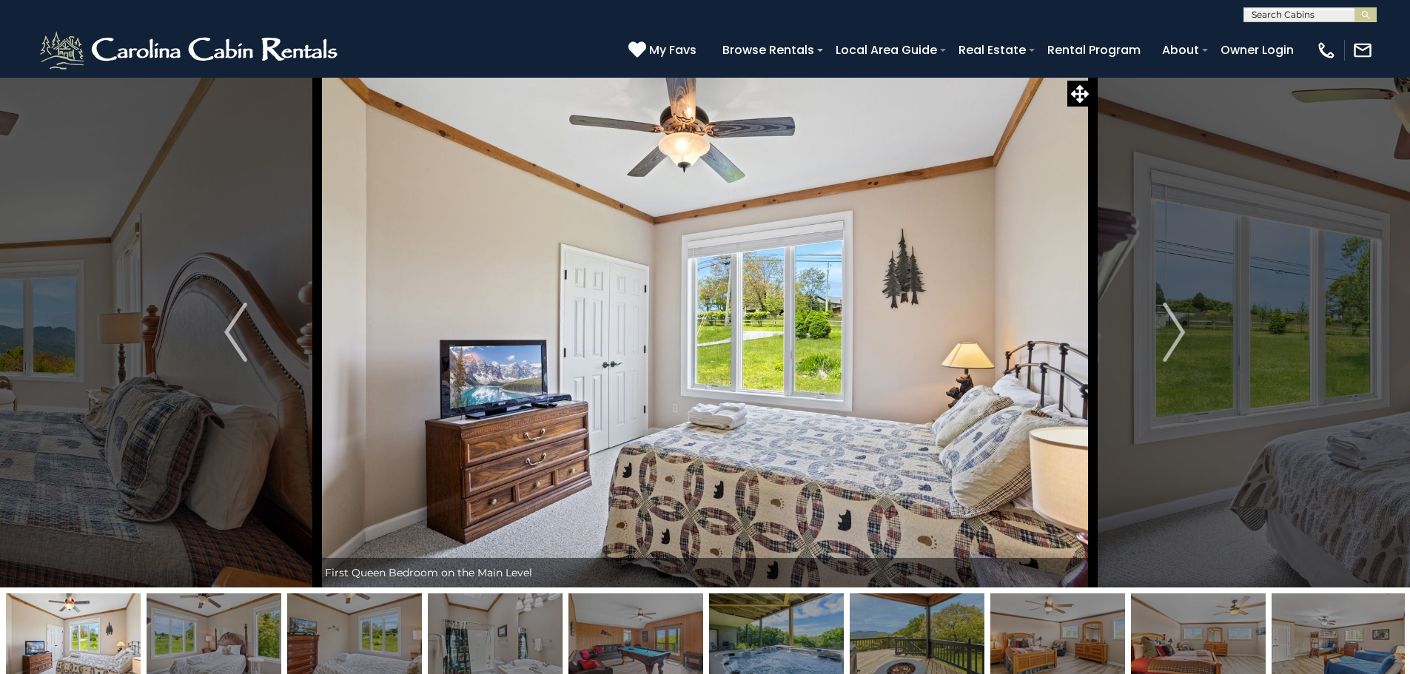
click at [1185, 342] on img "Next" at bounding box center [1174, 332] width 22 height 59
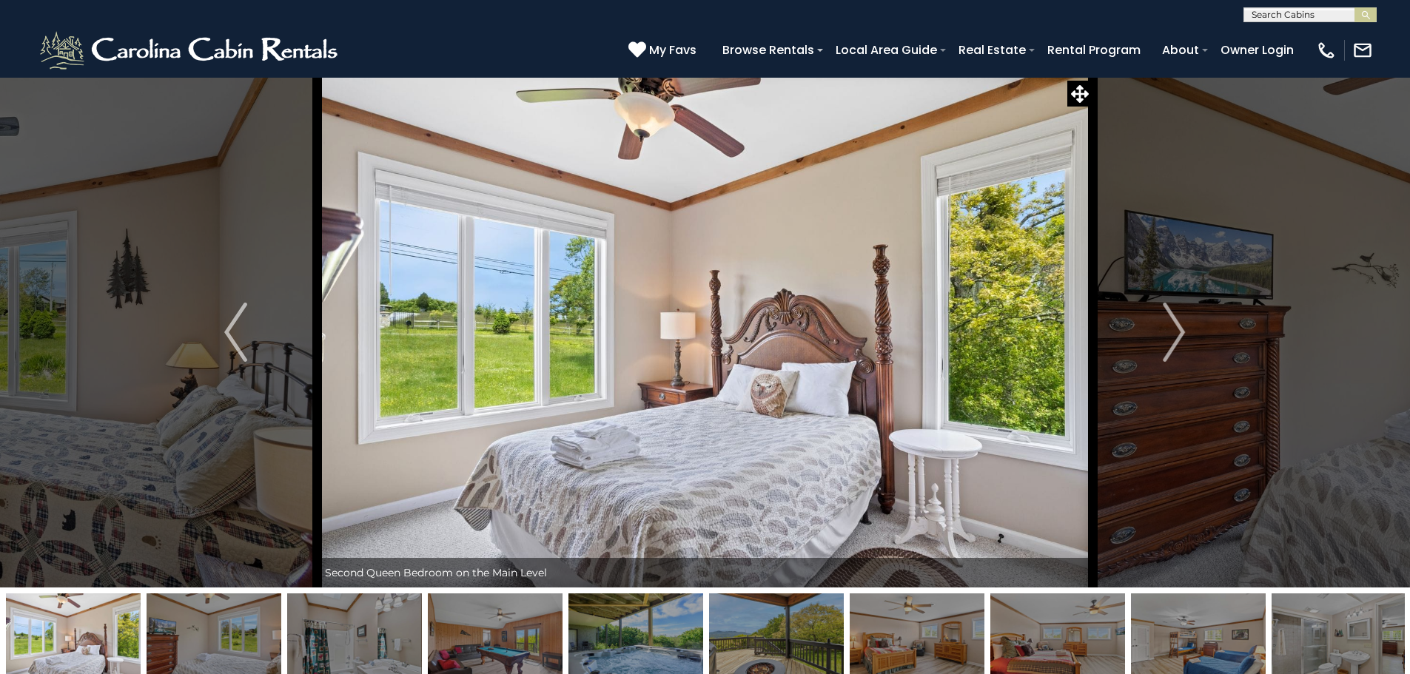
click at [1185, 342] on img "Next" at bounding box center [1174, 332] width 22 height 59
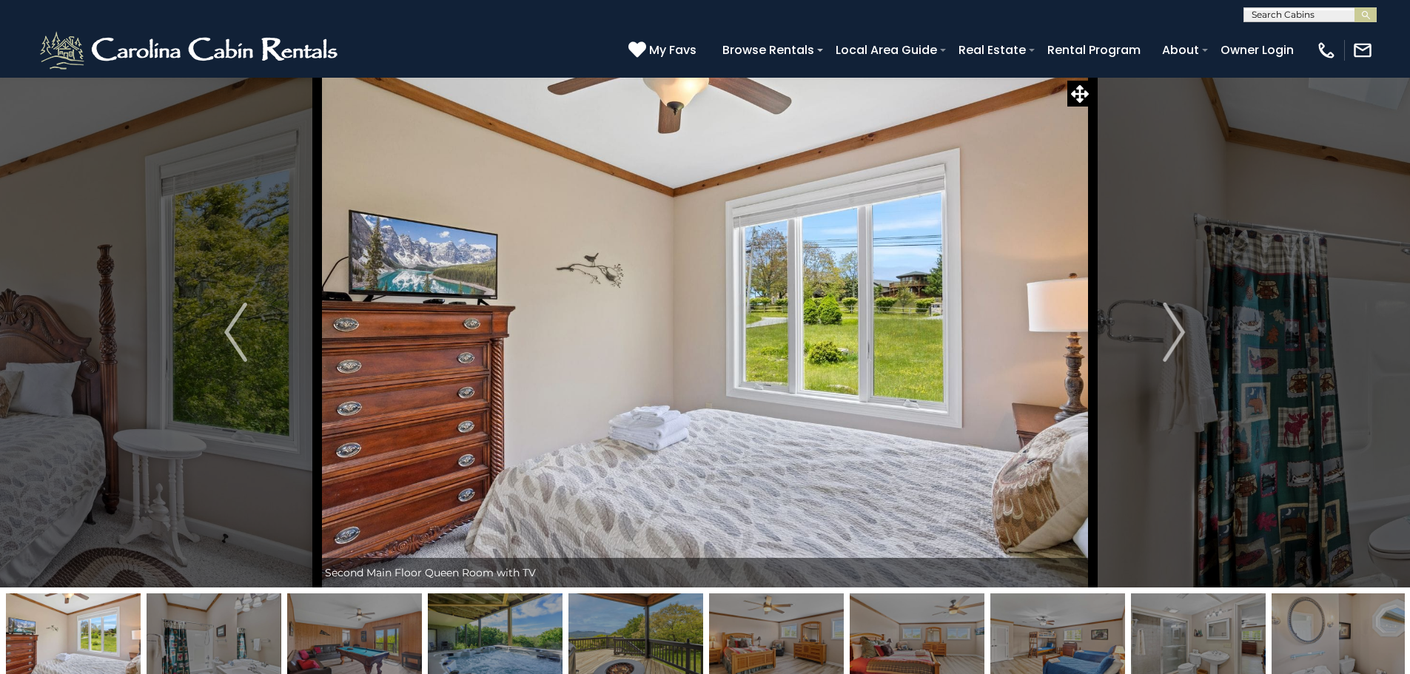
click at [1185, 342] on img "Next" at bounding box center [1174, 332] width 22 height 59
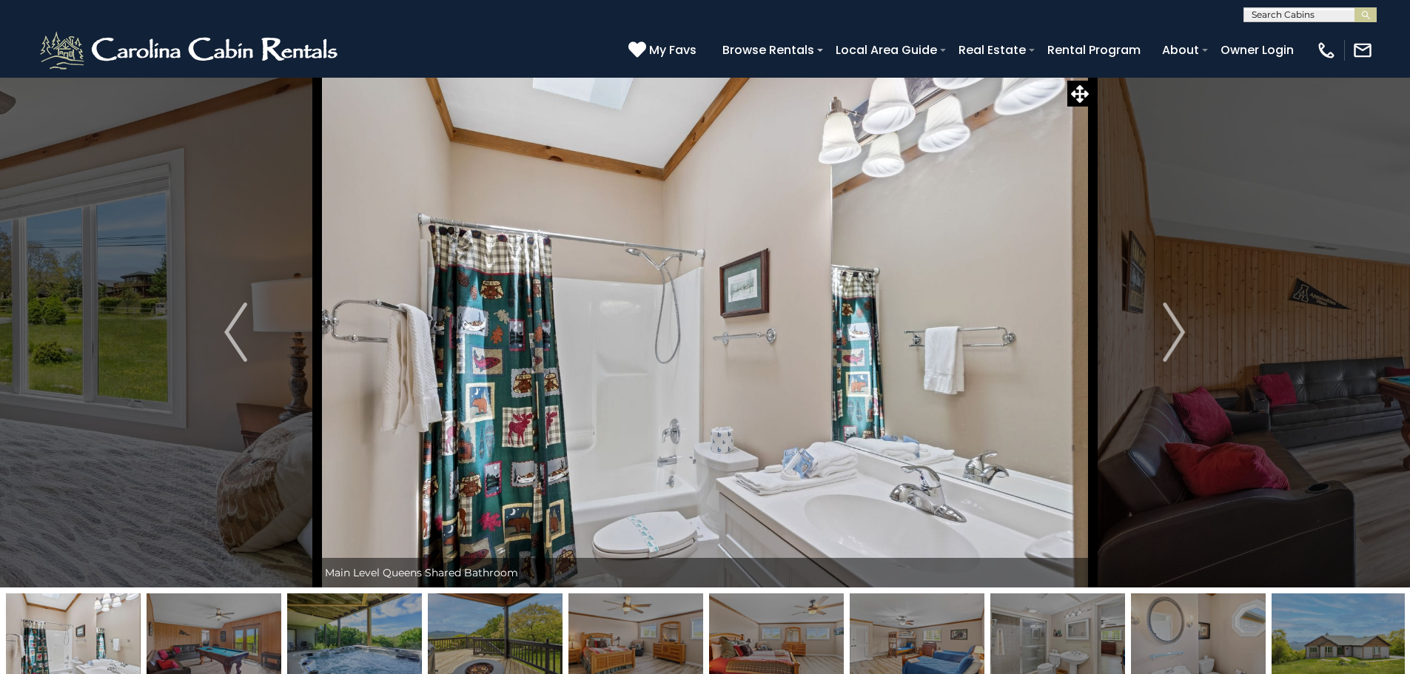
click at [1185, 342] on img "Next" at bounding box center [1174, 332] width 22 height 59
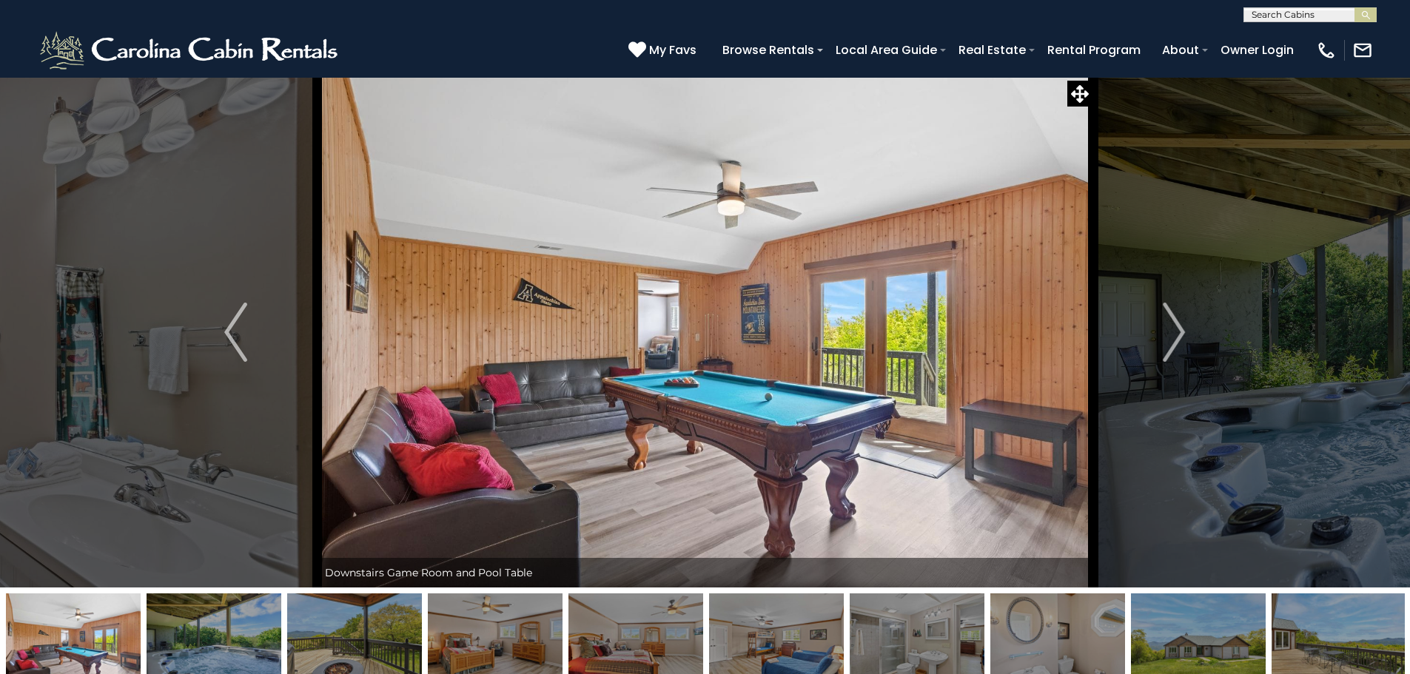
click at [1185, 342] on img "Next" at bounding box center [1174, 332] width 22 height 59
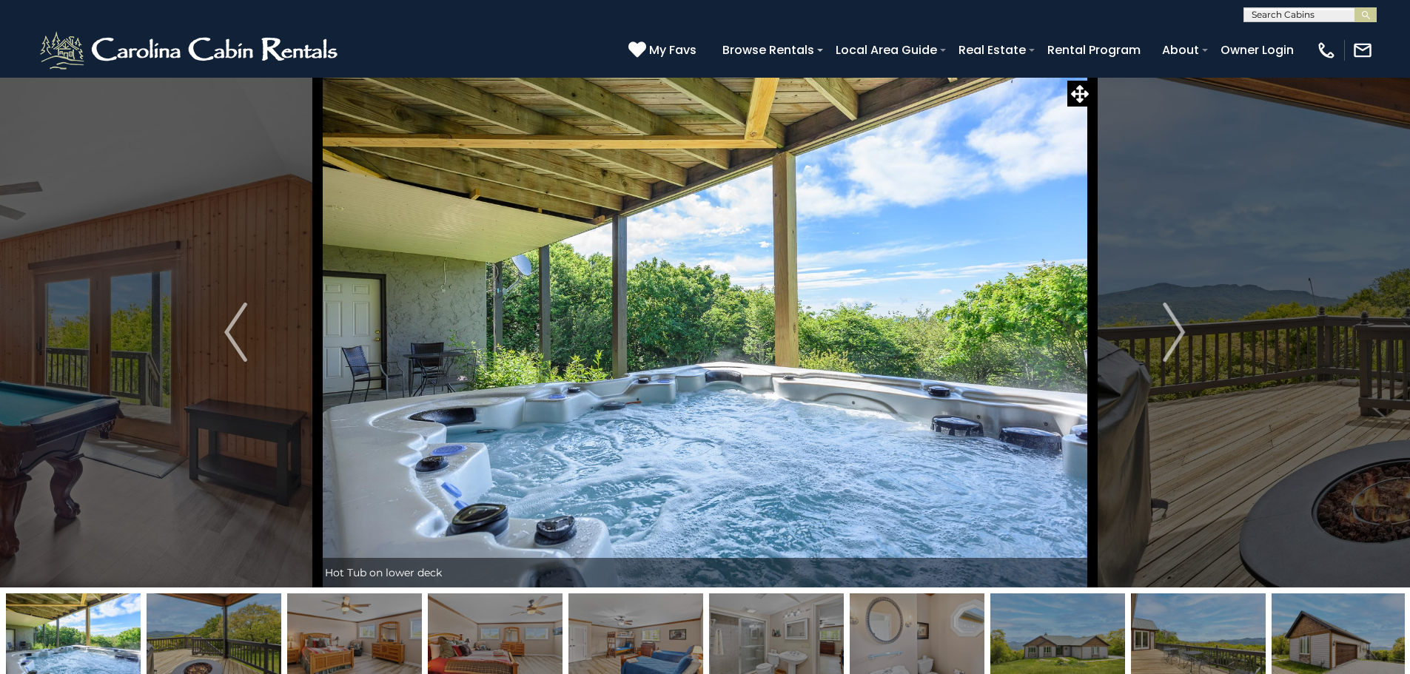
click at [1185, 342] on img "Next" at bounding box center [1174, 332] width 22 height 59
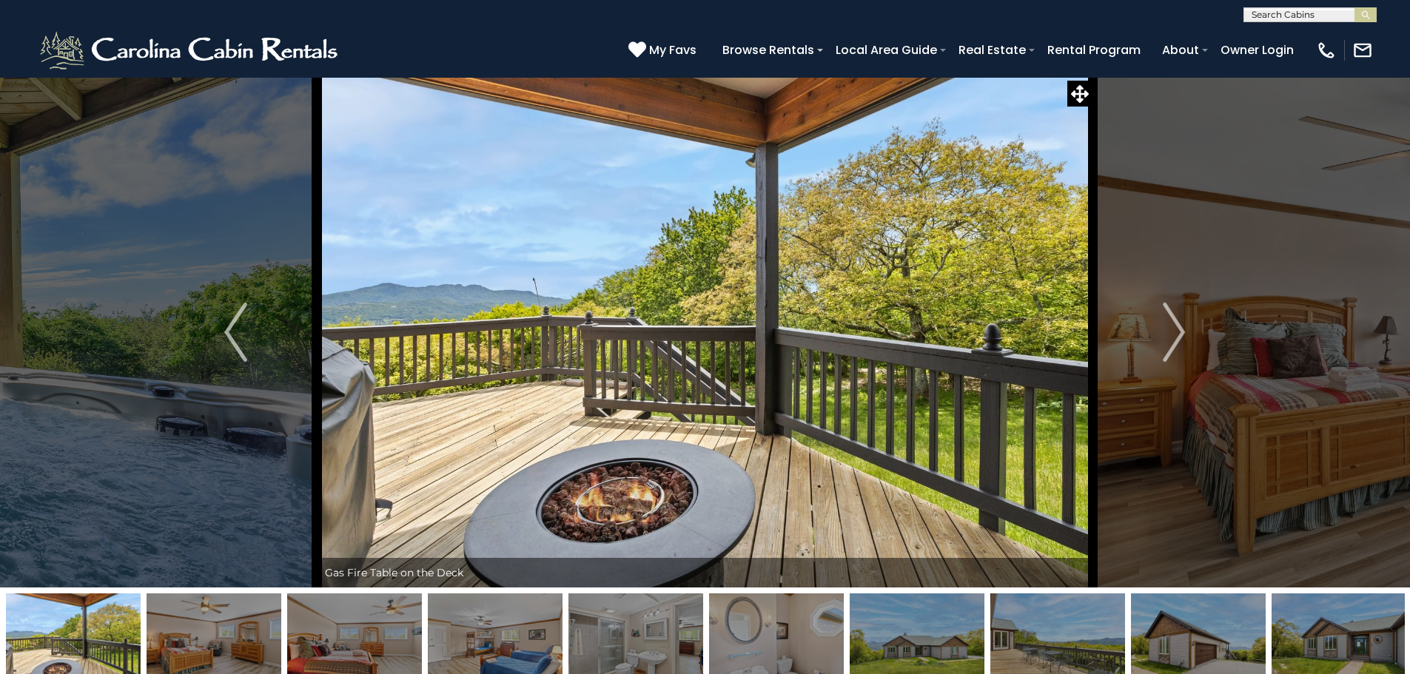
click at [1185, 342] on img "Next" at bounding box center [1174, 332] width 22 height 59
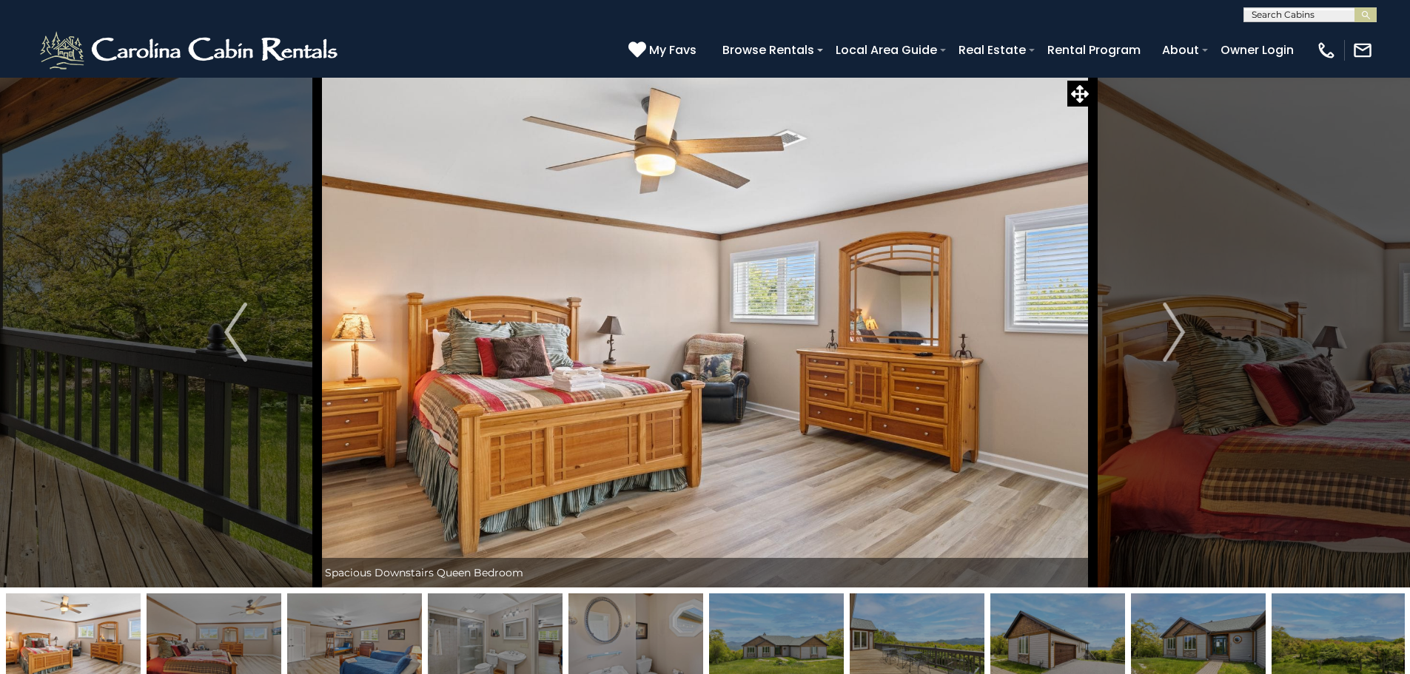
click at [1185, 342] on img "Next" at bounding box center [1174, 332] width 22 height 59
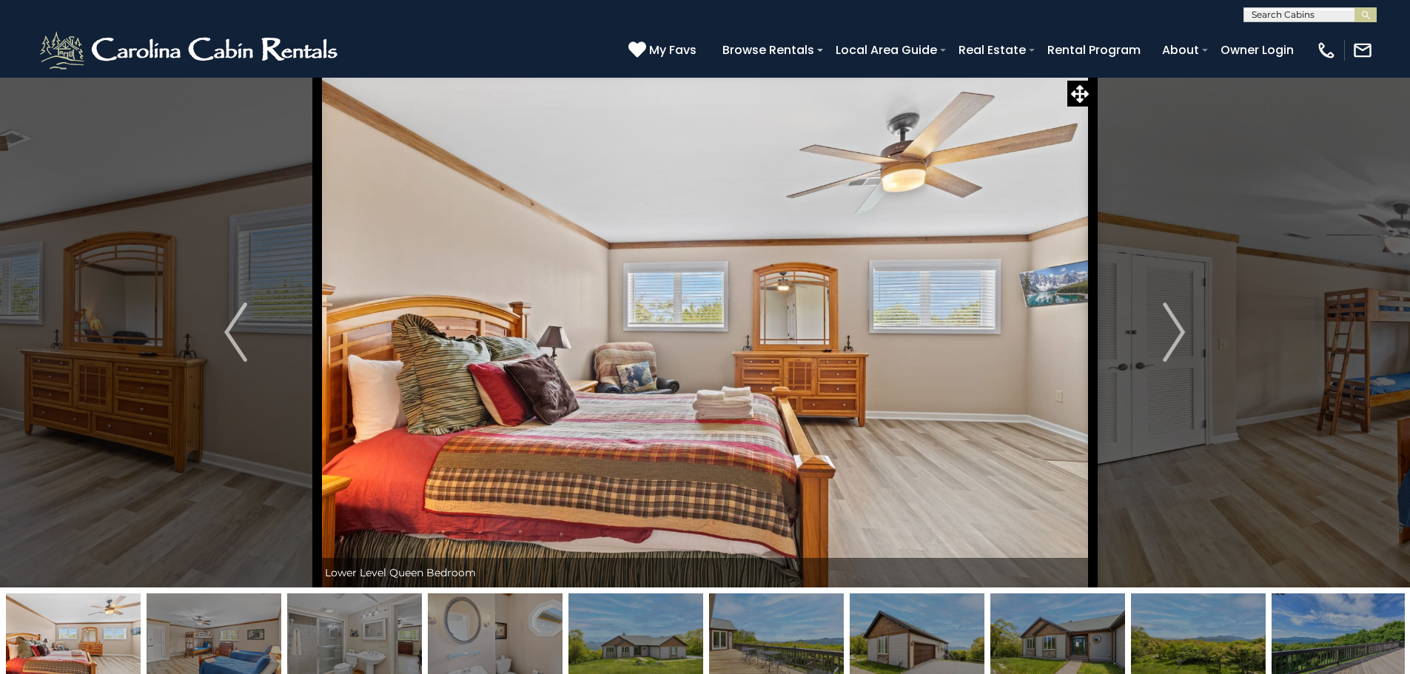
click at [1185, 342] on img "Next" at bounding box center [1174, 332] width 22 height 59
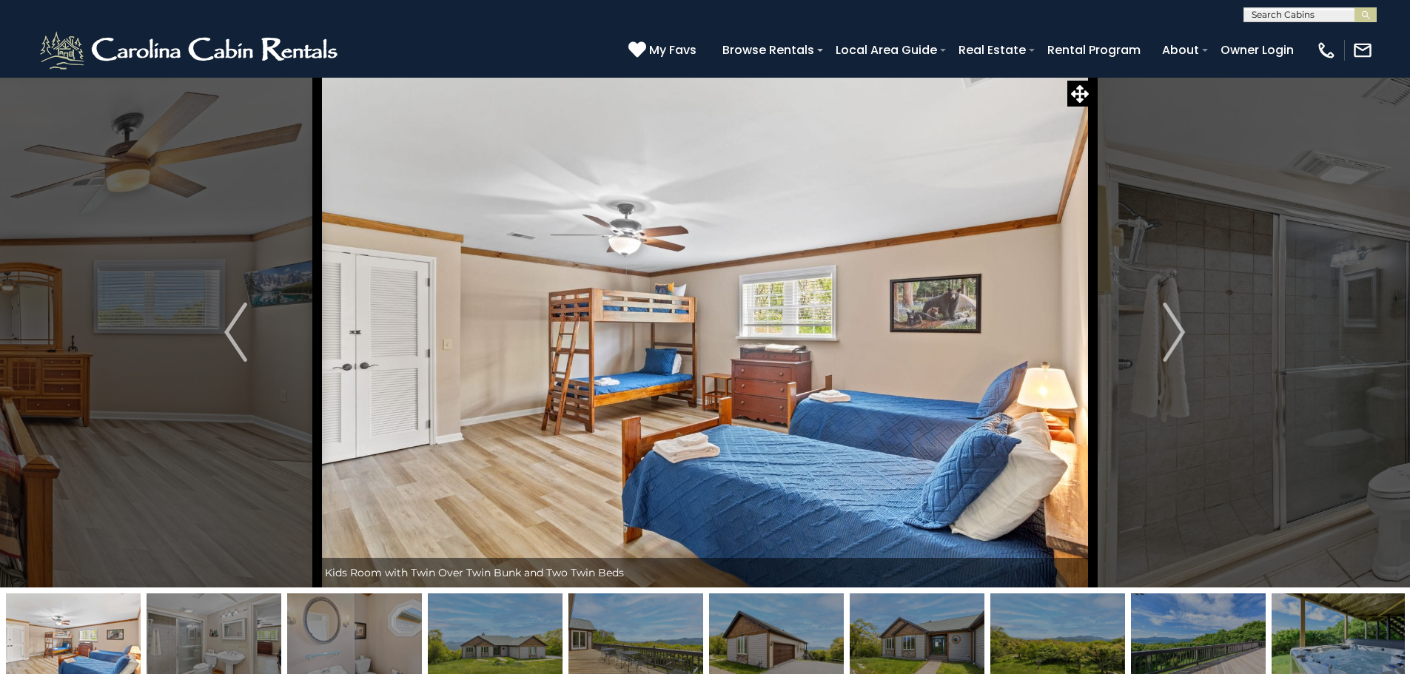
click at [1185, 342] on img "Next" at bounding box center [1174, 332] width 22 height 59
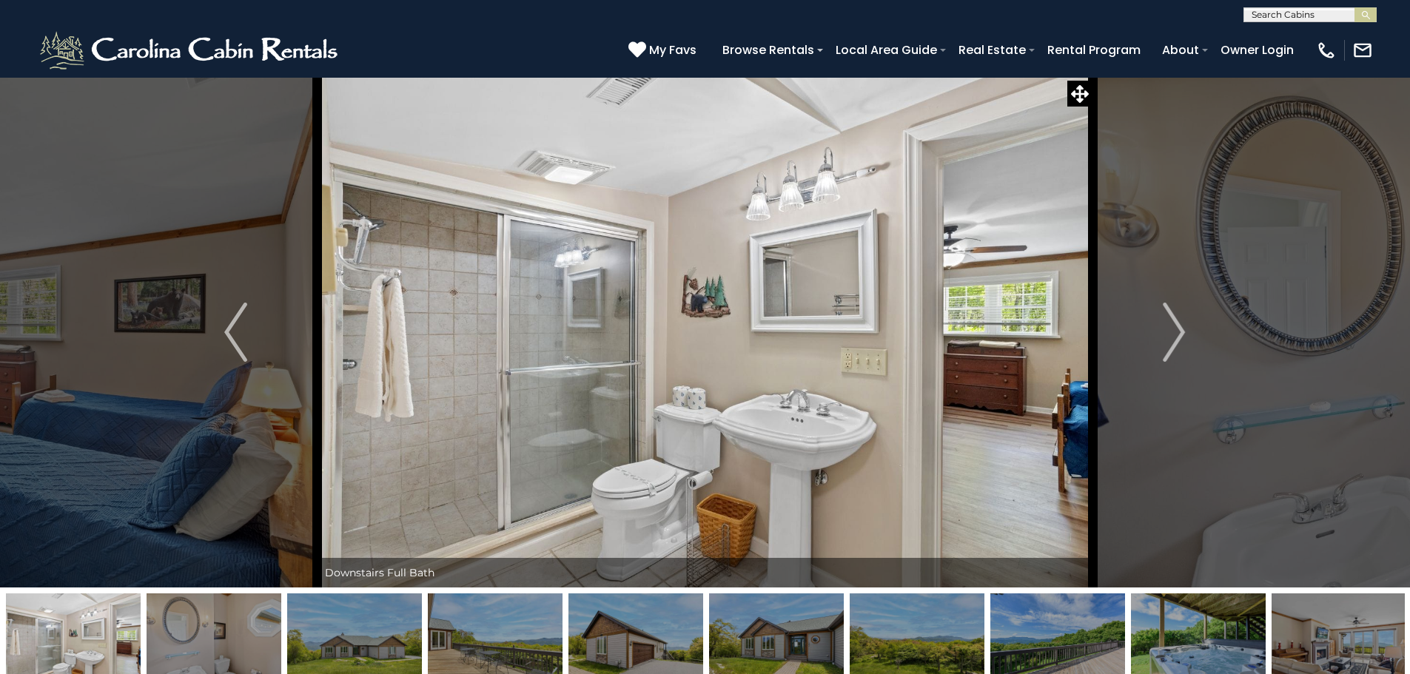
click at [1185, 341] on img "Next" at bounding box center [1174, 332] width 22 height 59
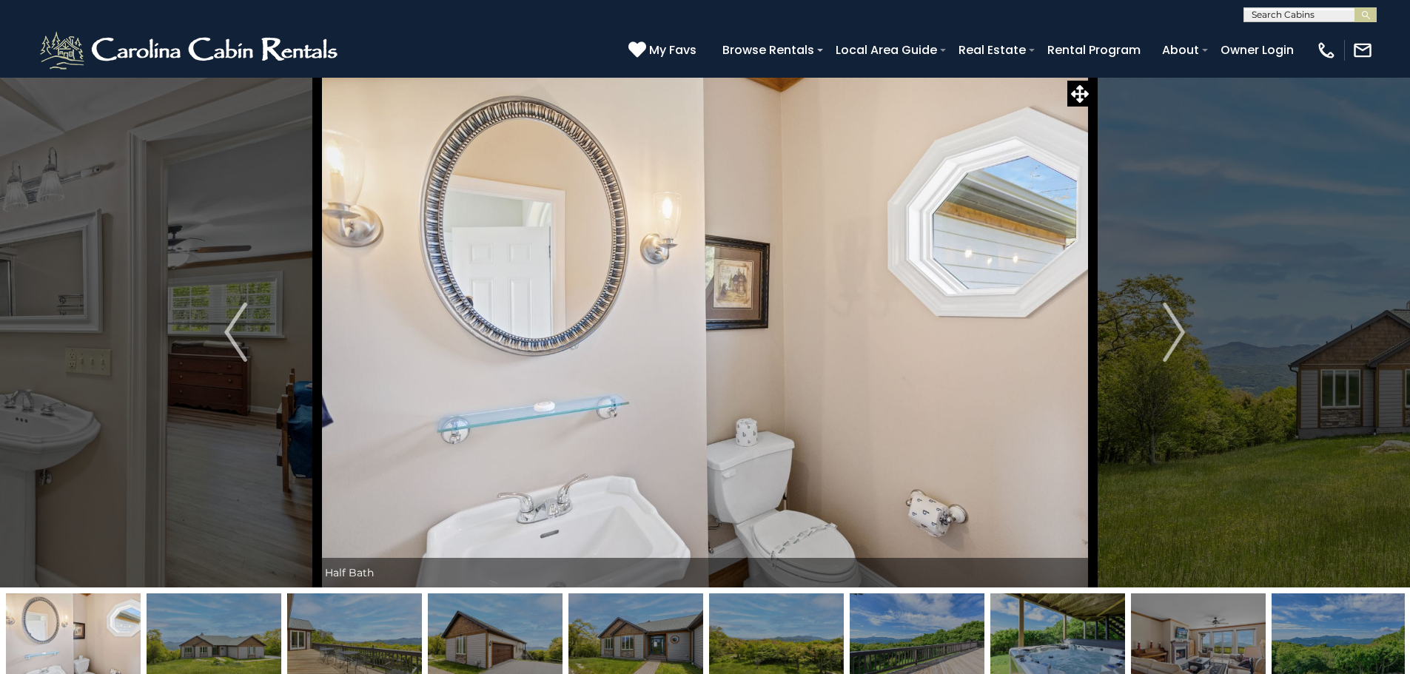
click at [1185, 341] on img "Next" at bounding box center [1174, 332] width 22 height 59
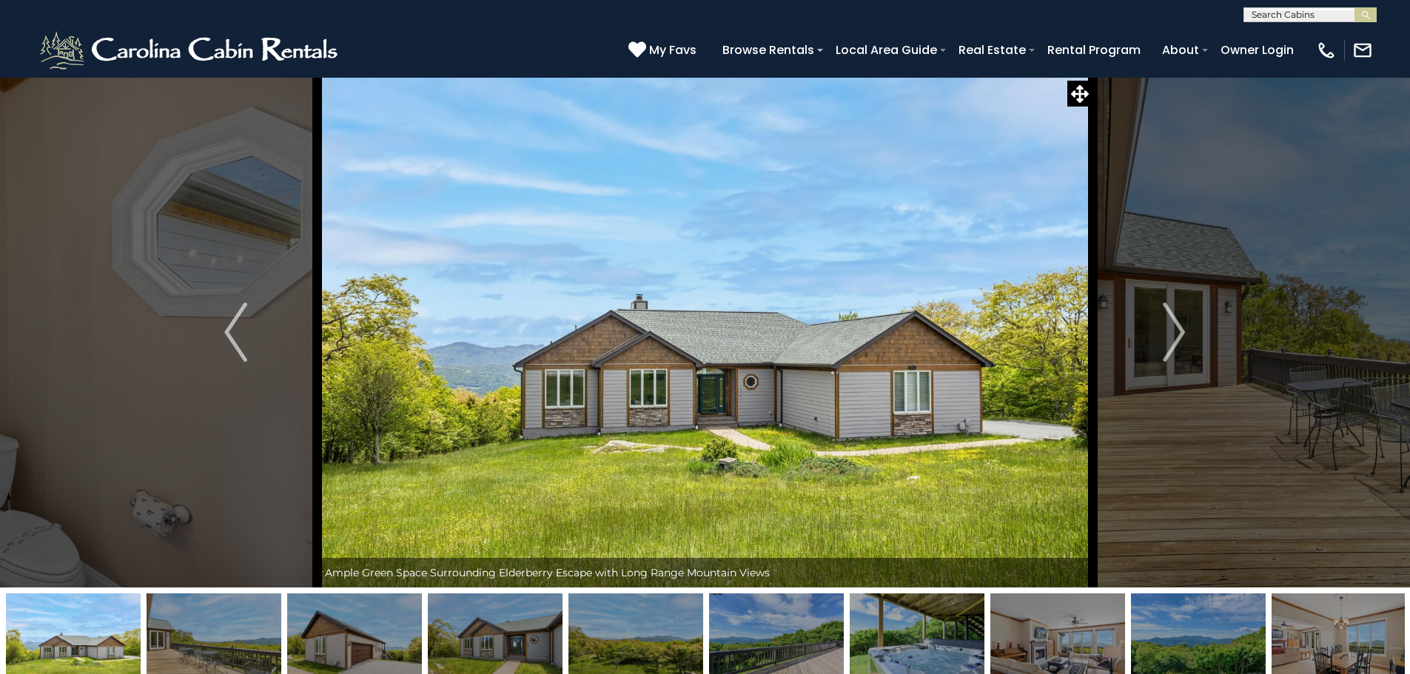
click at [1185, 341] on img "Next" at bounding box center [1174, 332] width 22 height 59
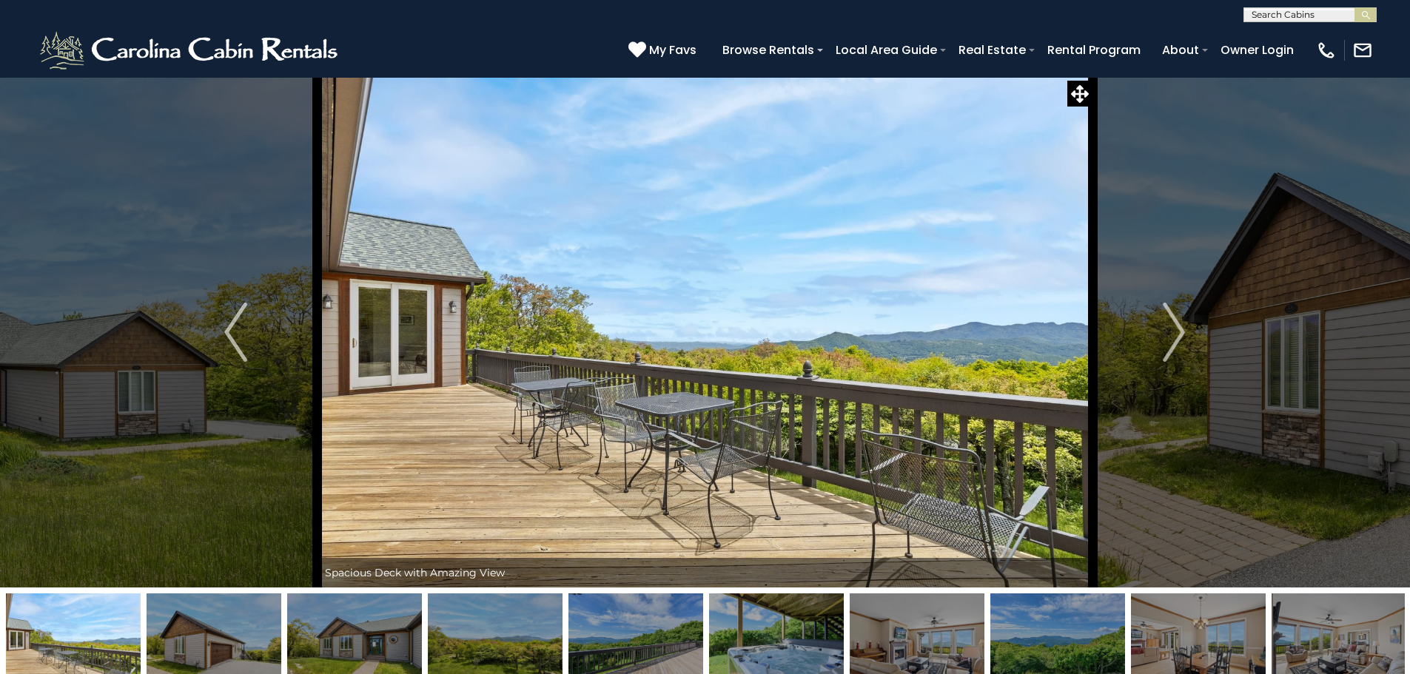
click at [1185, 341] on img "Next" at bounding box center [1174, 332] width 22 height 59
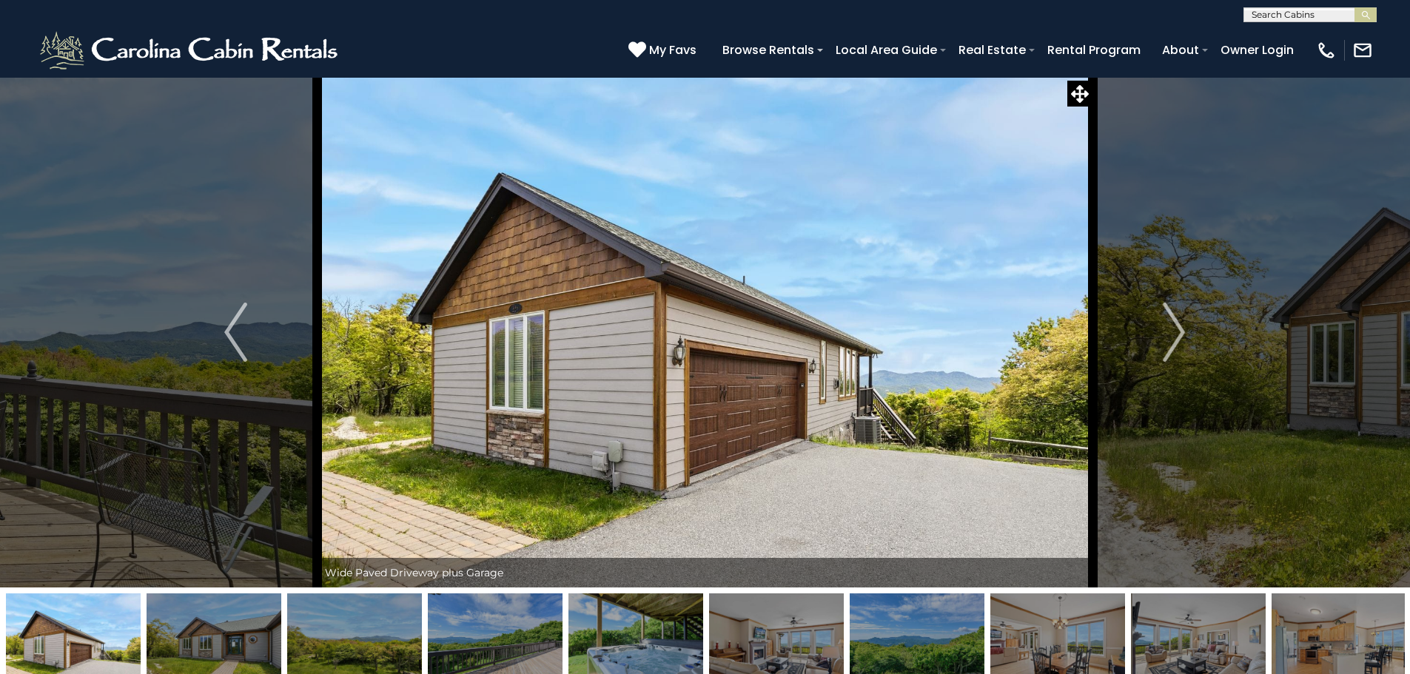
click at [1185, 341] on img "Next" at bounding box center [1174, 332] width 22 height 59
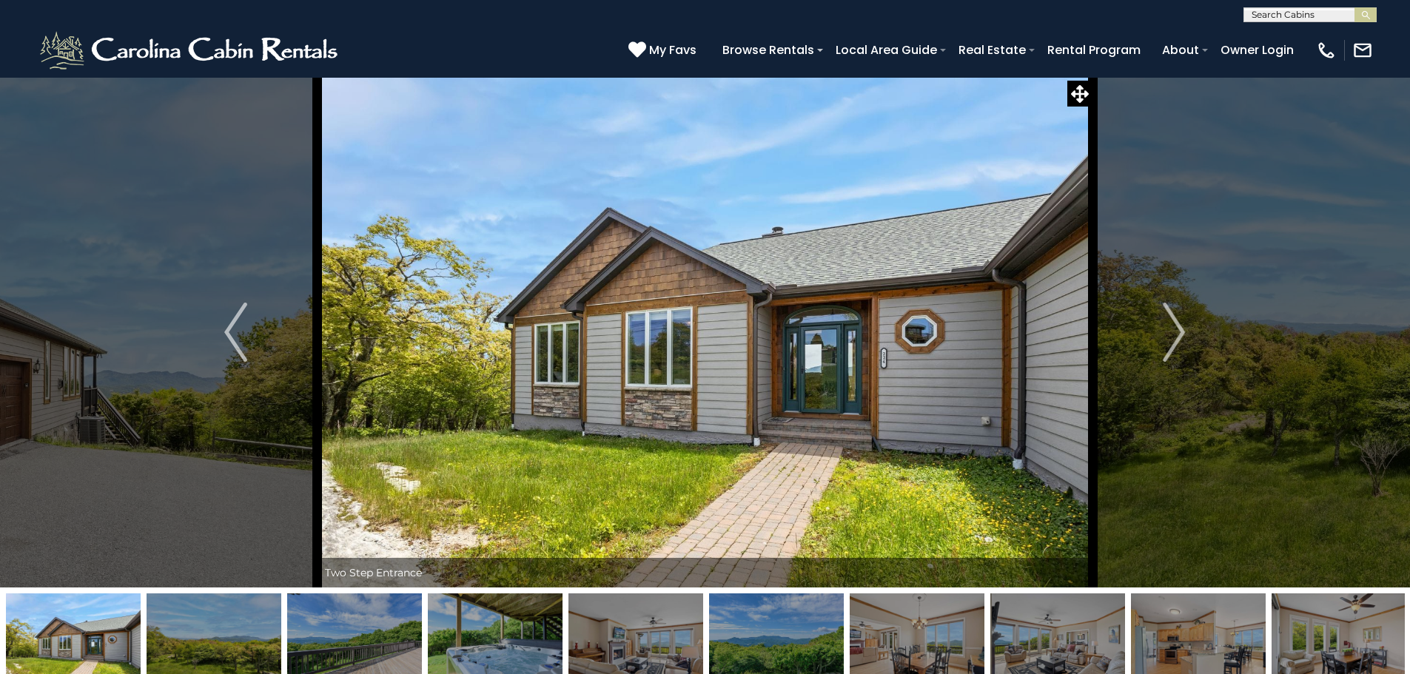
click at [1185, 341] on img "Next" at bounding box center [1174, 332] width 22 height 59
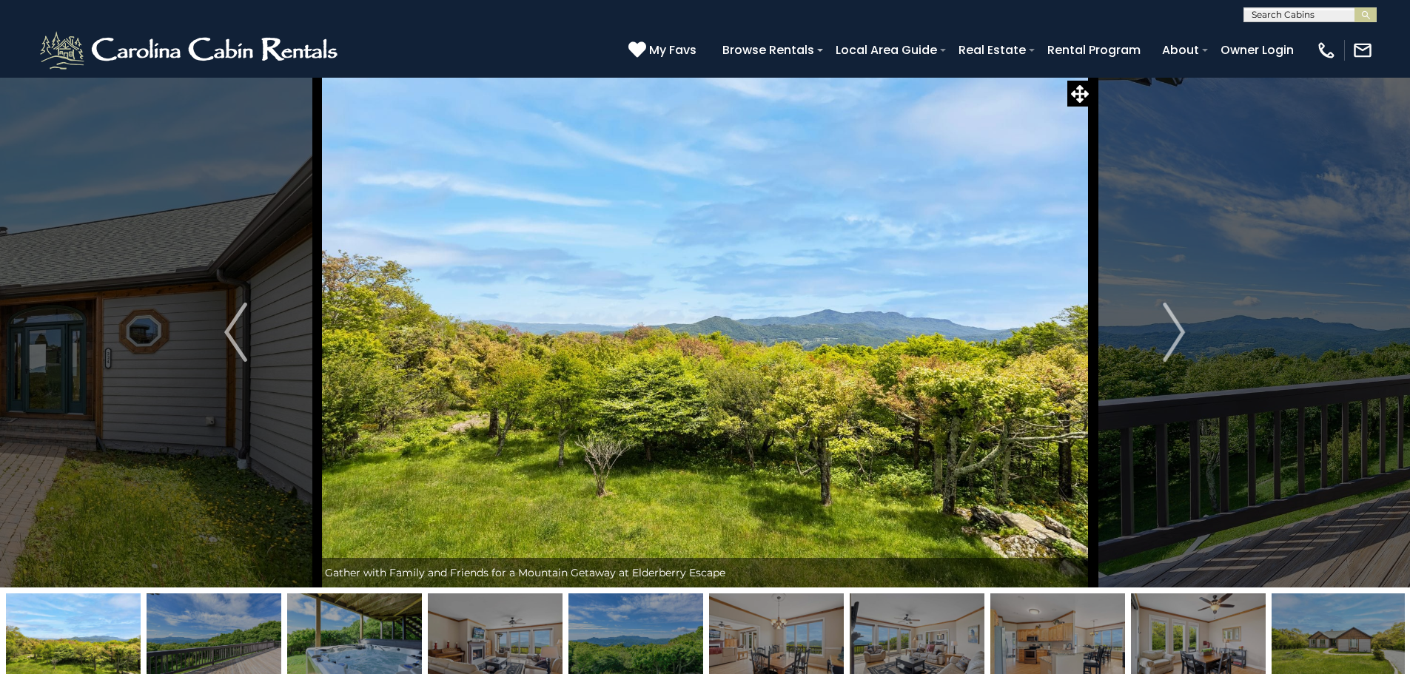
click at [1185, 341] on img "Next" at bounding box center [1174, 332] width 22 height 59
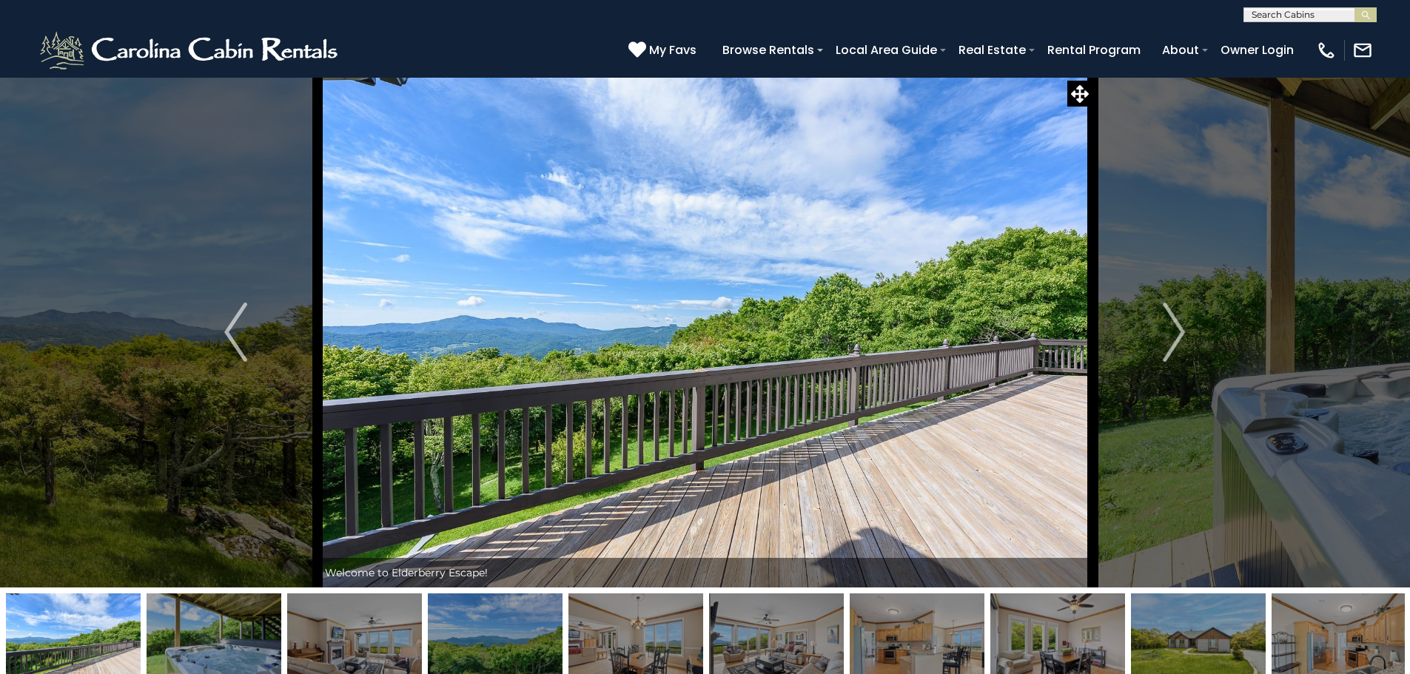
click at [1185, 341] on img "Next" at bounding box center [1174, 332] width 22 height 59
